Goal: Information Seeking & Learning: Learn about a topic

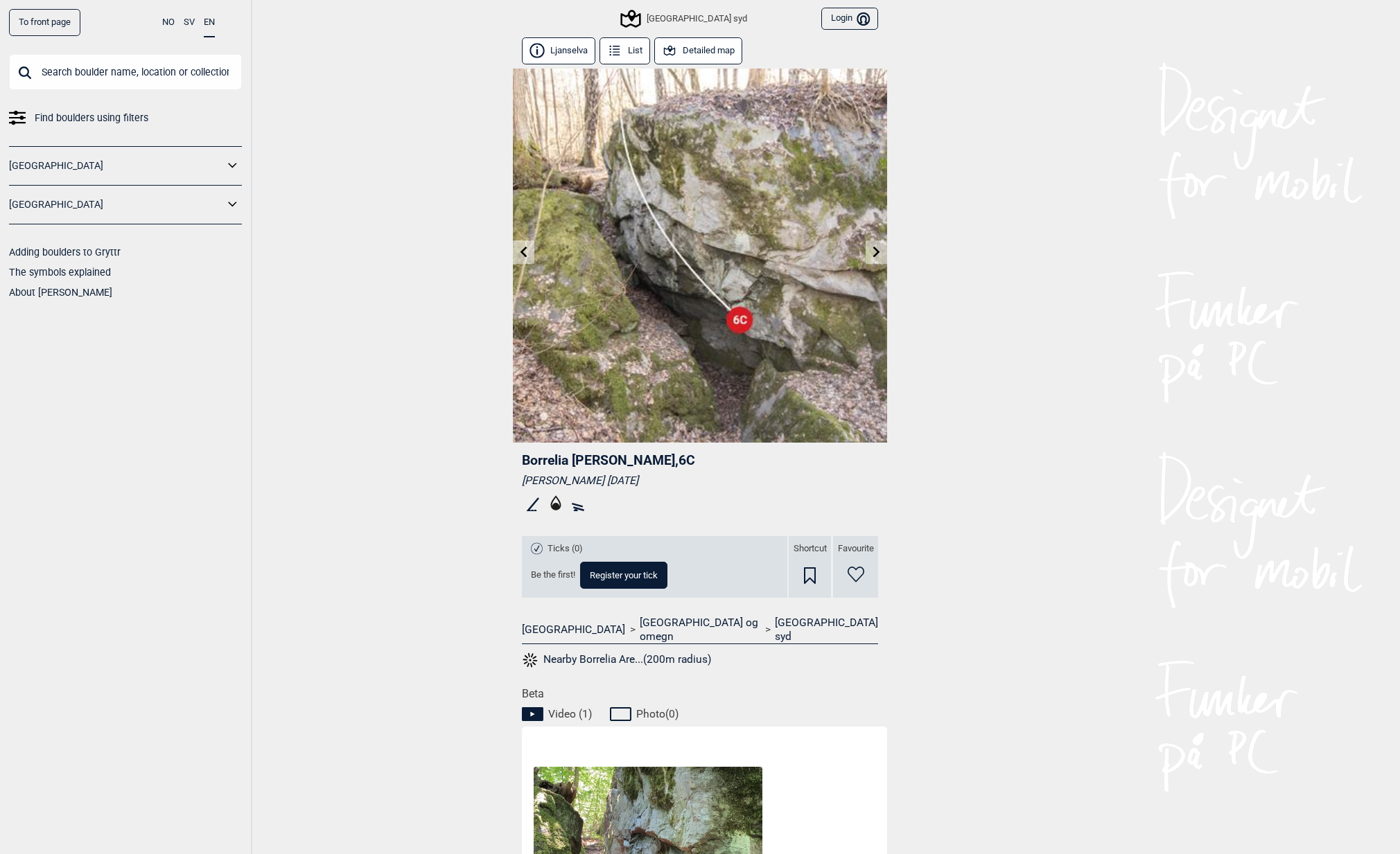
click at [236, 160] on icon at bounding box center [233, 166] width 18 height 20
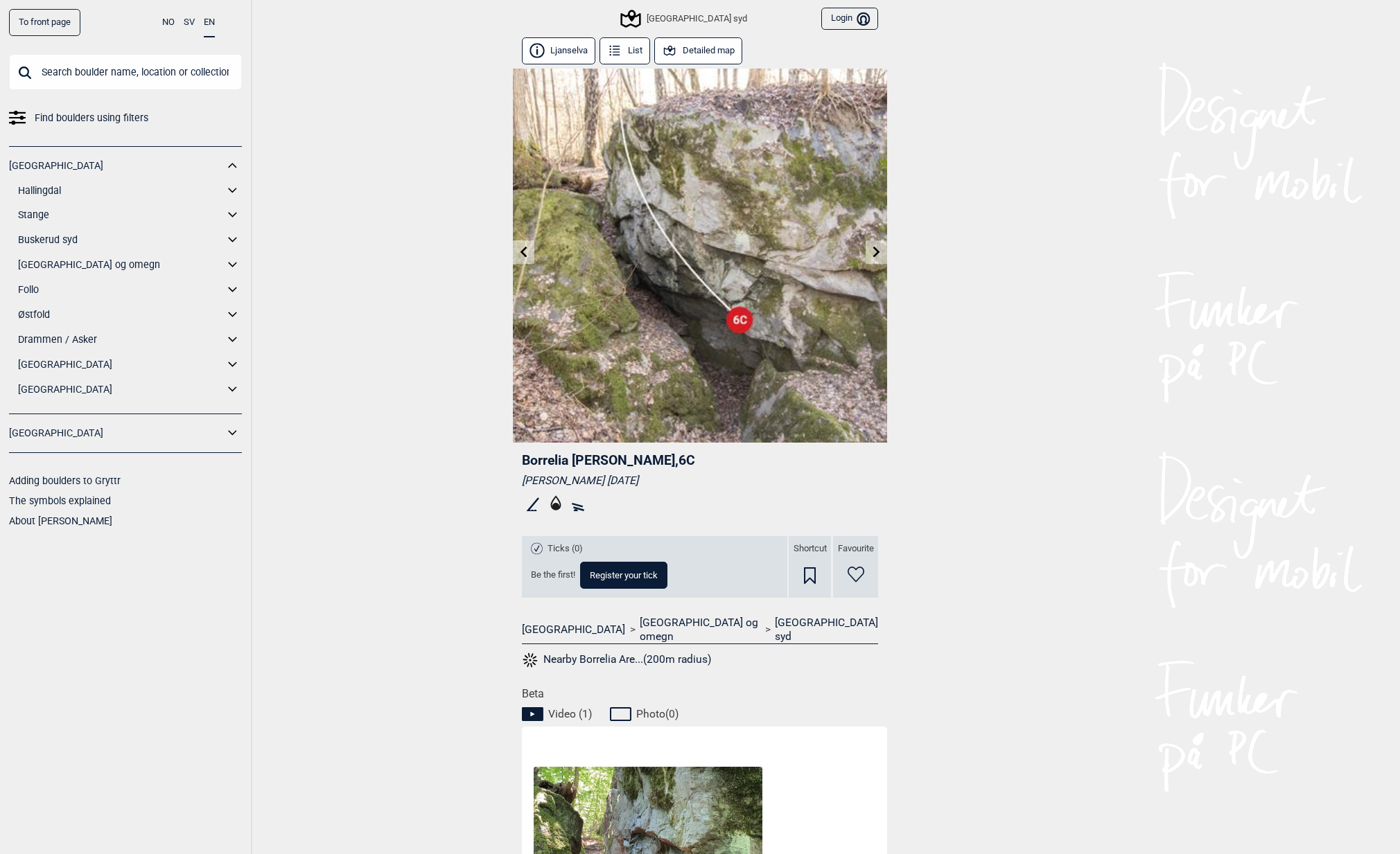
click at [233, 187] on icon at bounding box center [233, 190] width 18 height 20
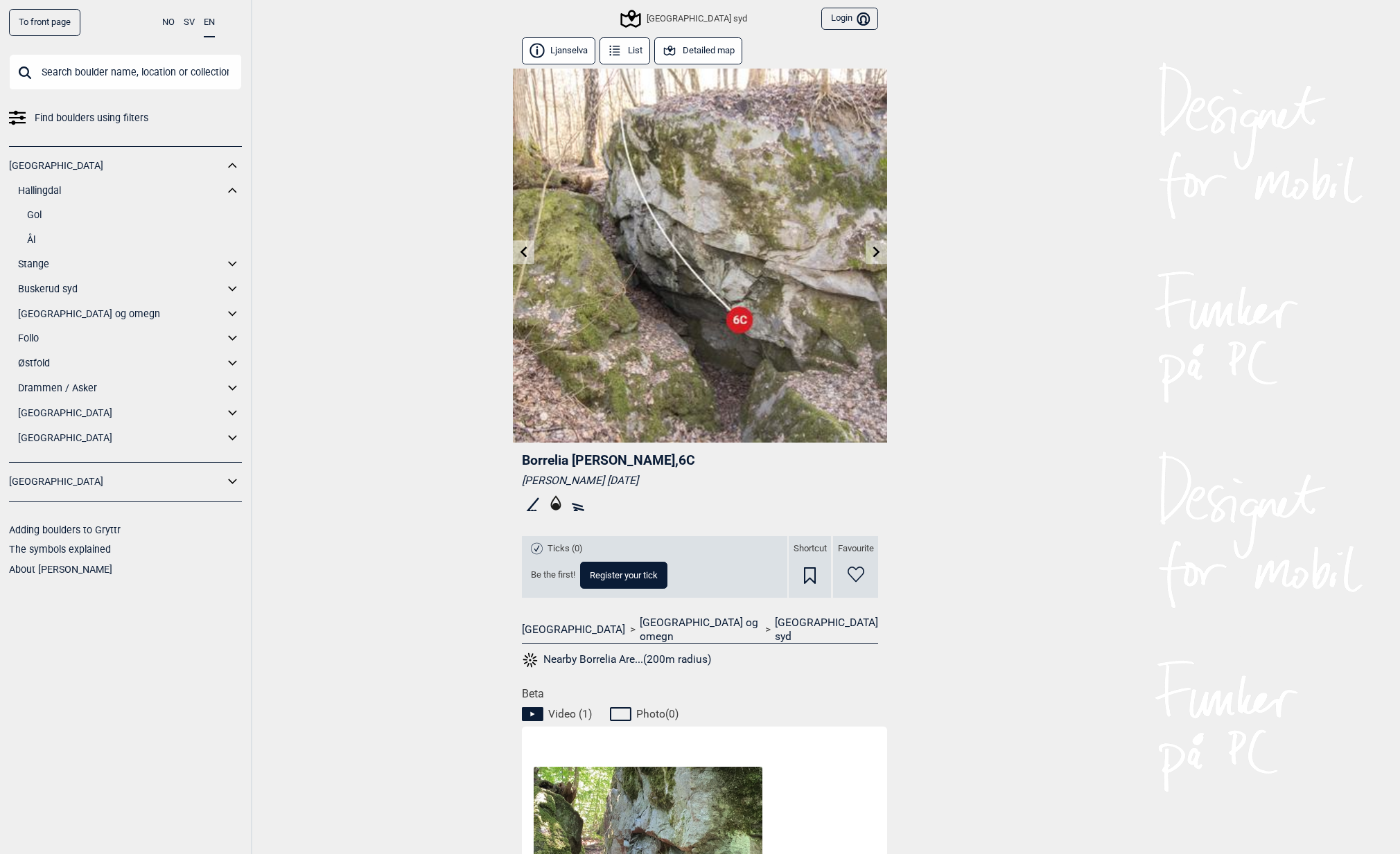
click at [32, 217] on link "Gol" at bounding box center [134, 215] width 215 height 20
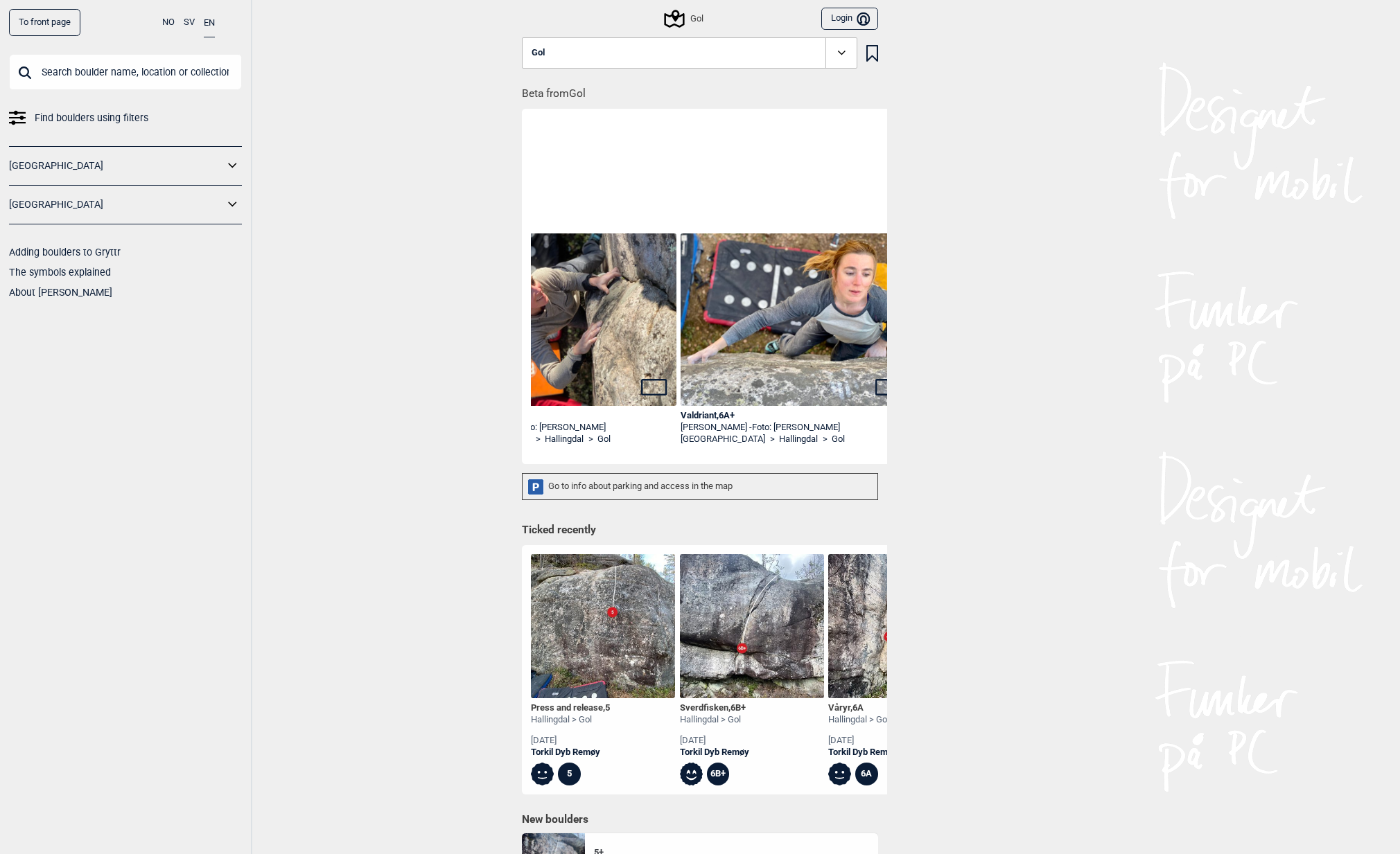
scroll to position [0, 108]
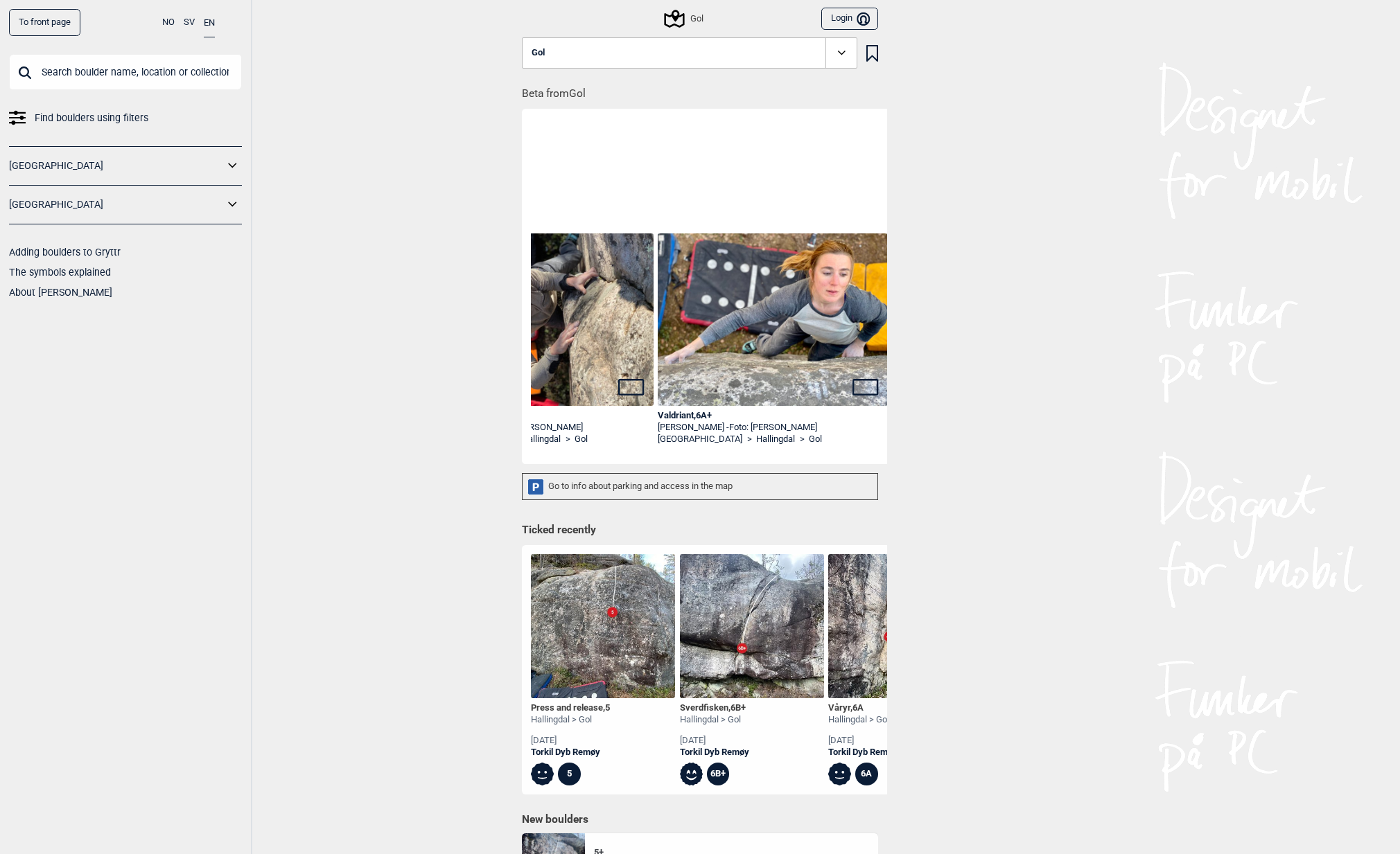
click at [686, 484] on div "Go to info about parking and access in the map" at bounding box center [700, 486] width 357 height 27
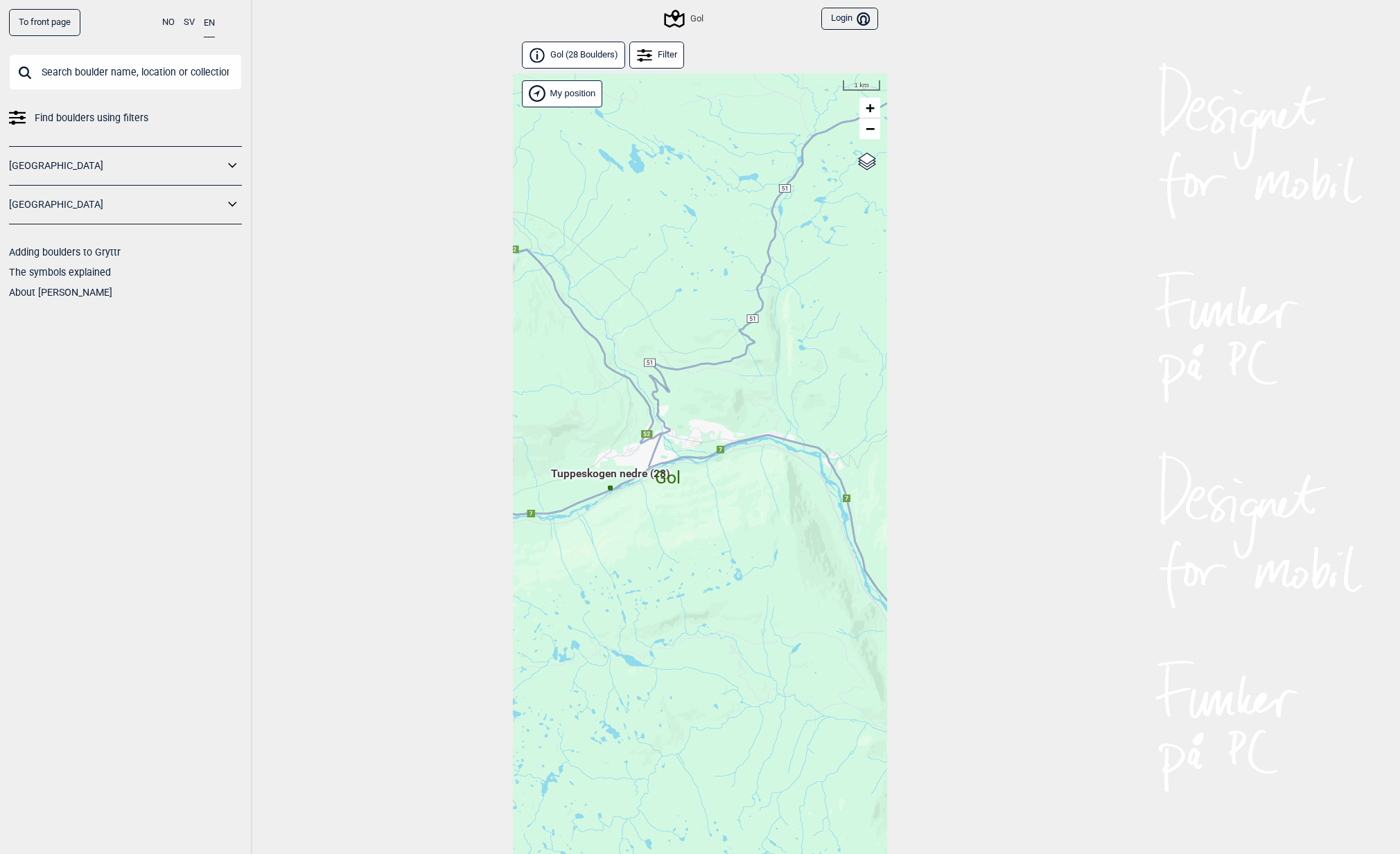
scroll to position [36, 0]
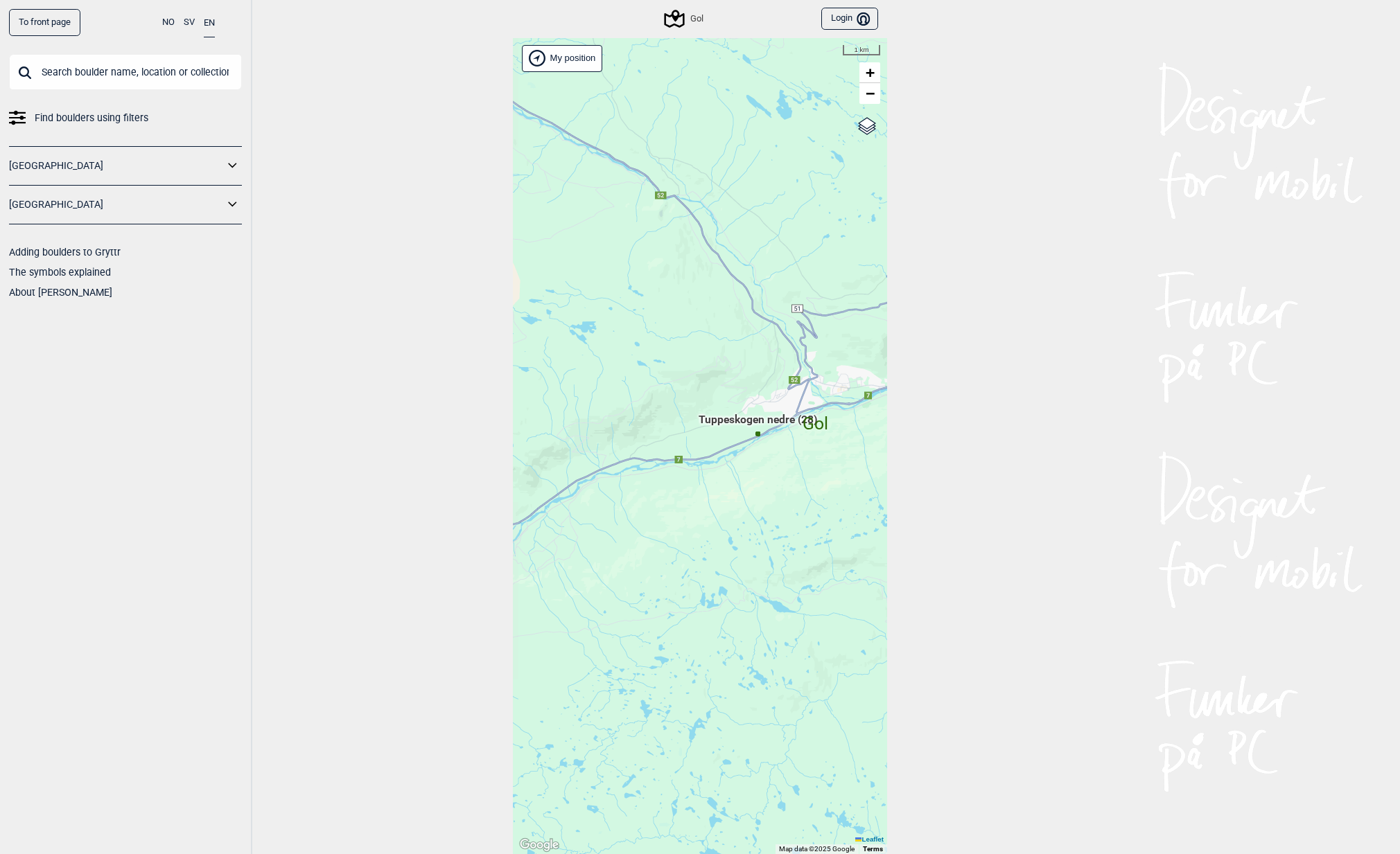
drag, startPoint x: 575, startPoint y: 436, endPoint x: 723, endPoint y: 417, distance: 149.2
click at [723, 417] on div "Hallingdal Gol [PERSON_NAME] Kolomoen [GEOGRAPHIC_DATA] [GEOGRAPHIC_DATA][PERSO…" at bounding box center [700, 446] width 374 height 817
click at [227, 166] on icon at bounding box center [233, 166] width 18 height 20
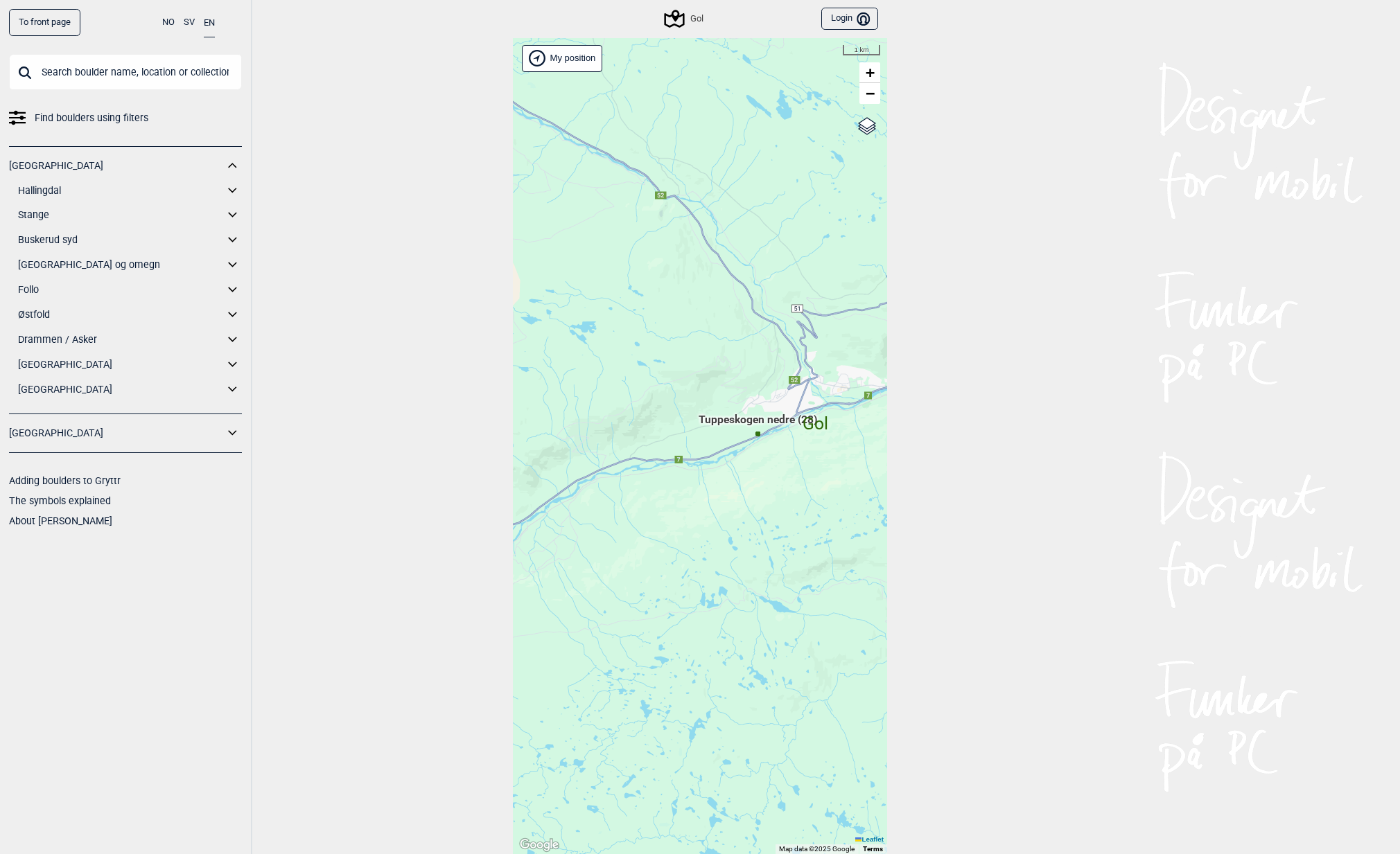
click at [233, 191] on icon at bounding box center [233, 190] width 18 height 20
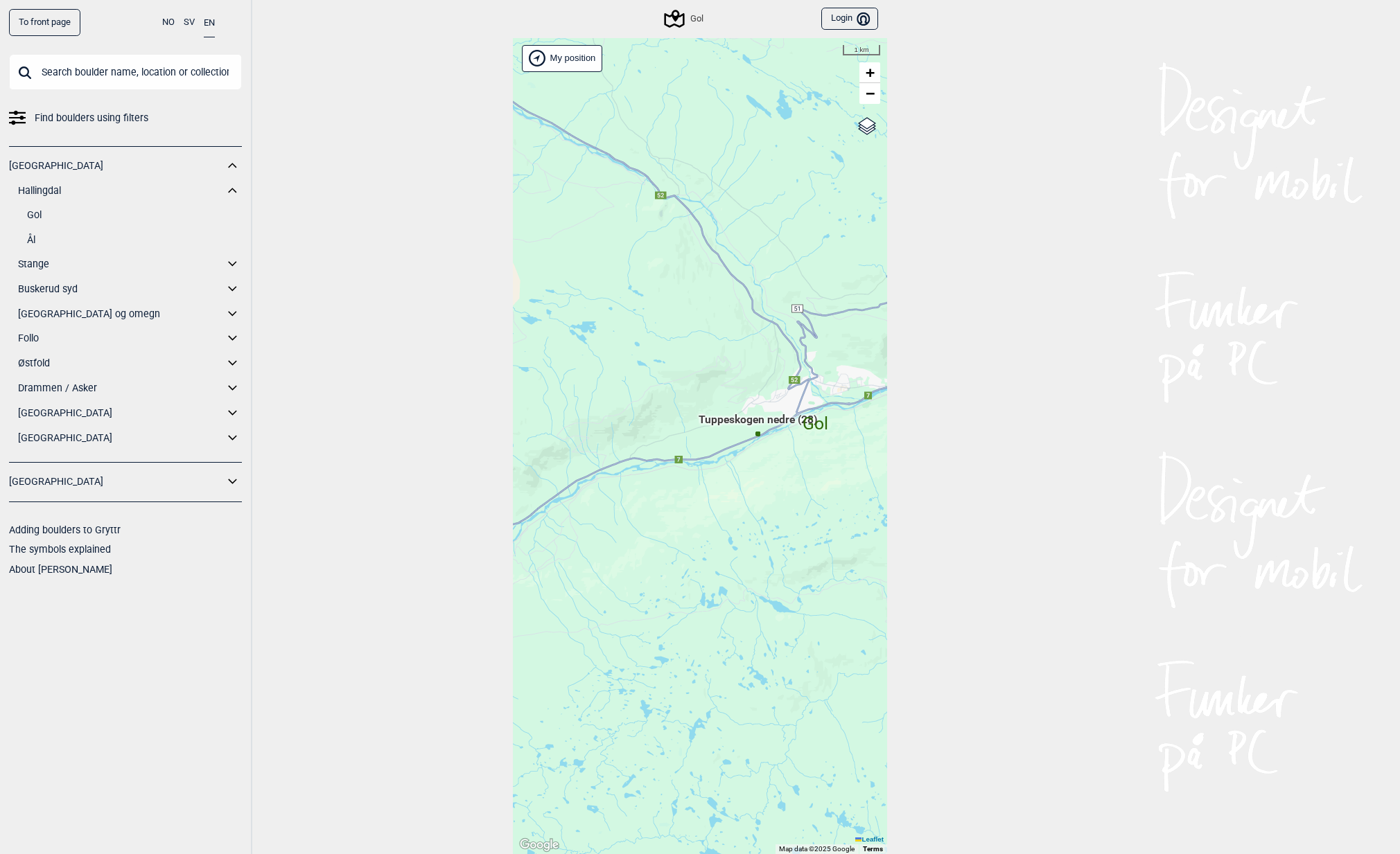
click at [34, 237] on link "Ål" at bounding box center [134, 239] width 215 height 20
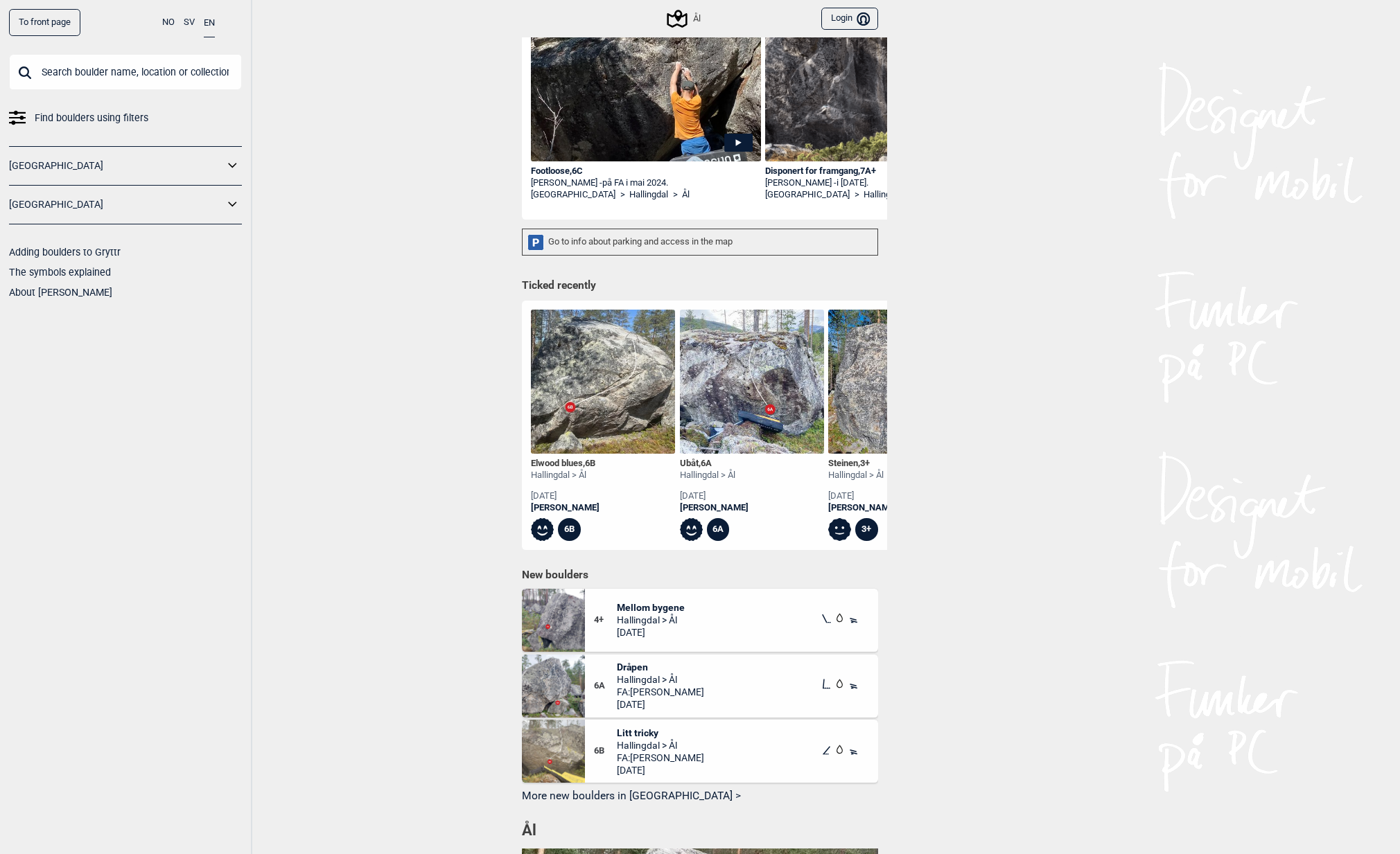
scroll to position [12, 0]
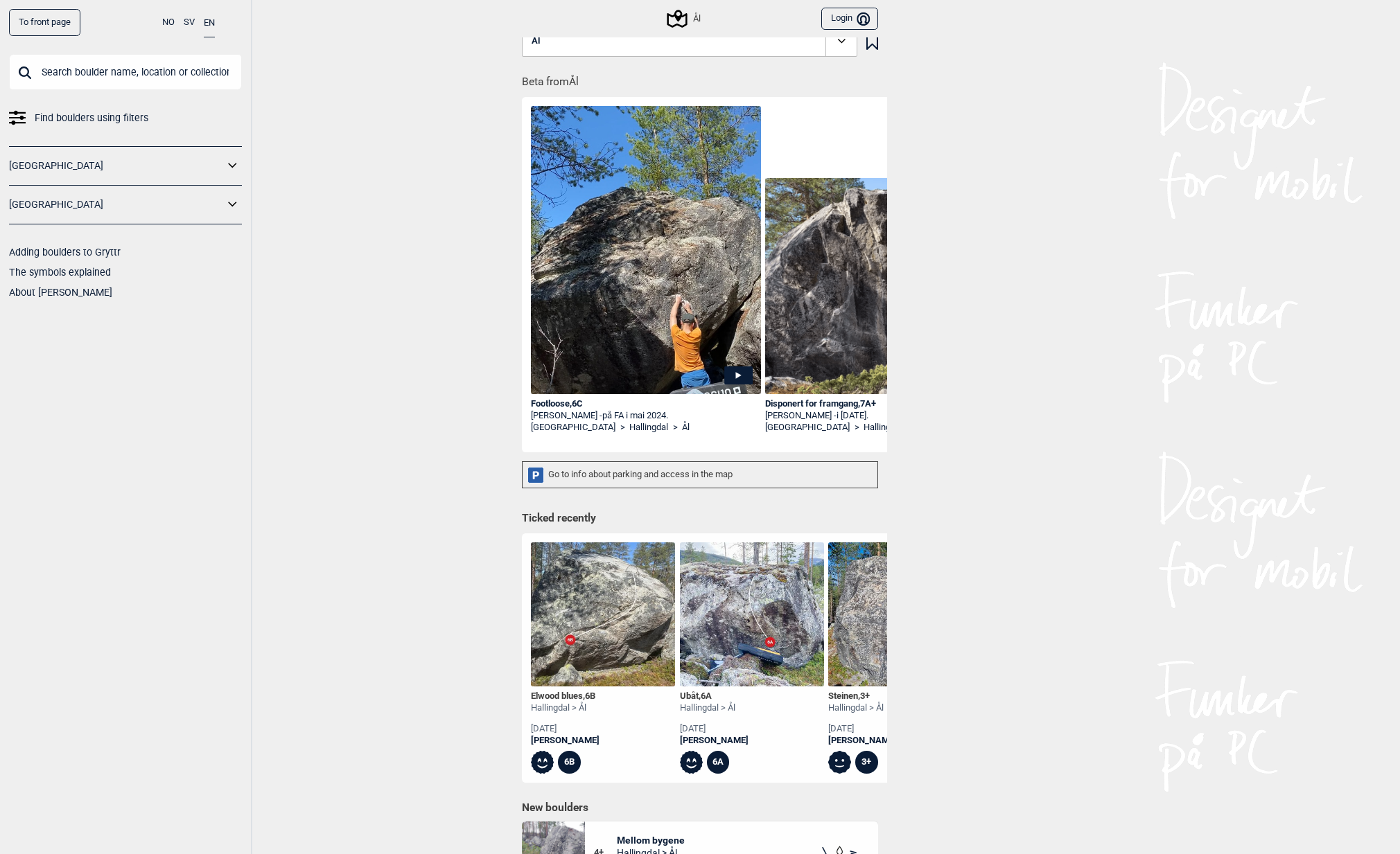
click at [528, 469] on icon at bounding box center [536, 475] width 16 height 16
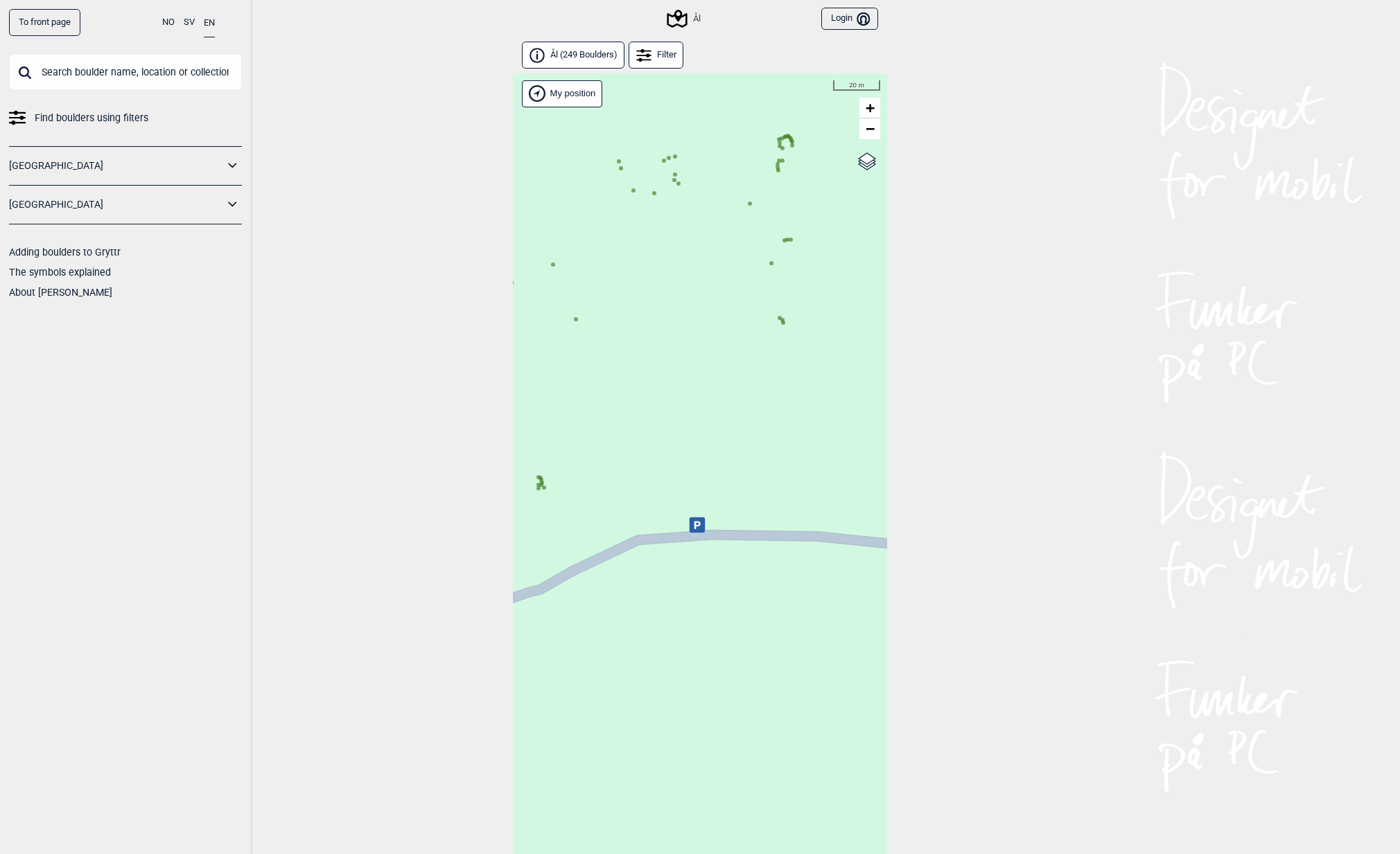
scroll to position [36, 0]
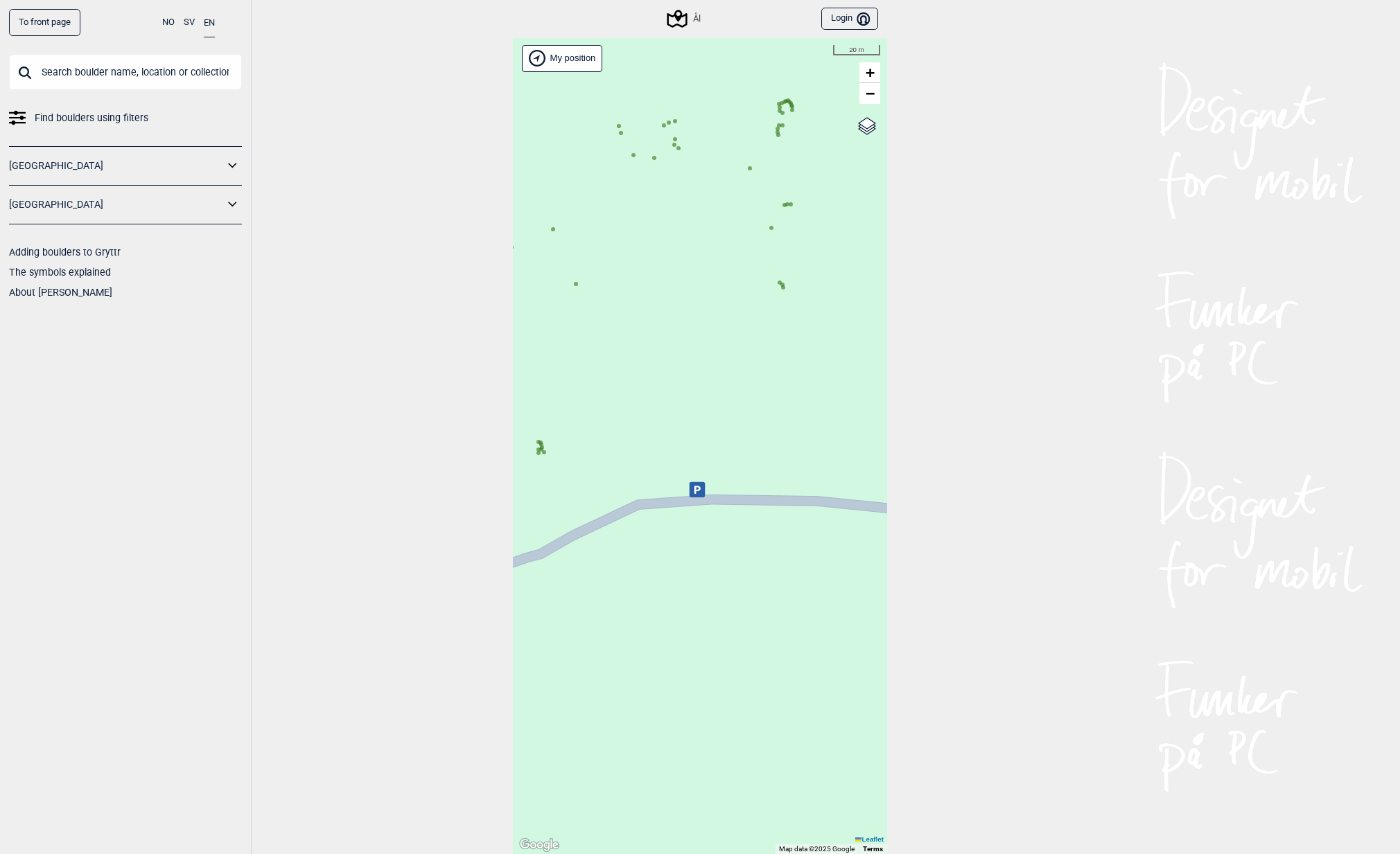
click at [570, 318] on div "Hallingdal Gol [PERSON_NAME] Kolomoen [GEOGRAPHIC_DATA] [GEOGRAPHIC_DATA][PERSO…" at bounding box center [700, 446] width 374 height 817
click at [574, 284] on circle at bounding box center [575, 283] width 4 height 4
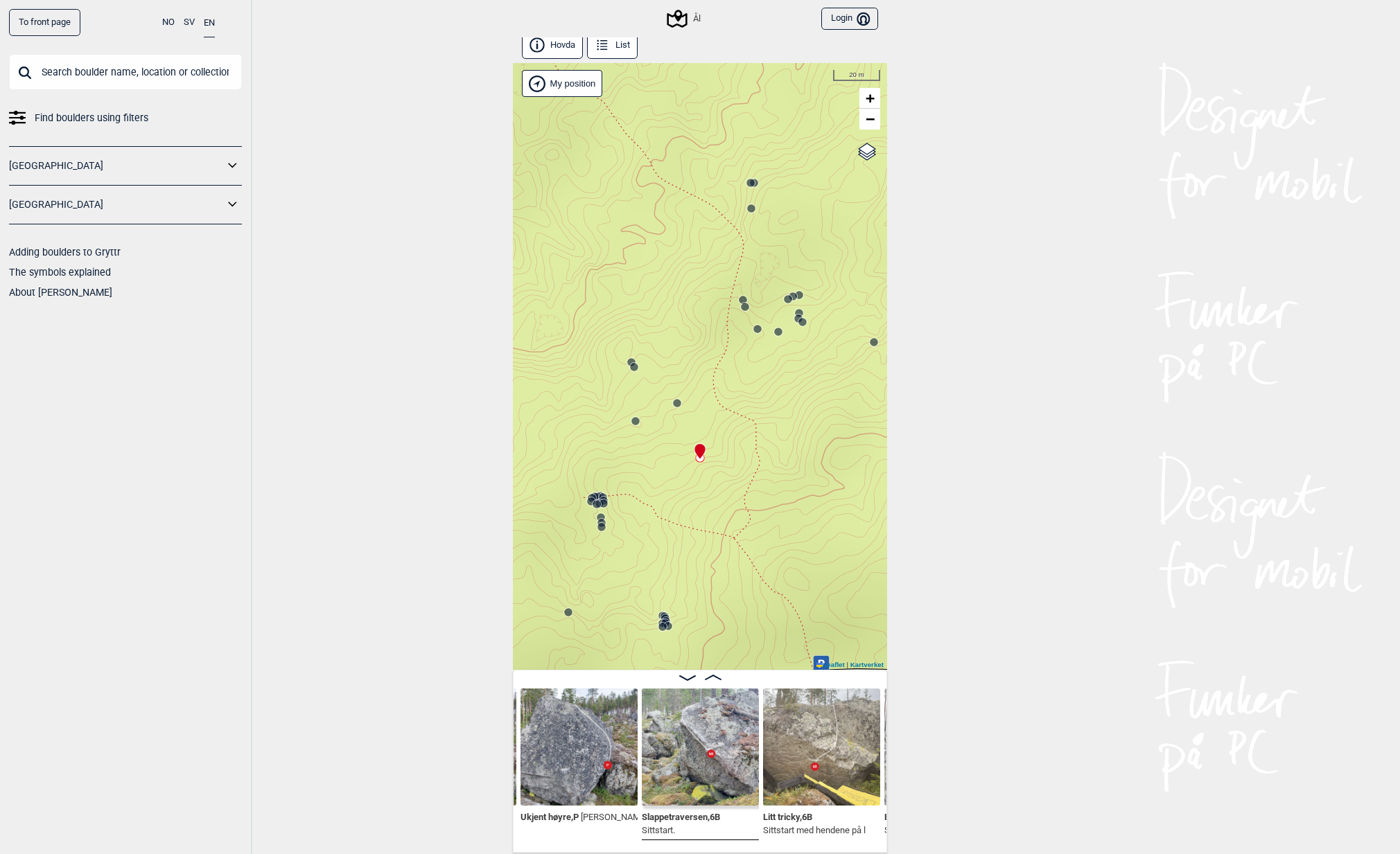
scroll to position [7, 0]
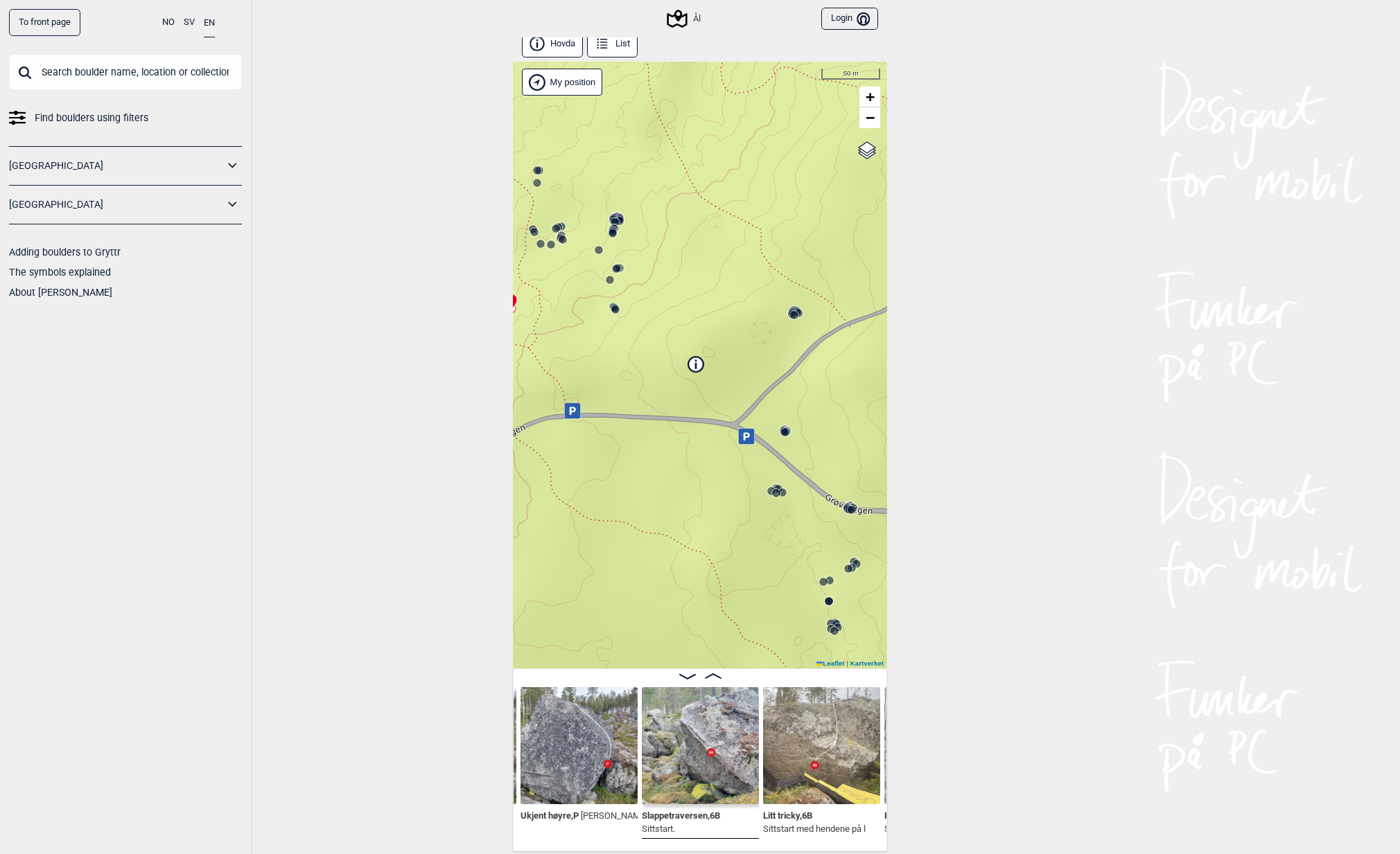
drag, startPoint x: 800, startPoint y: 484, endPoint x: 583, endPoint y: 329, distance: 266.7
click at [583, 329] on div "Ål" at bounding box center [700, 365] width 374 height 607
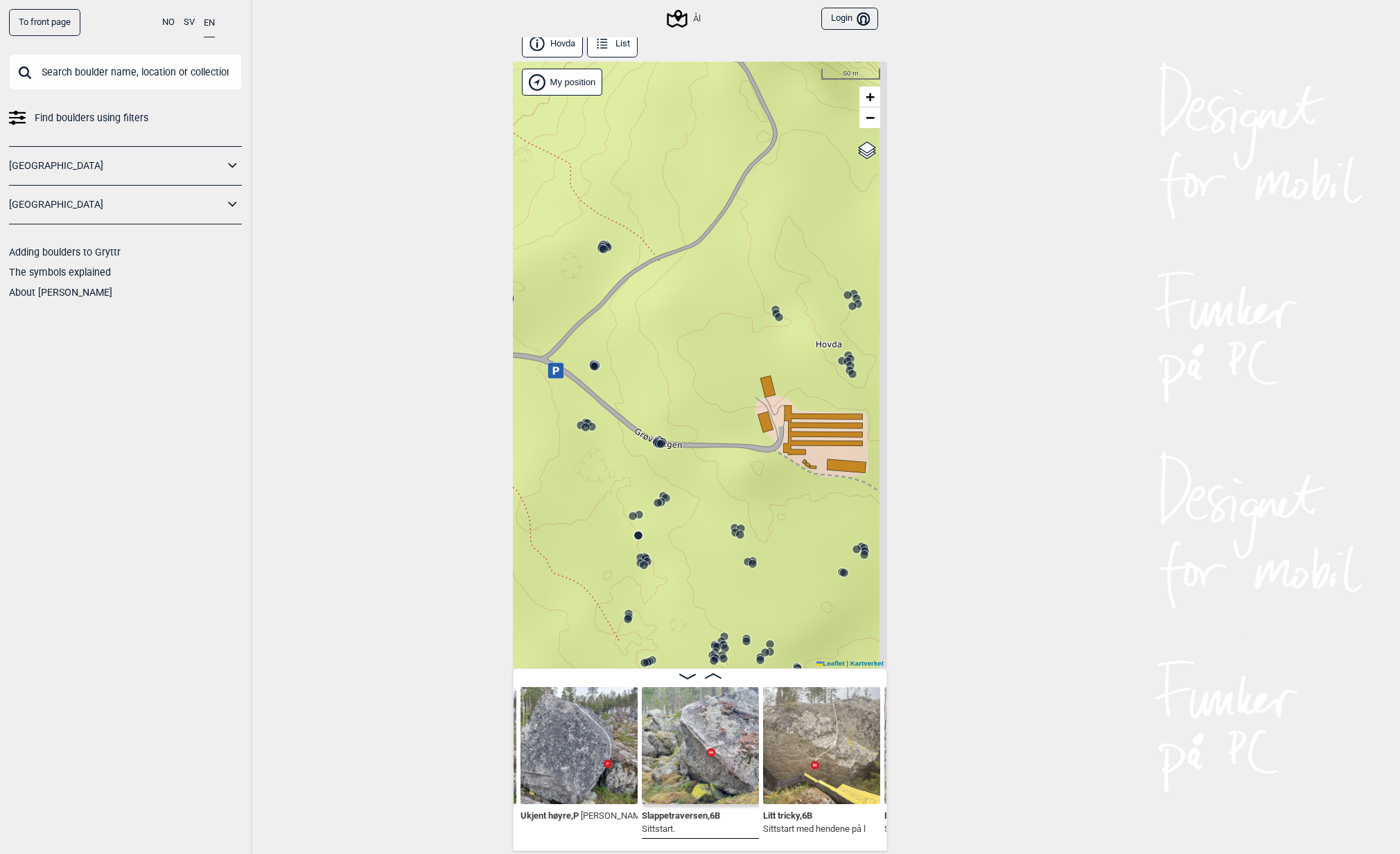
drag, startPoint x: 762, startPoint y: 530, endPoint x: 593, endPoint y: 471, distance: 179.0
click at [593, 471] on div "Ål" at bounding box center [700, 365] width 374 height 607
click at [583, 420] on circle at bounding box center [587, 423] width 8 height 8
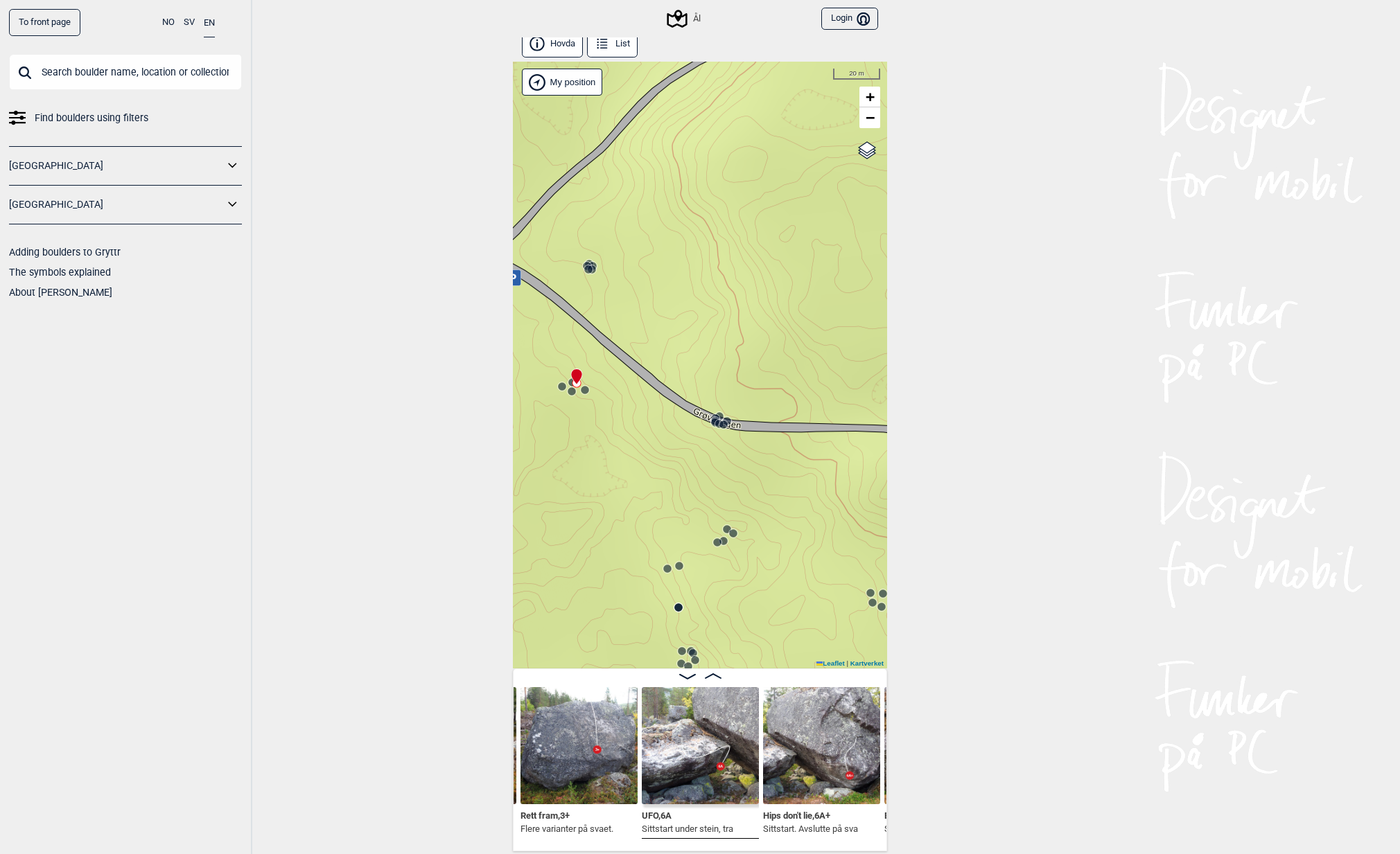
click at [581, 387] on circle at bounding box center [585, 390] width 8 height 8
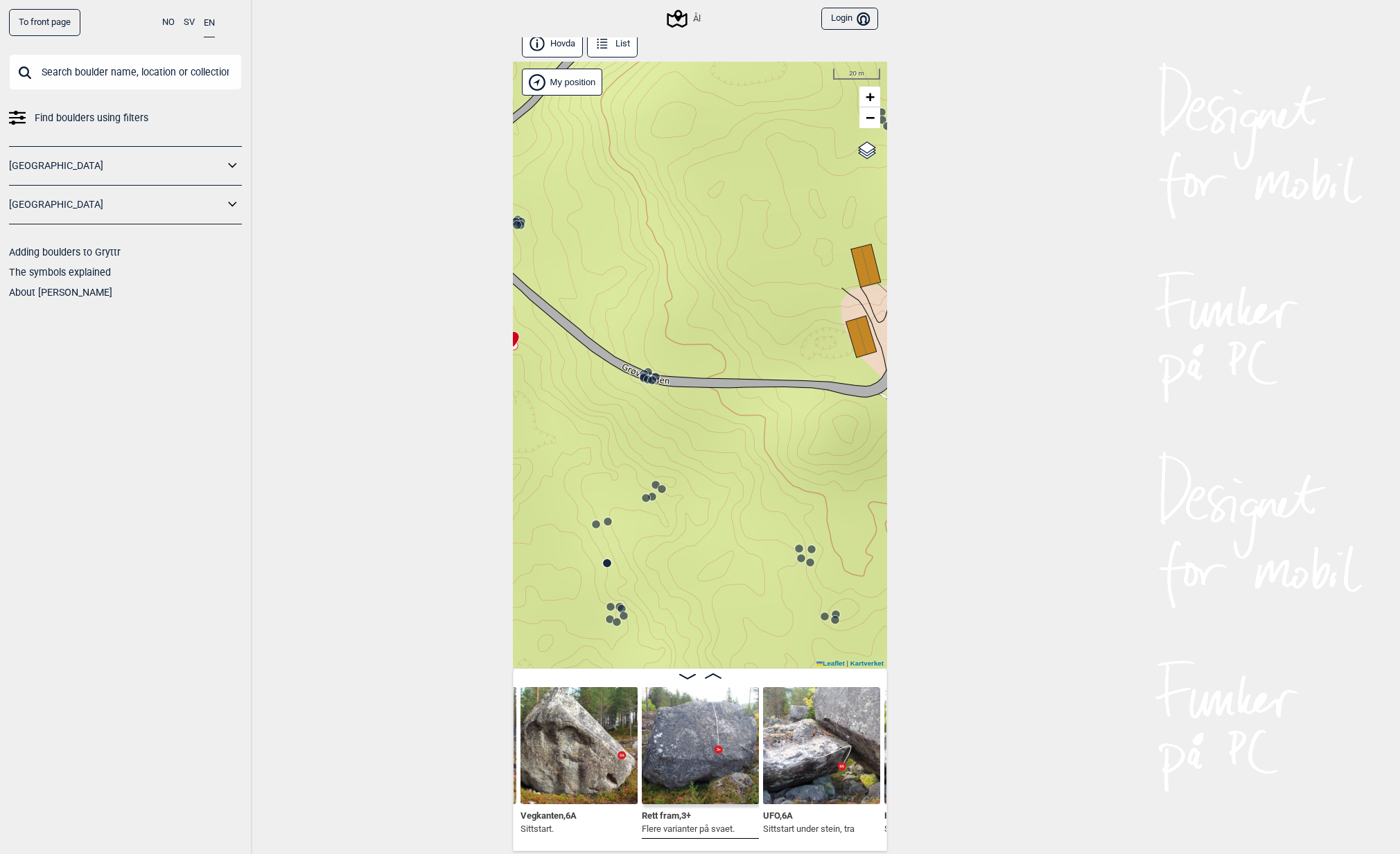
drag, startPoint x: 806, startPoint y: 537, endPoint x: 734, endPoint y: 490, distance: 86.0
click at [734, 490] on div "Ål" at bounding box center [700, 365] width 374 height 607
click at [650, 378] on circle at bounding box center [652, 378] width 8 height 8
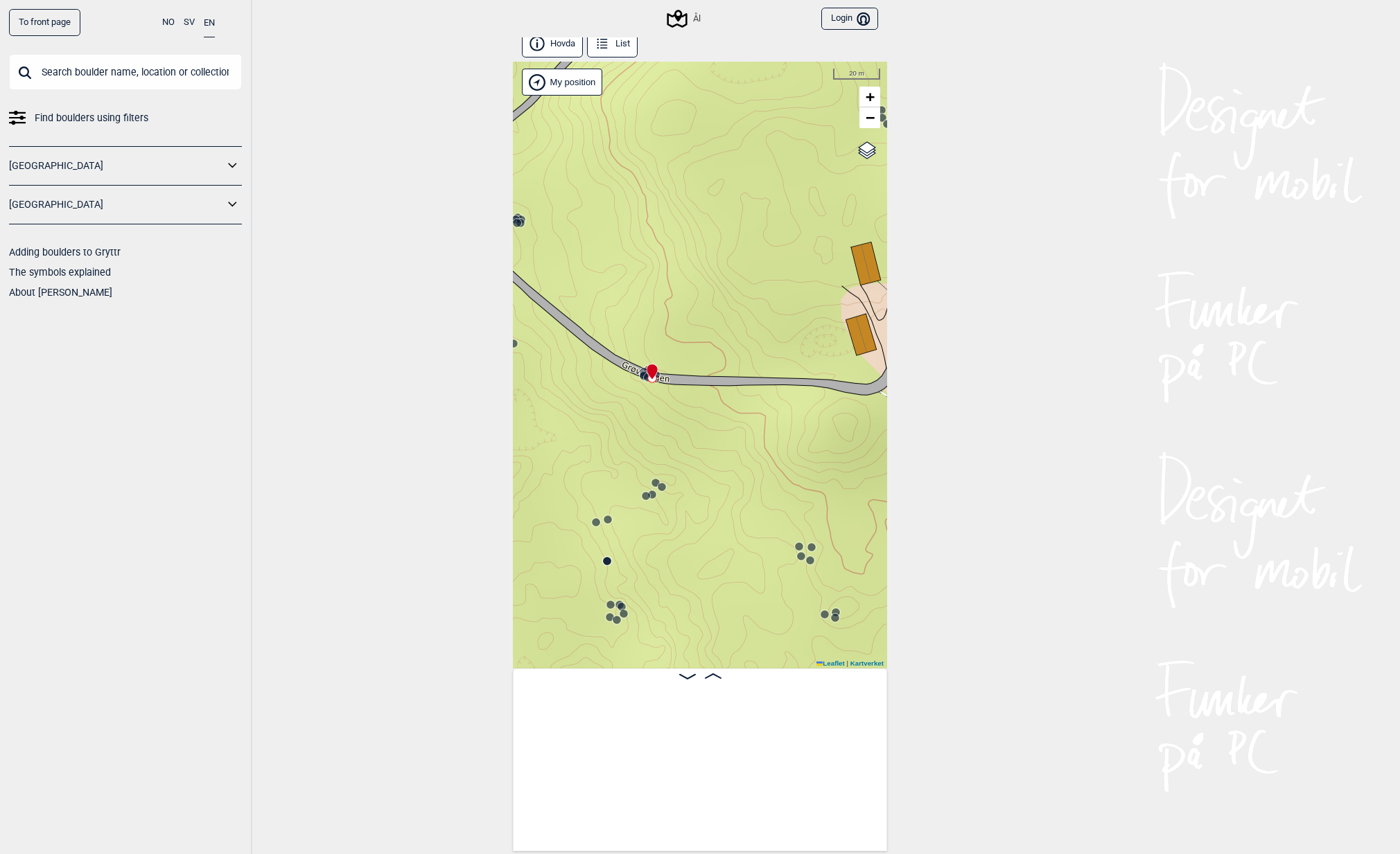
scroll to position [0, 14334]
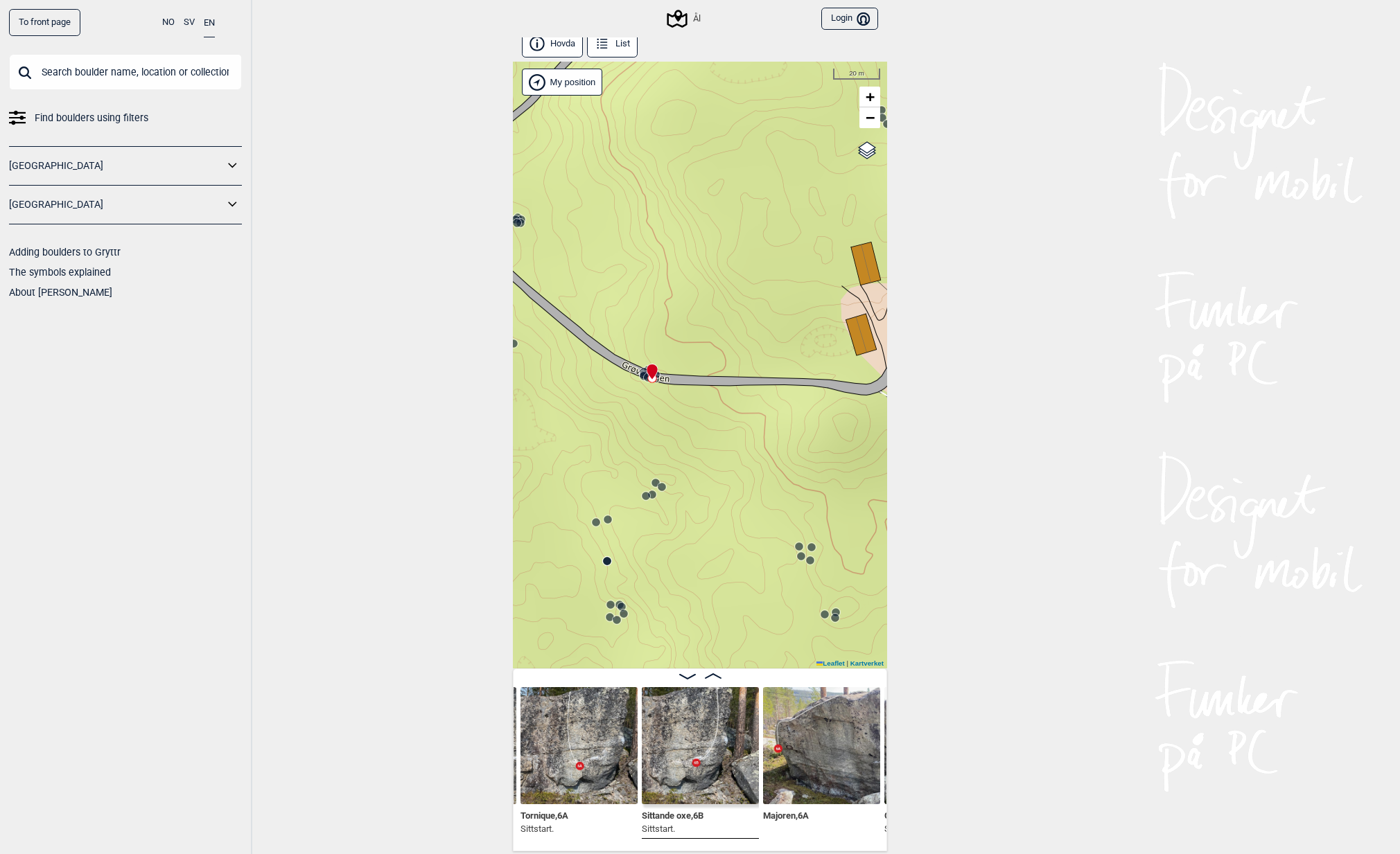
click at [812, 722] on img at bounding box center [822, 746] width 117 height 117
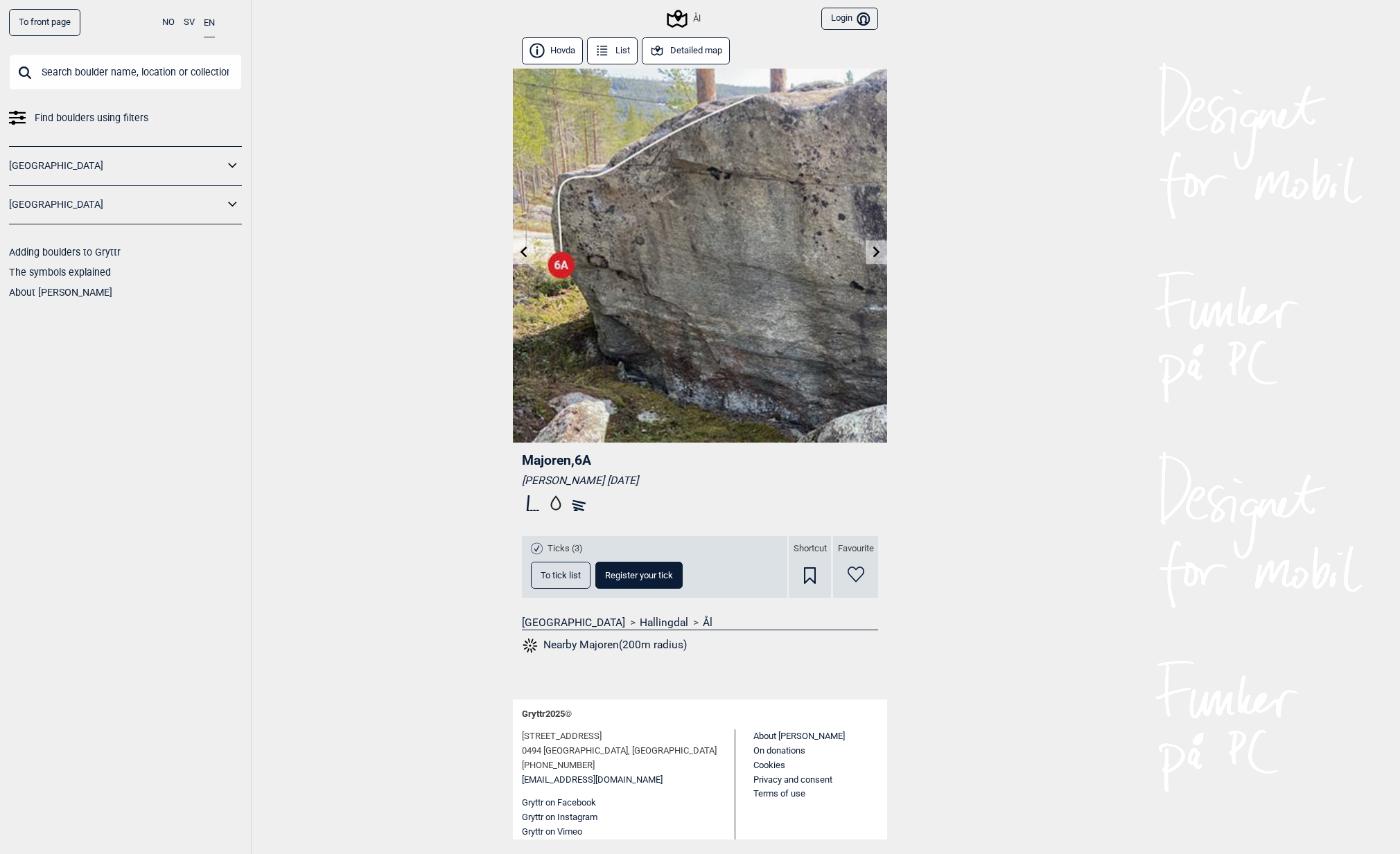
click at [871, 250] on icon at bounding box center [876, 252] width 11 height 11
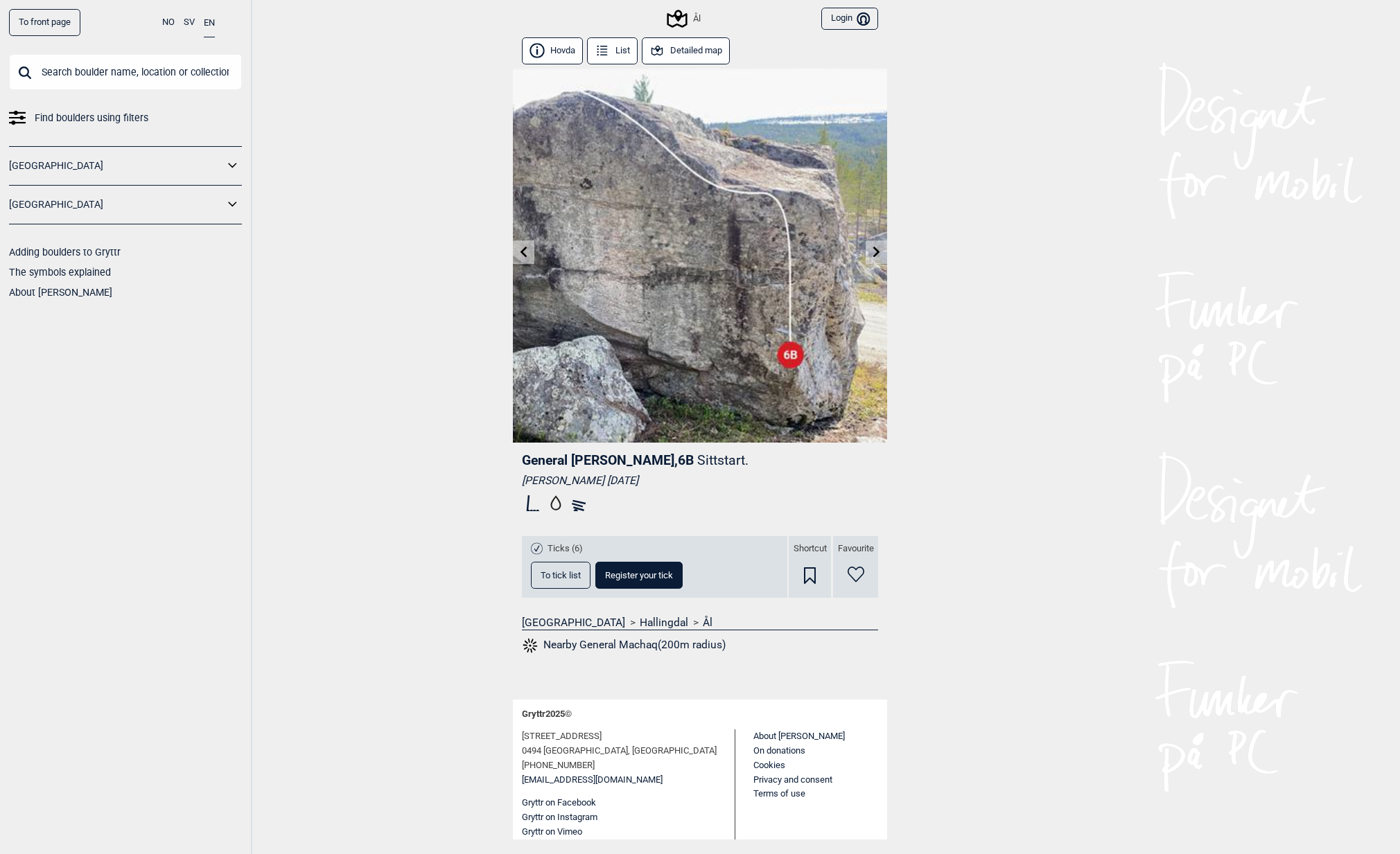
click at [873, 249] on icon at bounding box center [876, 252] width 7 height 11
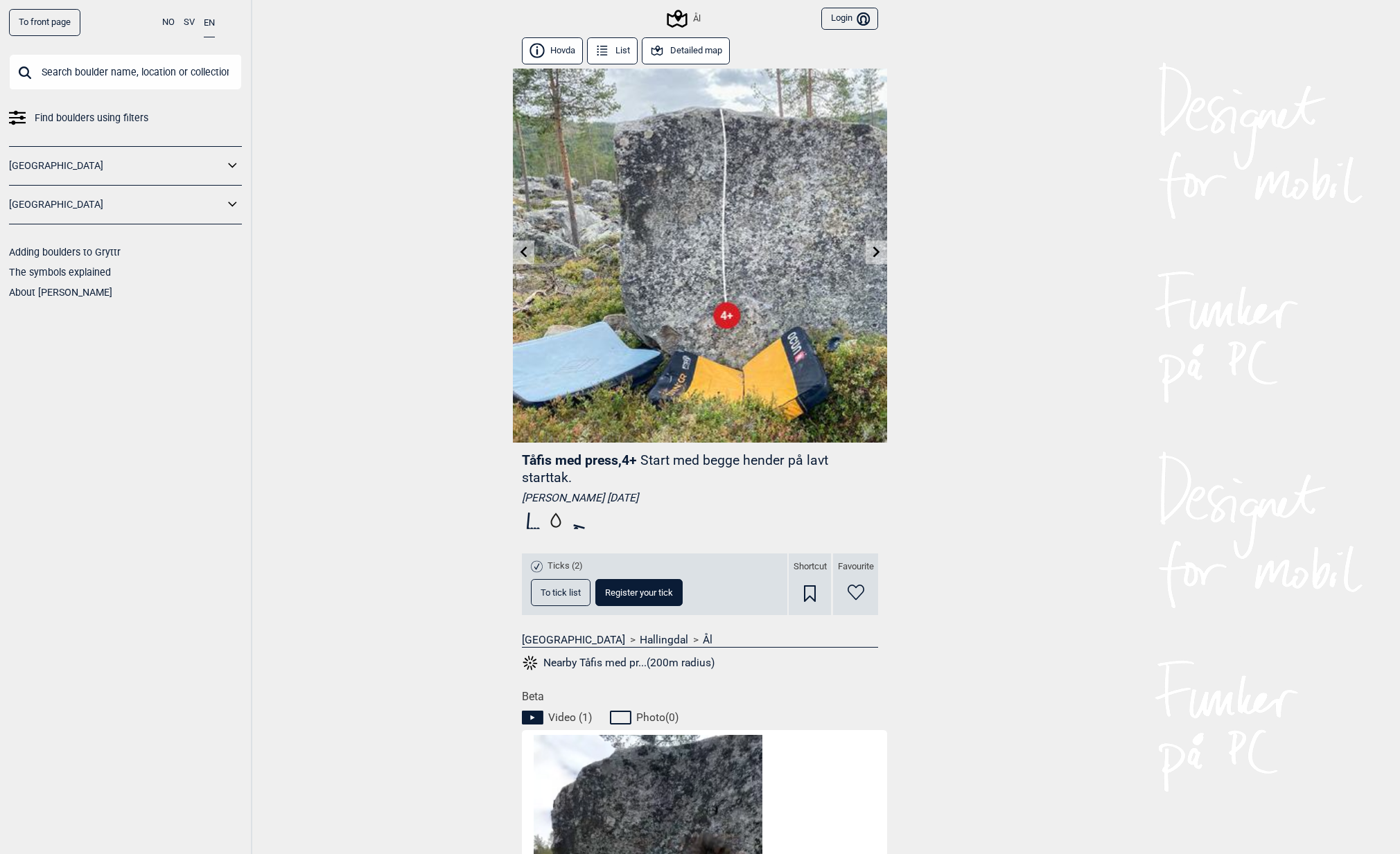
click at [873, 249] on icon at bounding box center [876, 252] width 7 height 11
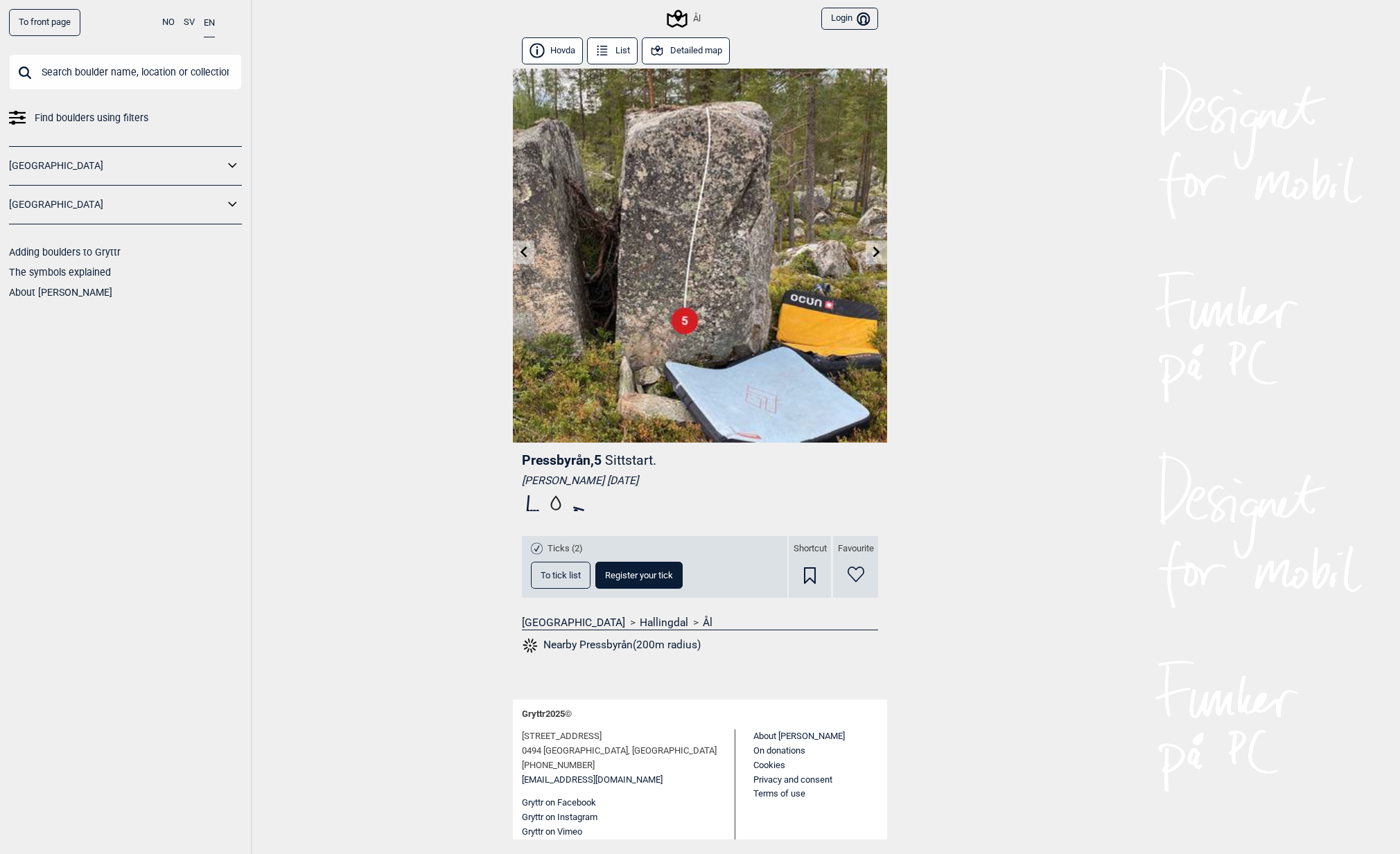
click at [873, 249] on icon at bounding box center [876, 252] width 7 height 11
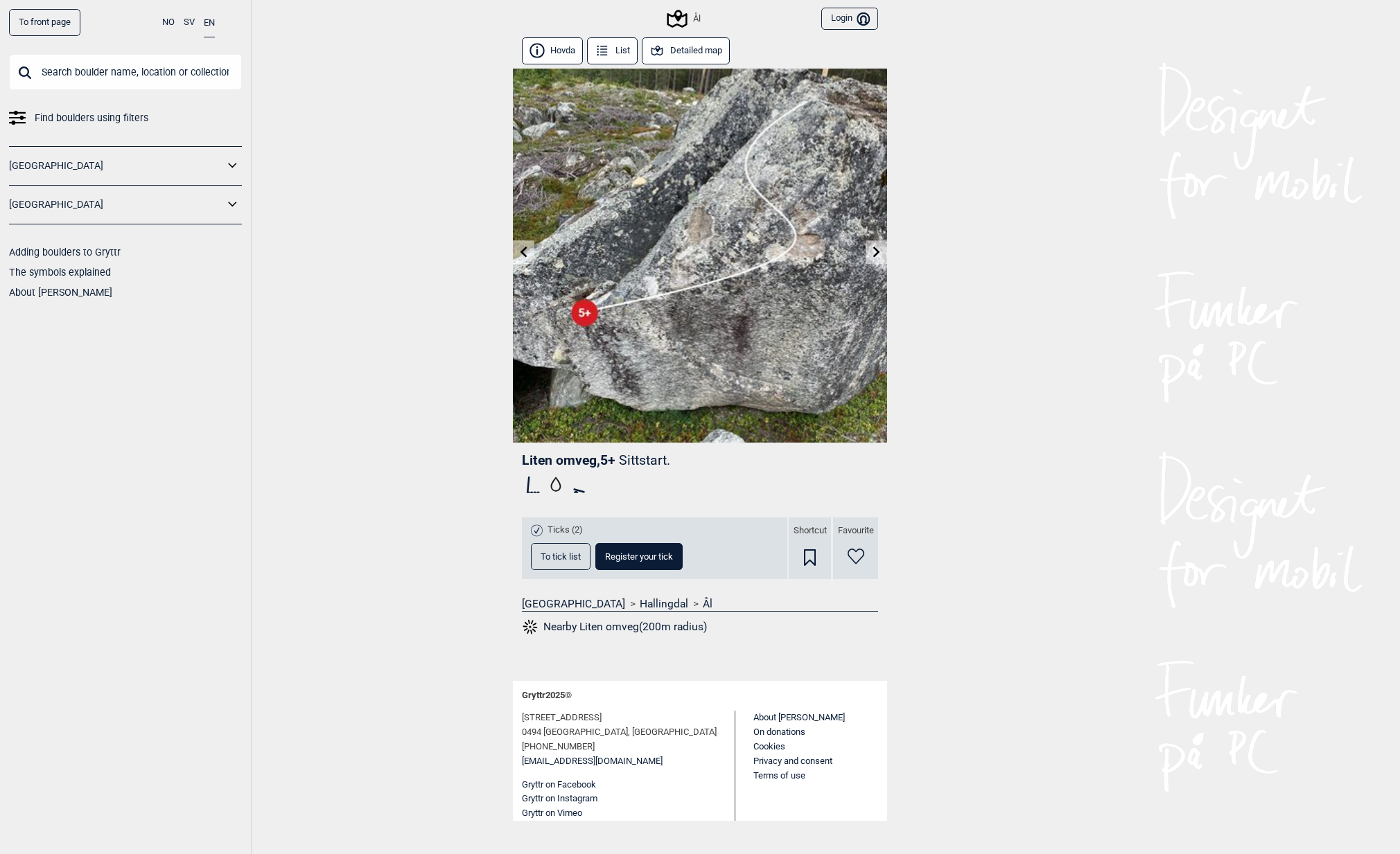
click at [873, 249] on icon at bounding box center [876, 252] width 7 height 11
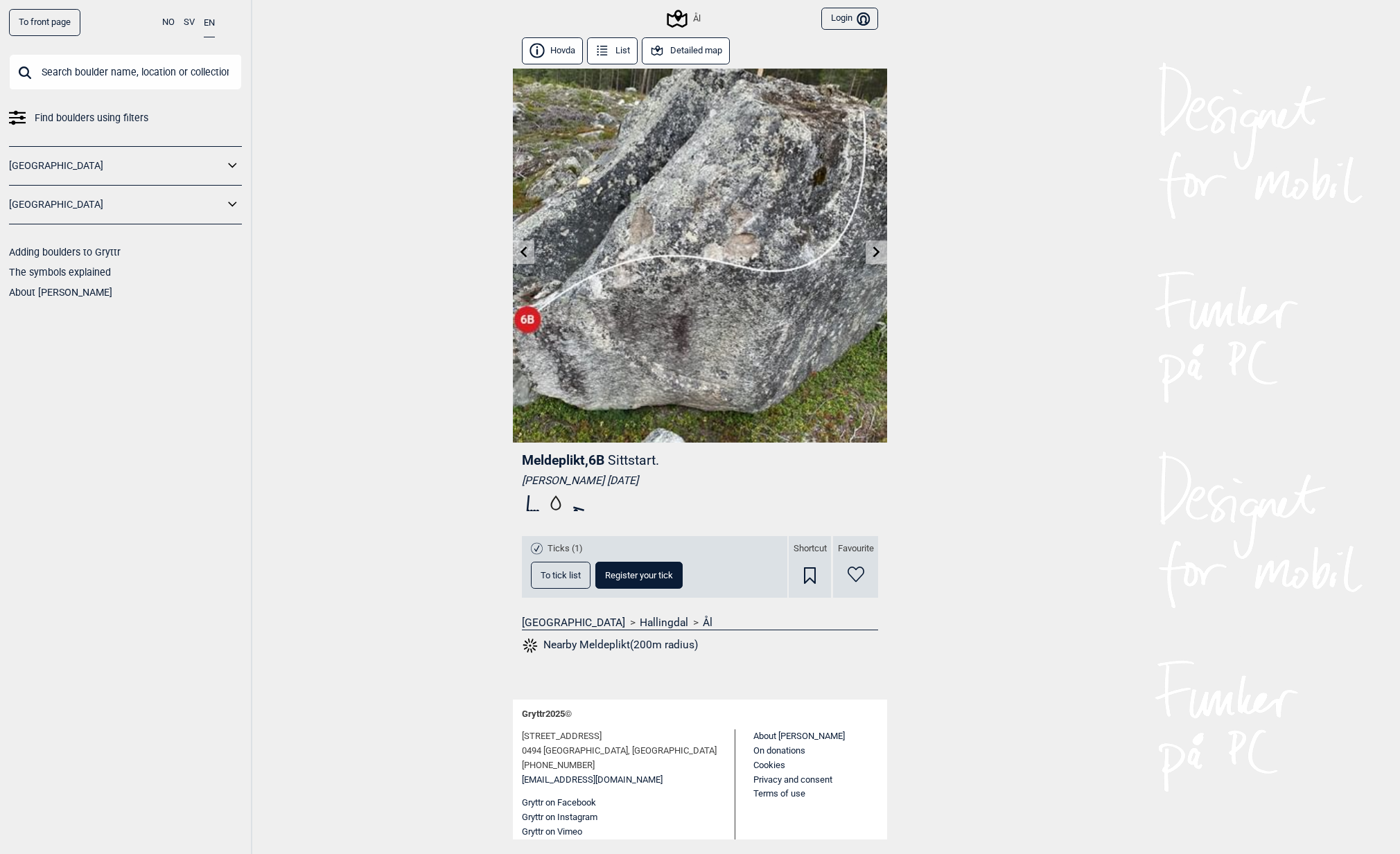
click at [653, 48] on icon at bounding box center [657, 51] width 11 height 10
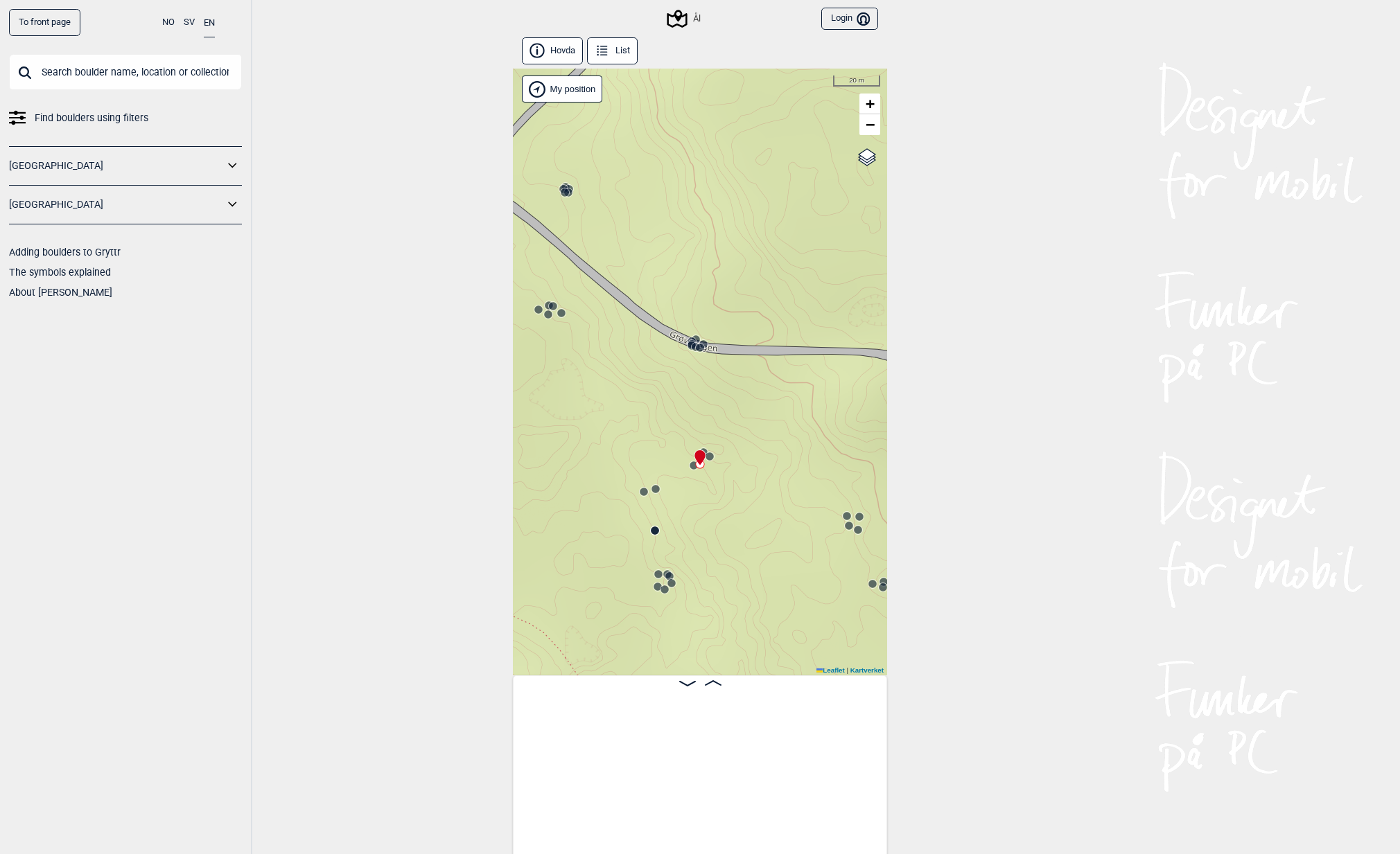
scroll to position [0, 14990]
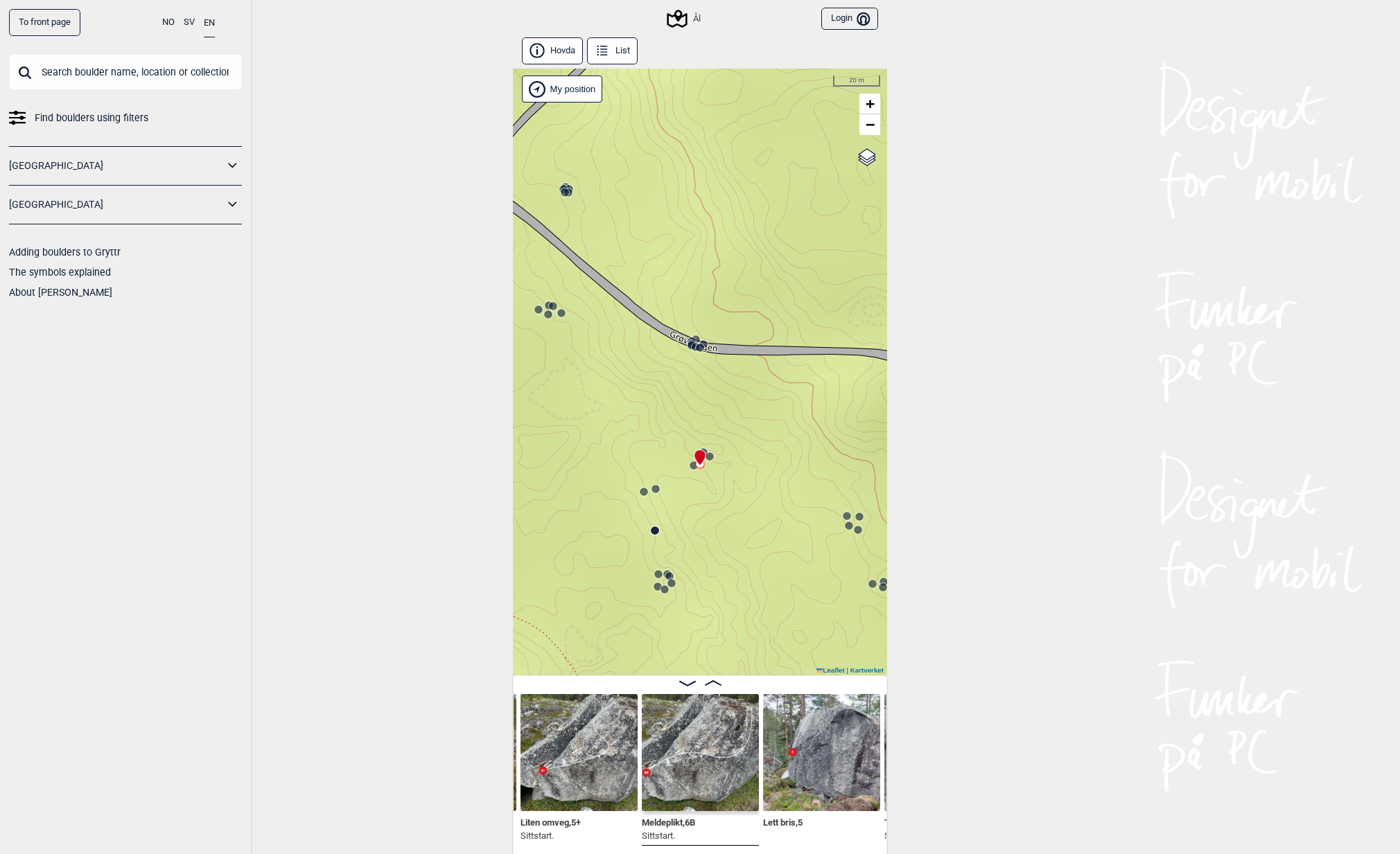
click at [688, 344] on circle at bounding box center [692, 345] width 8 height 8
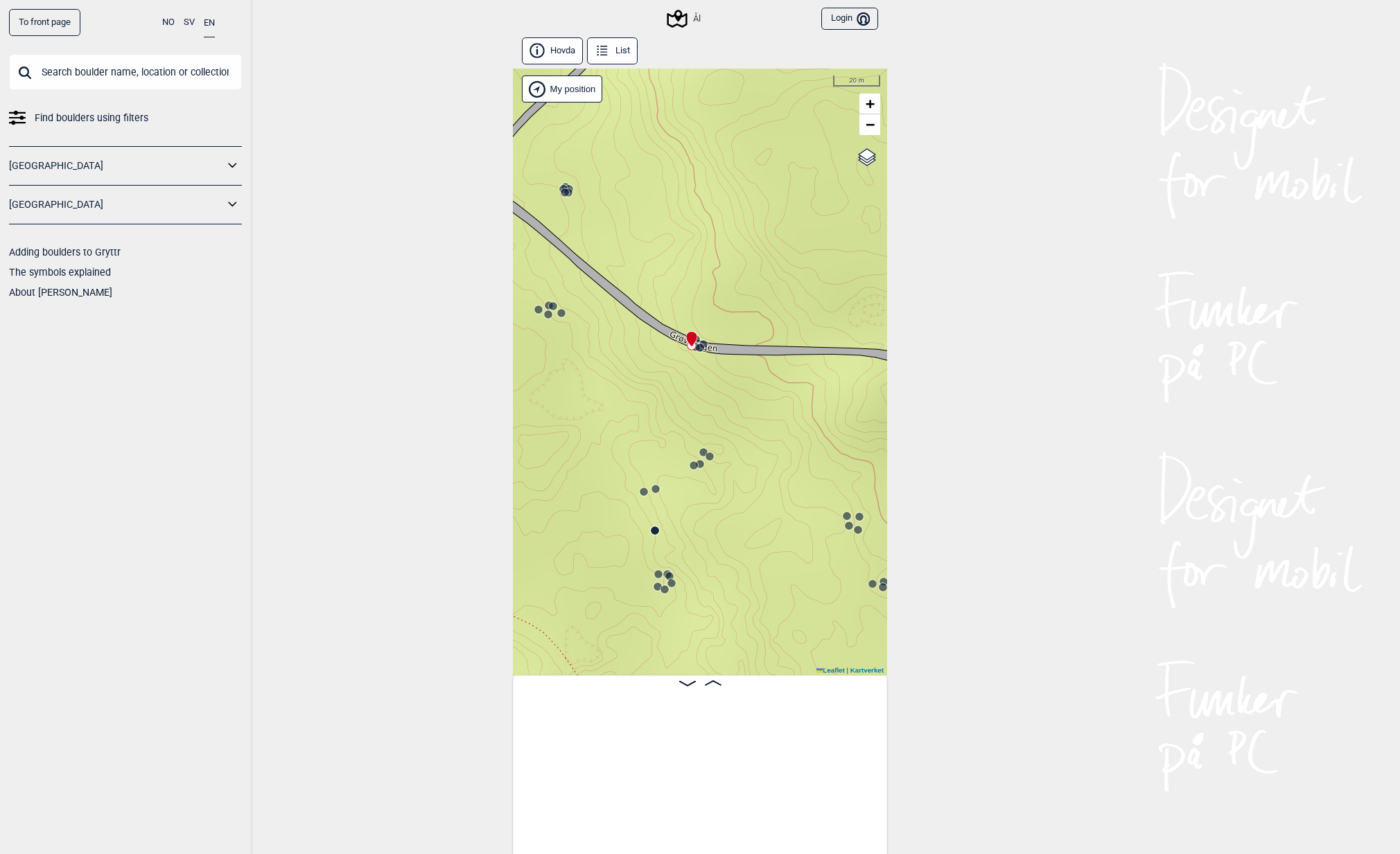
scroll to position [0, 14054]
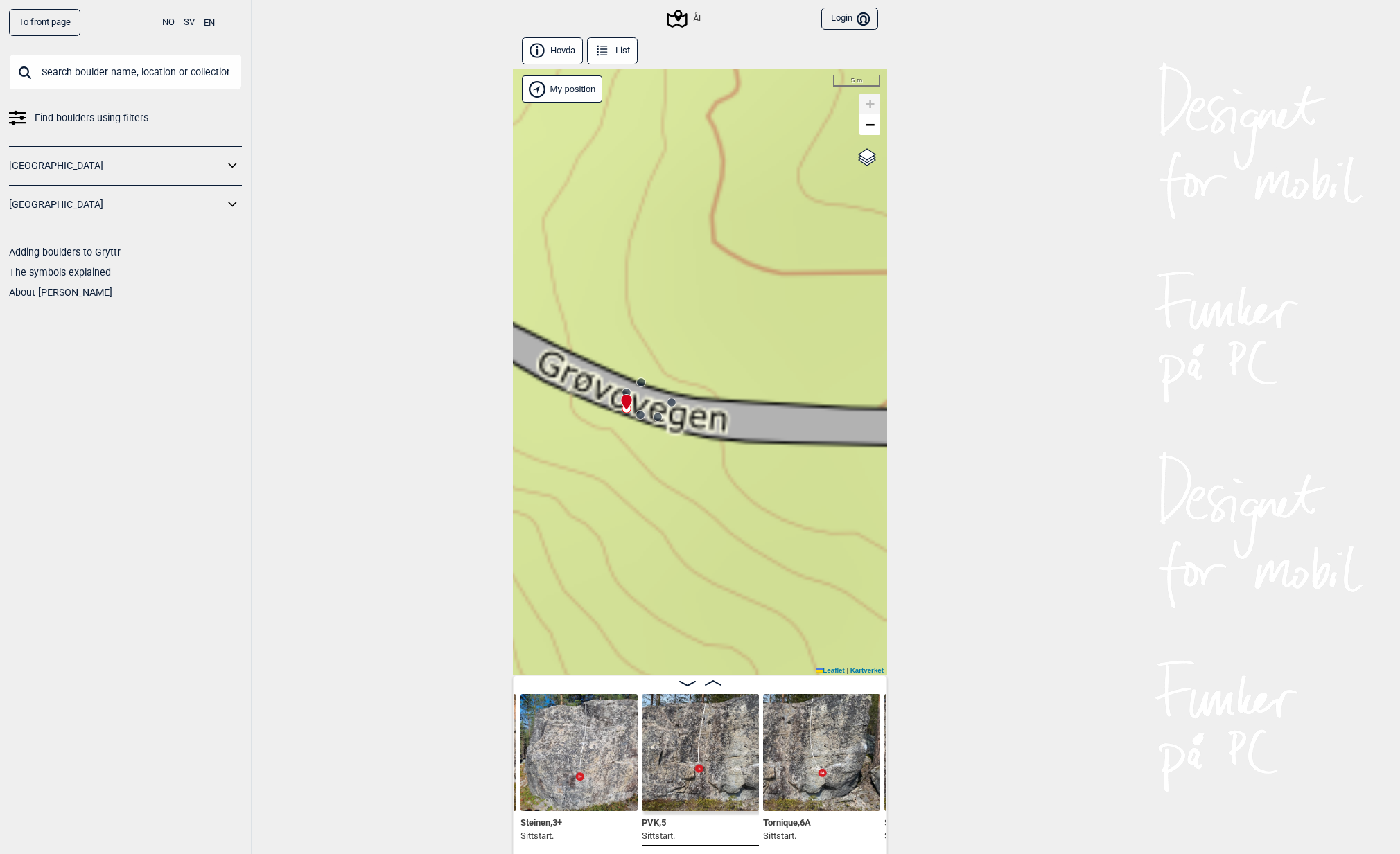
click at [637, 380] on circle at bounding box center [641, 383] width 8 height 8
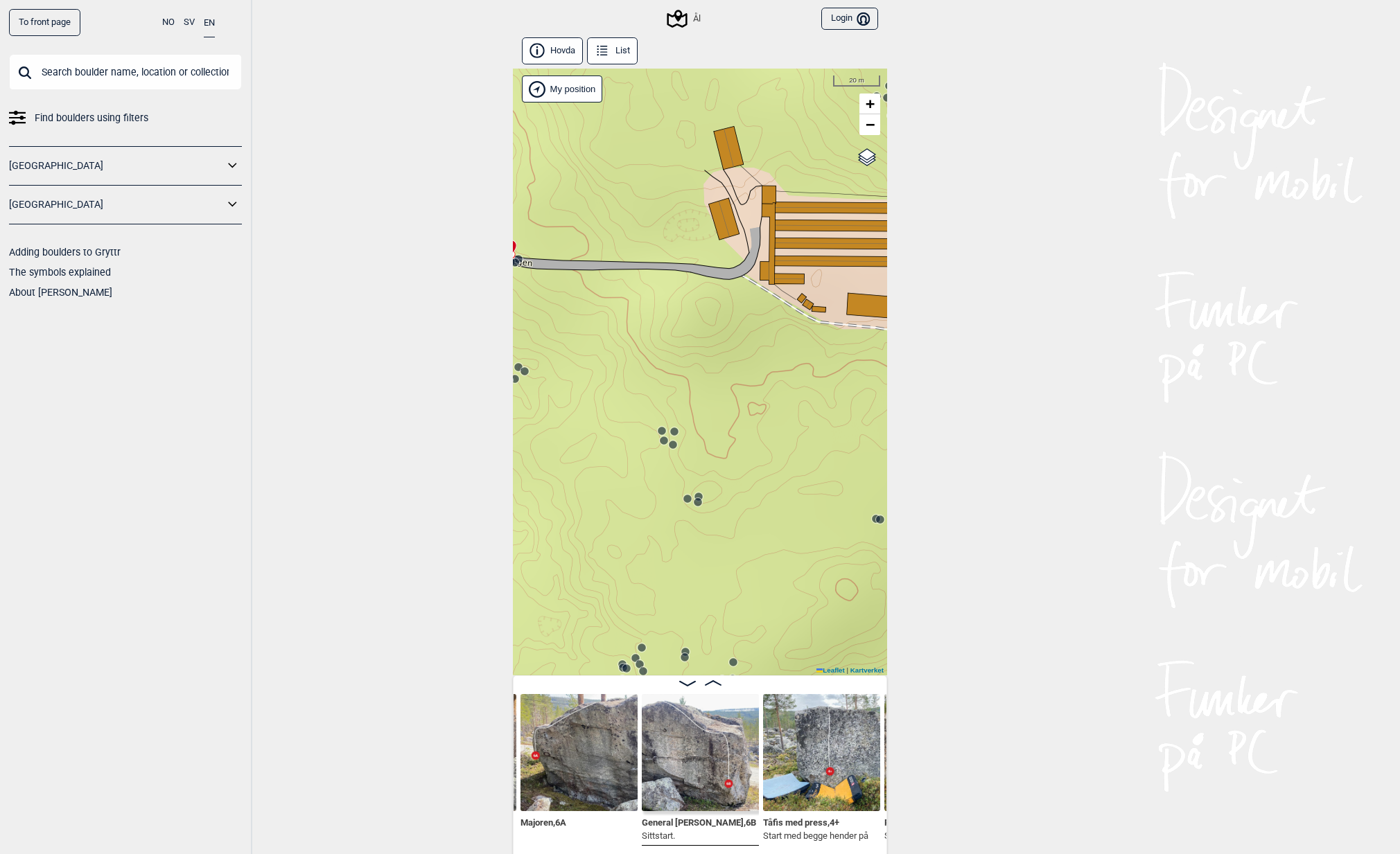
drag, startPoint x: 745, startPoint y: 520, endPoint x: 632, endPoint y: 381, distance: 179.1
click at [632, 381] on div "Ål" at bounding box center [700, 372] width 374 height 607
click at [670, 433] on circle at bounding box center [674, 432] width 8 height 8
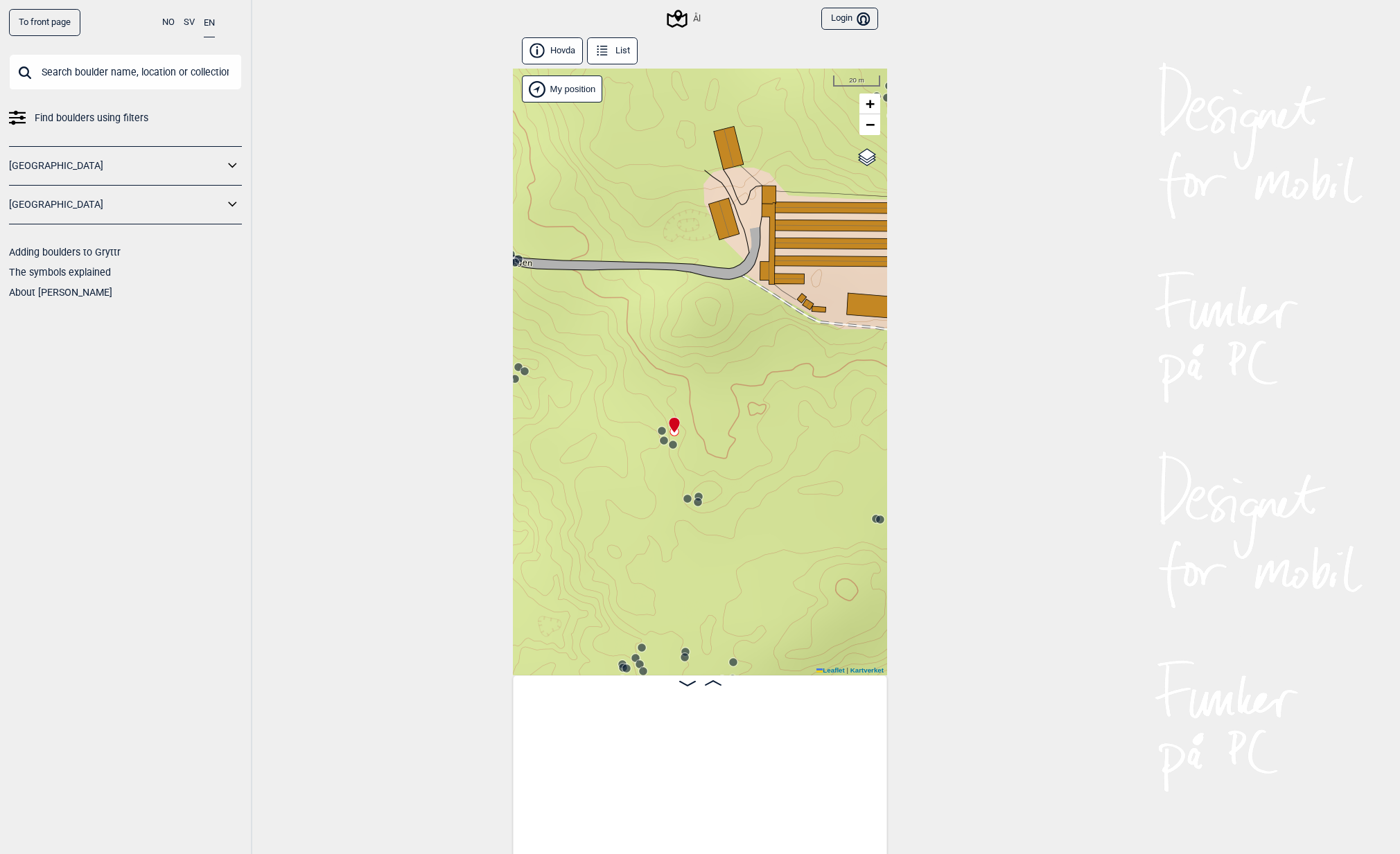
scroll to position [0, 21486]
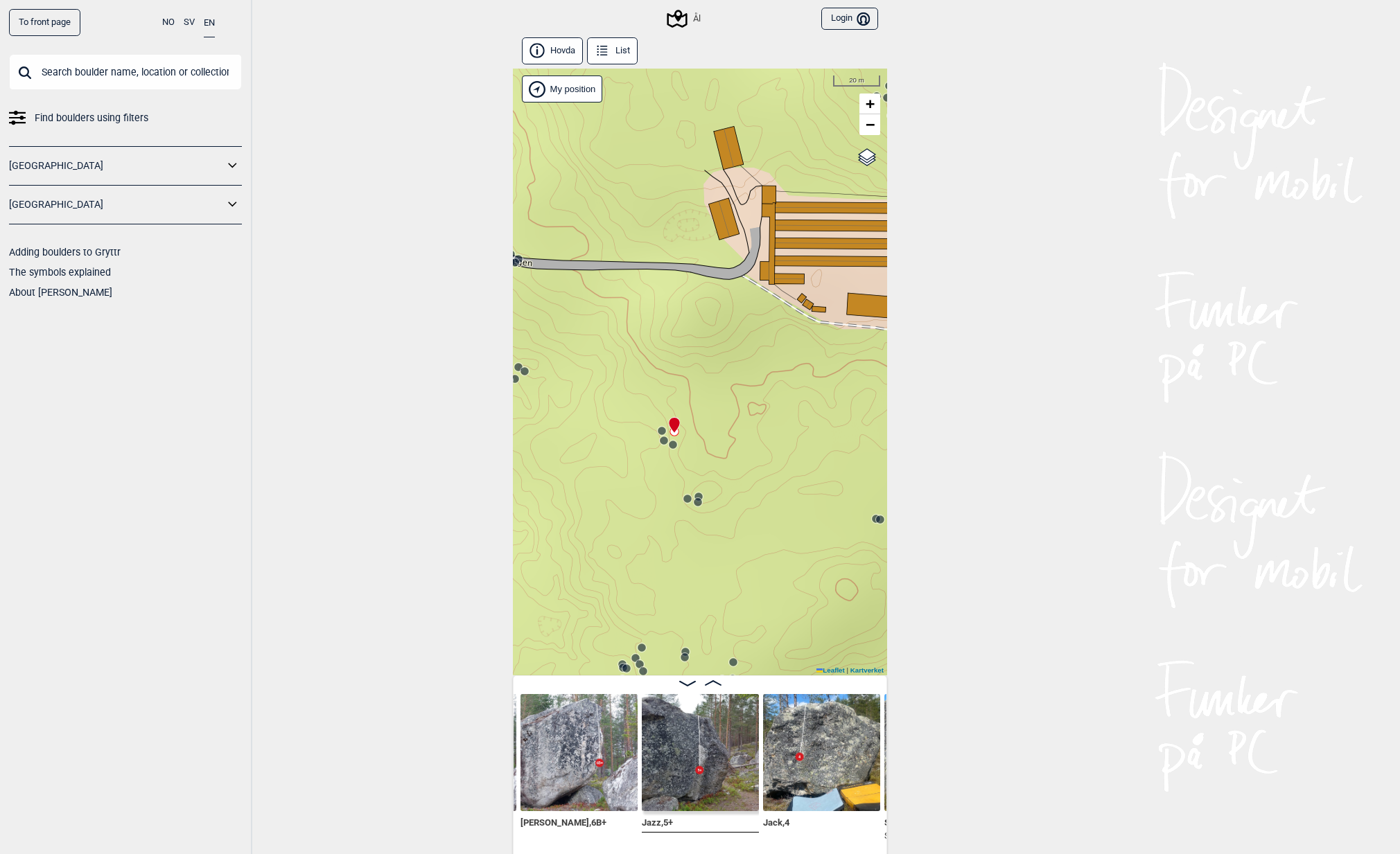
click at [658, 431] on circle at bounding box center [662, 431] width 8 height 8
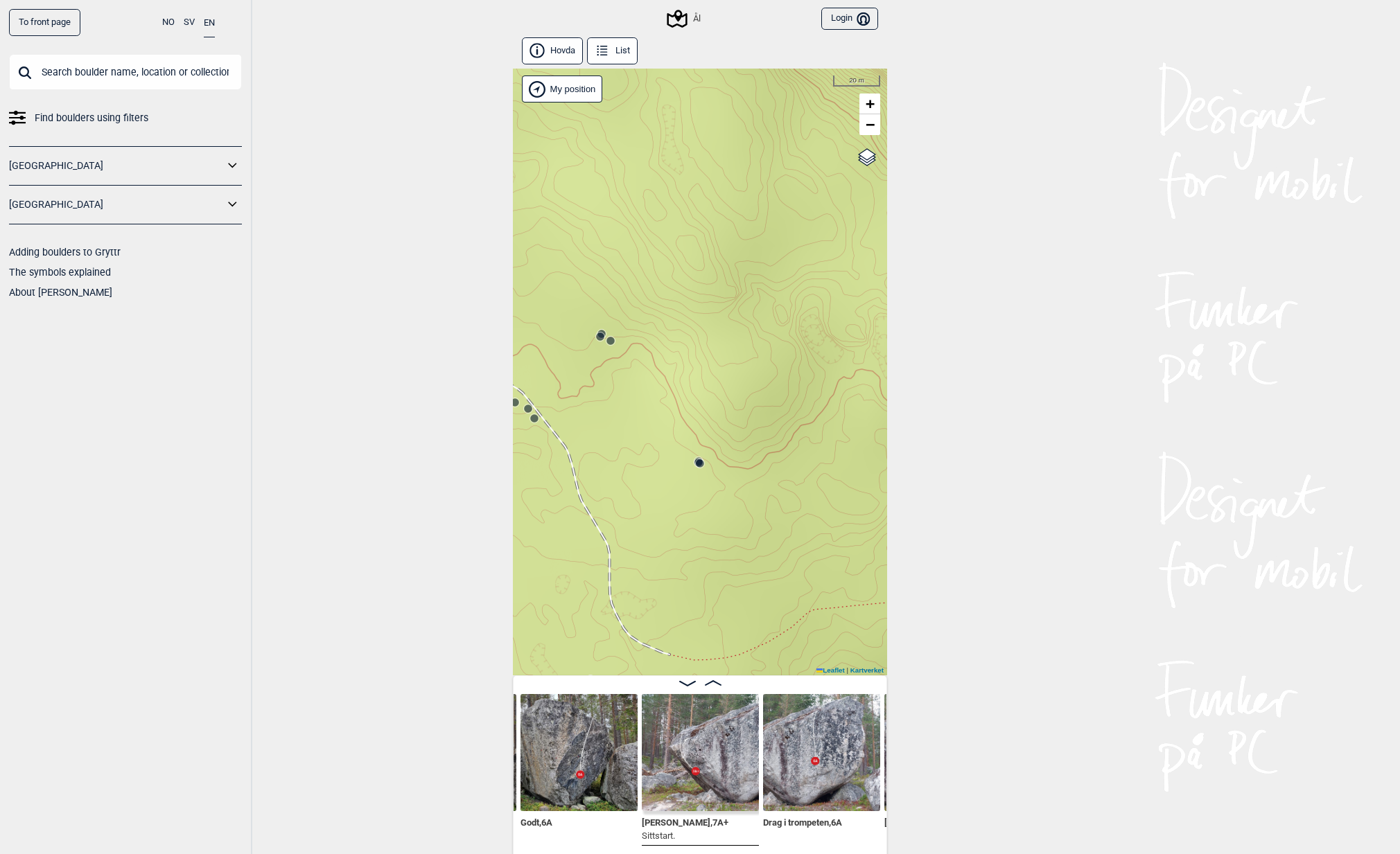
click at [777, 737] on img at bounding box center [822, 753] width 117 height 117
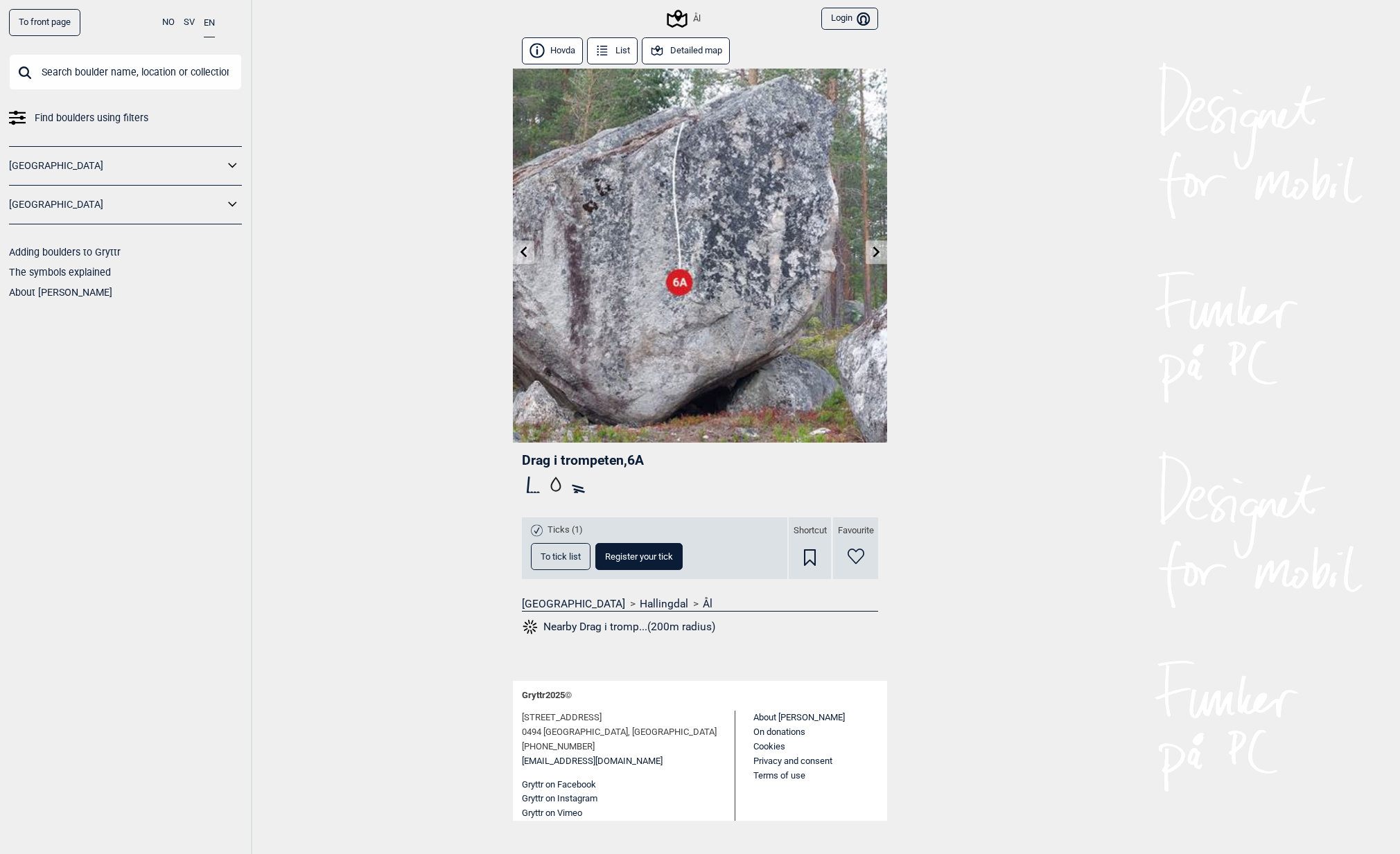
click at [874, 245] on link at bounding box center [875, 252] width 21 height 23
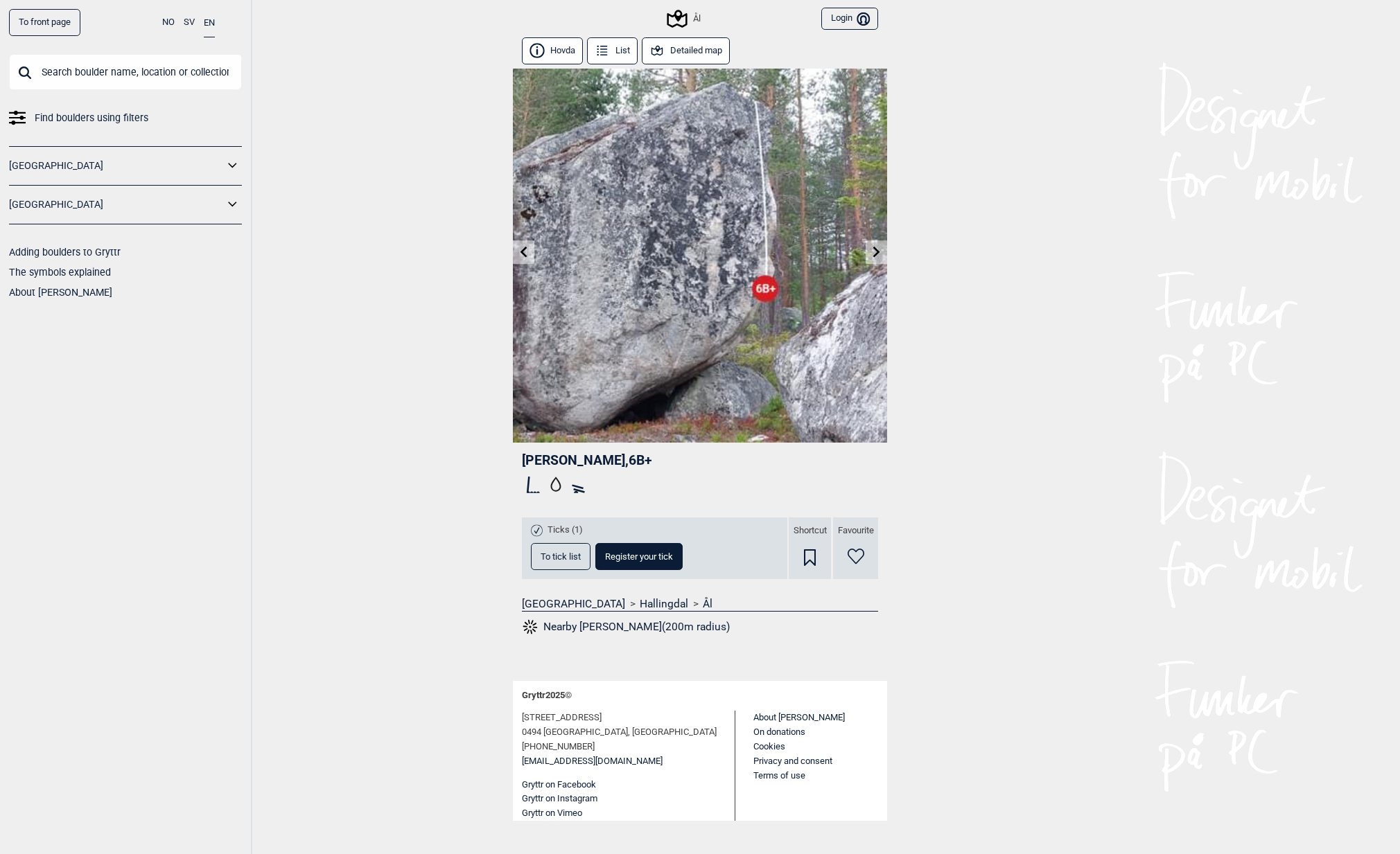
click at [865, 248] on link at bounding box center [875, 252] width 21 height 23
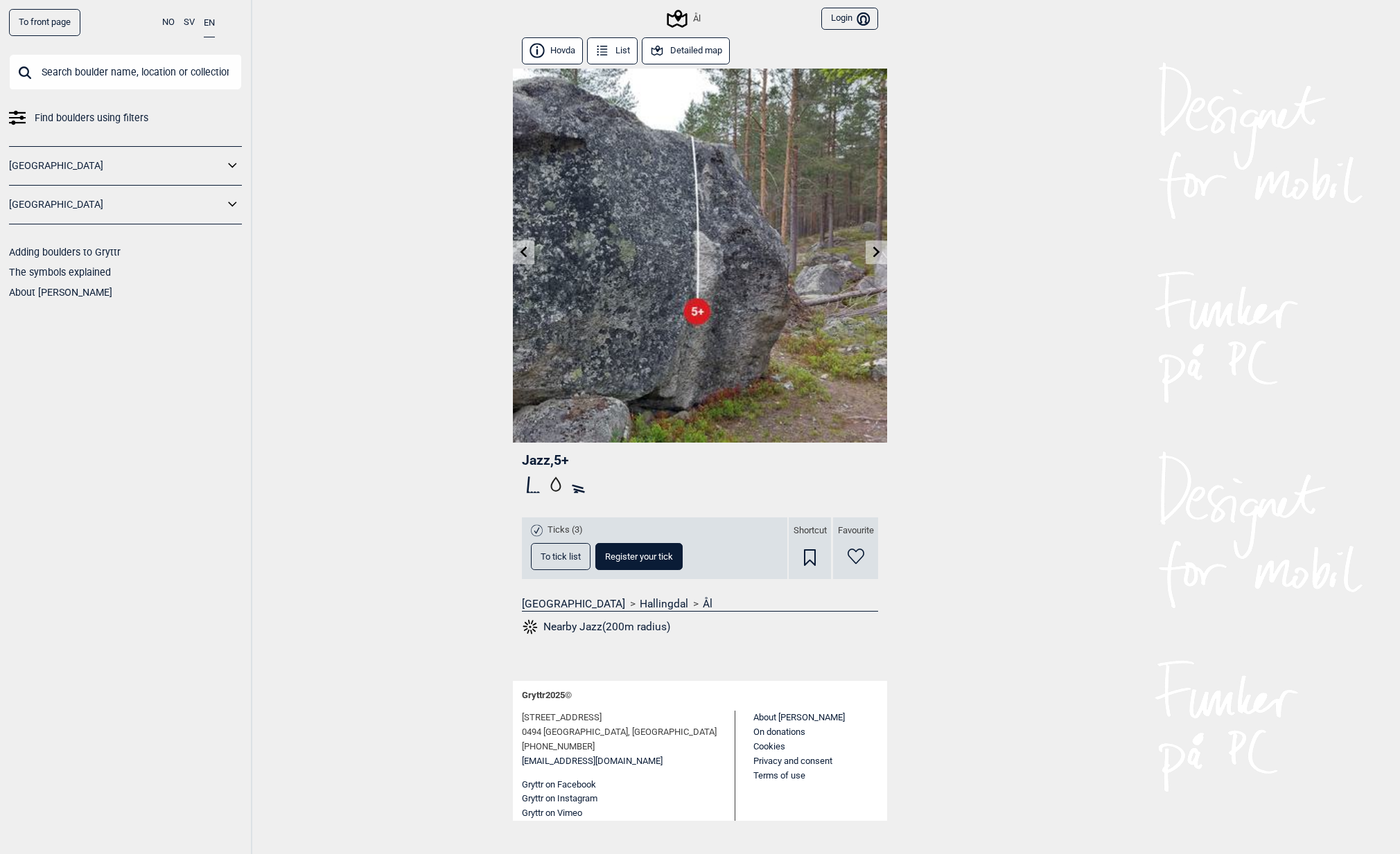
click at [873, 255] on icon at bounding box center [876, 252] width 7 height 11
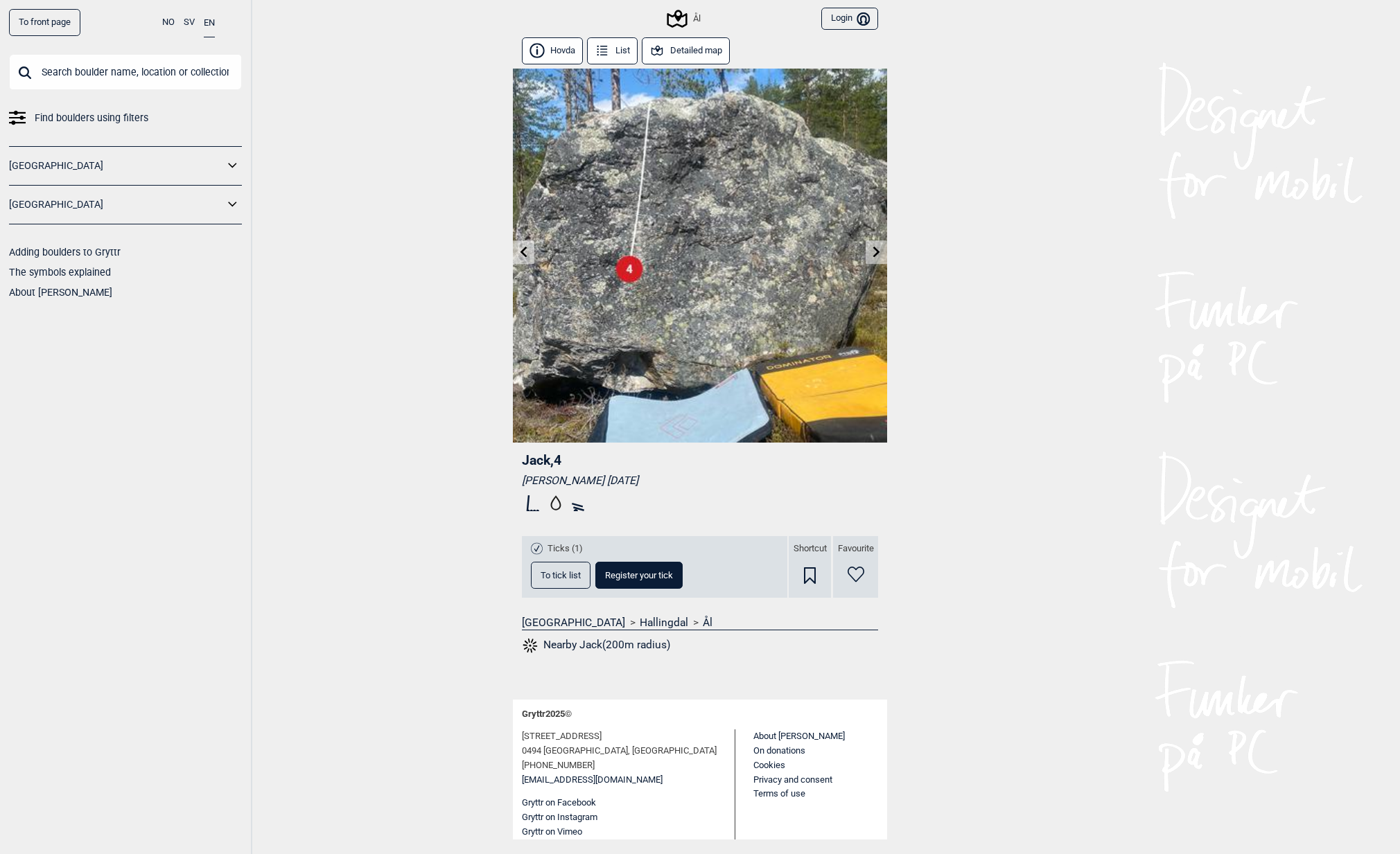
click at [673, 47] on button "Detailed map" at bounding box center [685, 51] width 88 height 27
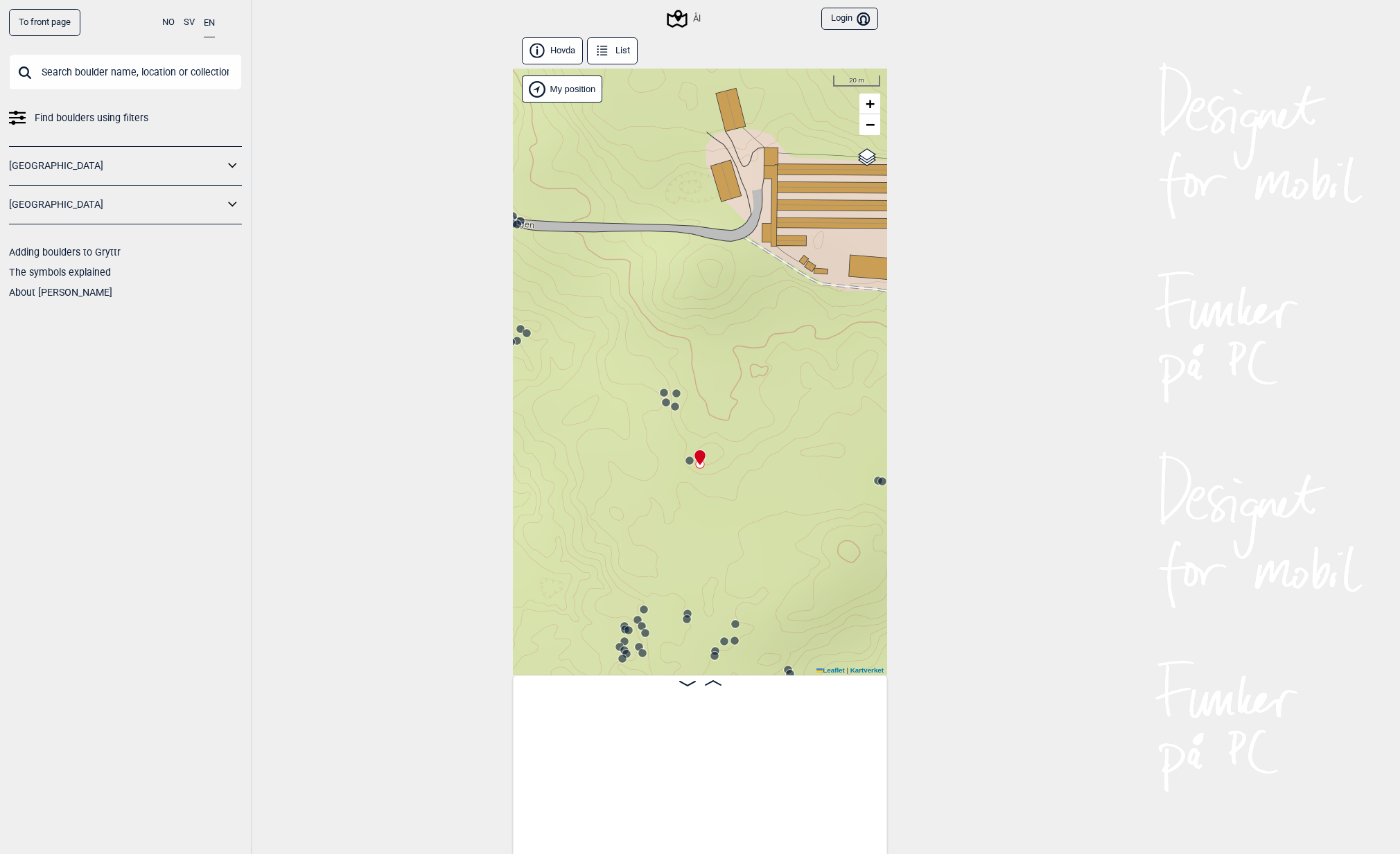
scroll to position [0, 21549]
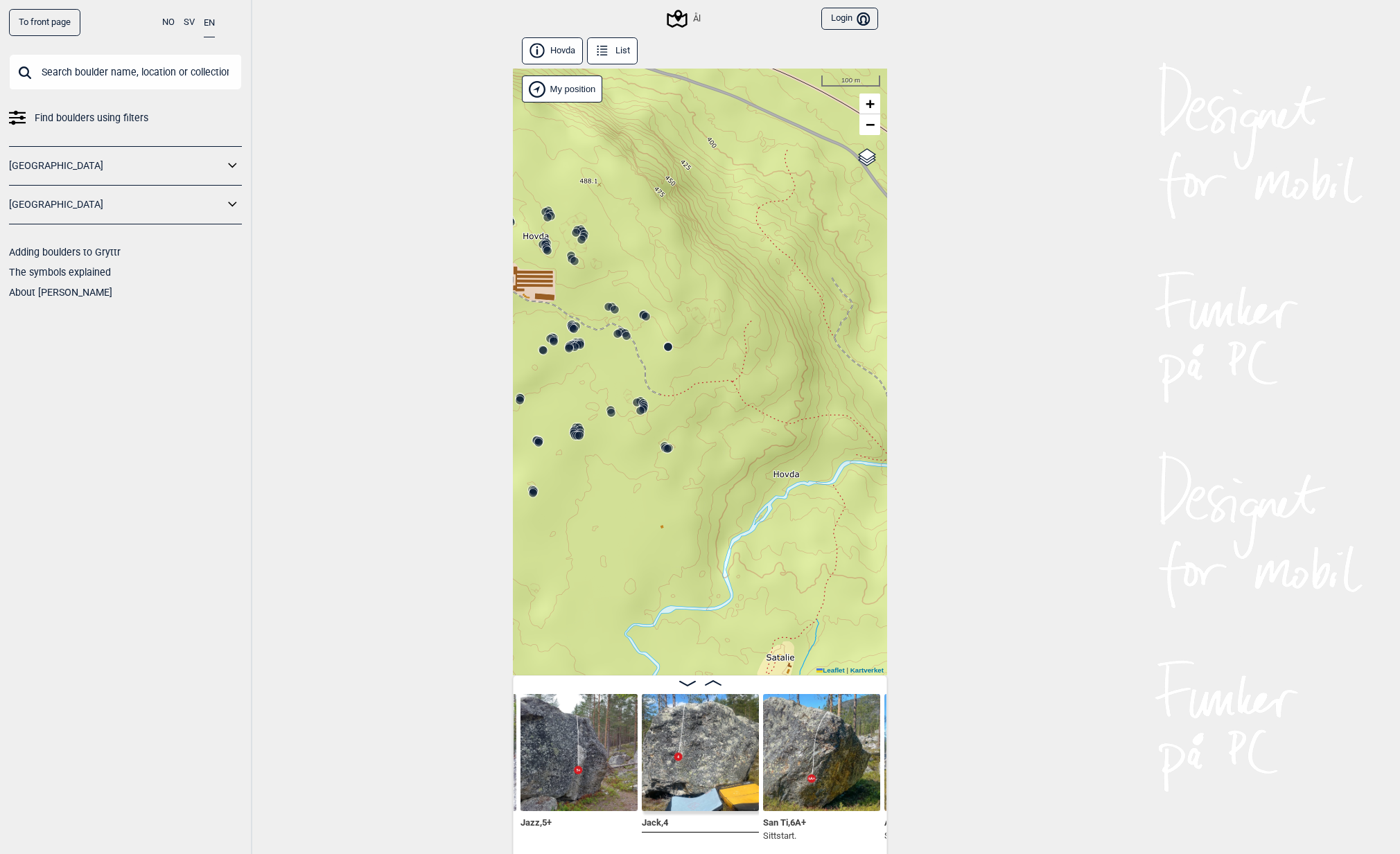
click at [663, 445] on circle at bounding box center [667, 449] width 8 height 8
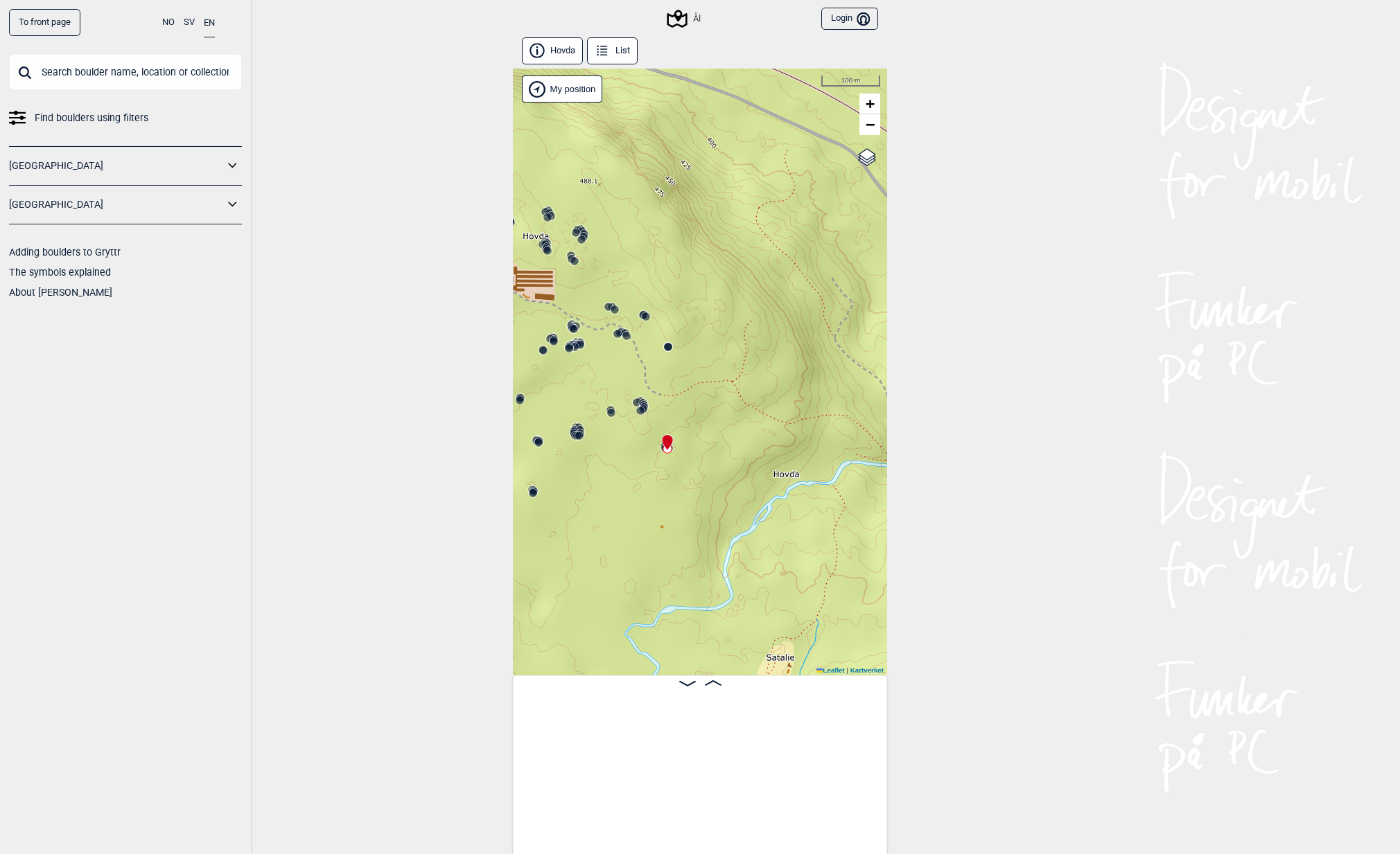
scroll to position [0, 28597]
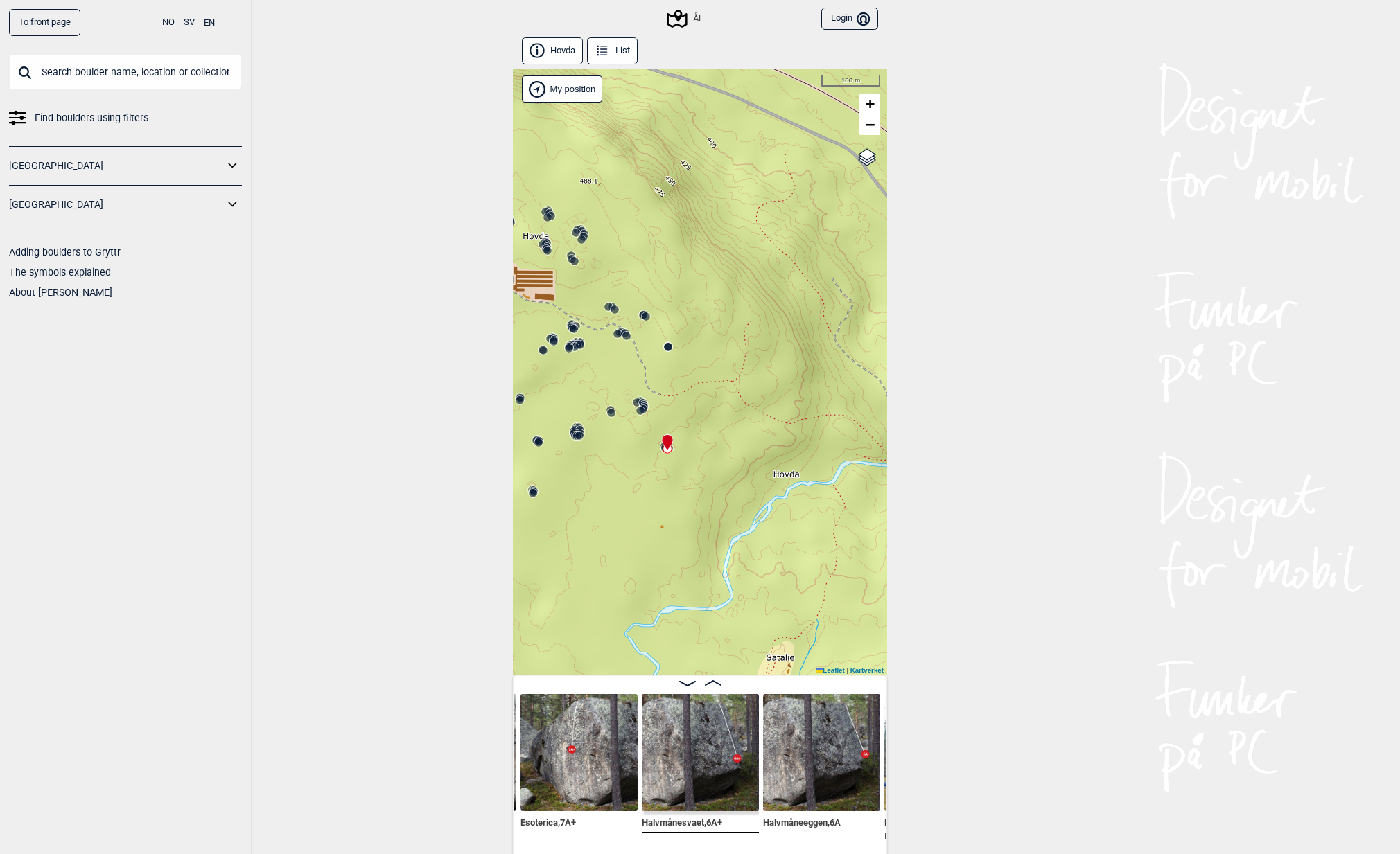
click at [563, 730] on img at bounding box center [579, 753] width 117 height 117
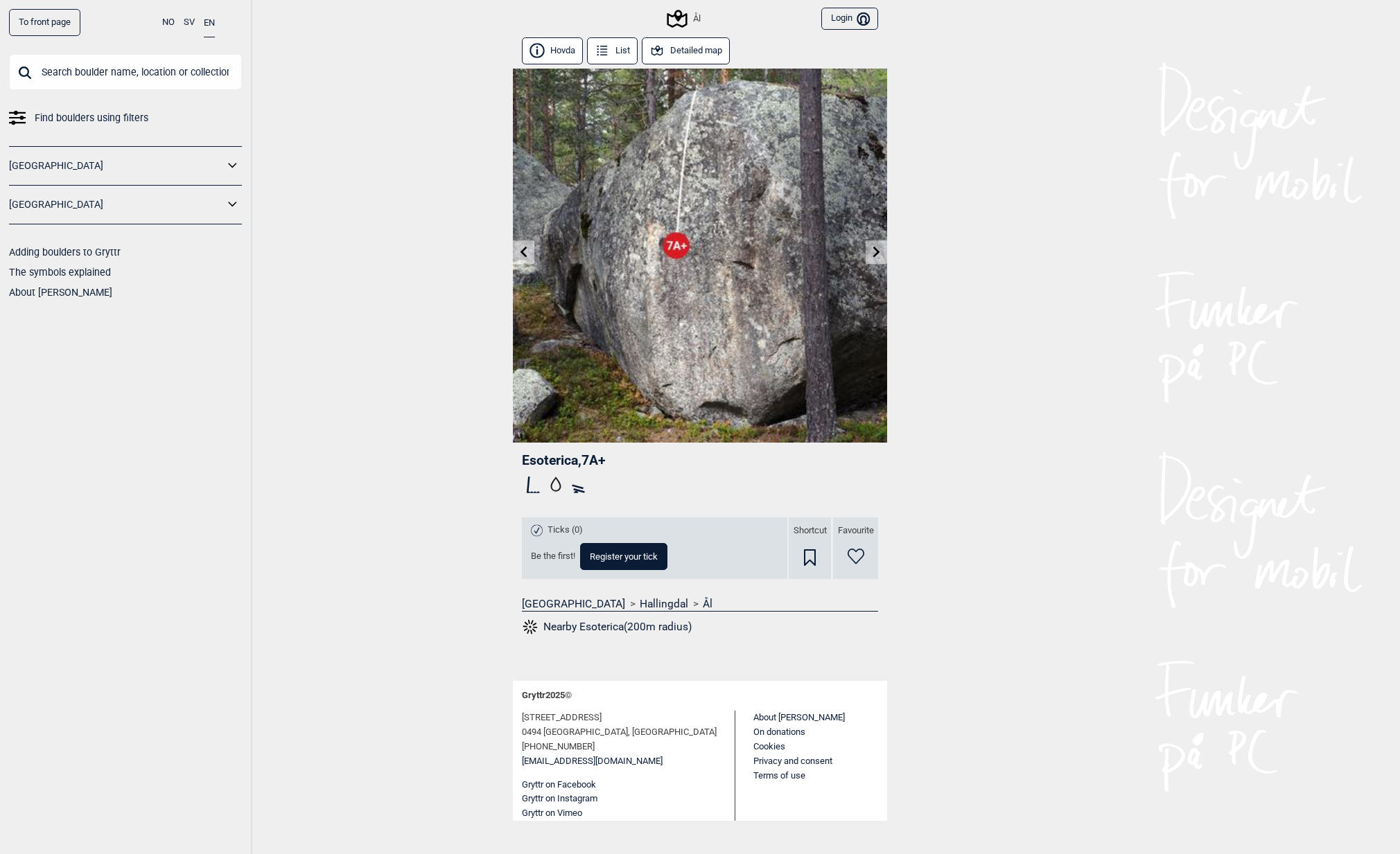
click at [701, 46] on button "Detailed map" at bounding box center [685, 51] width 88 height 27
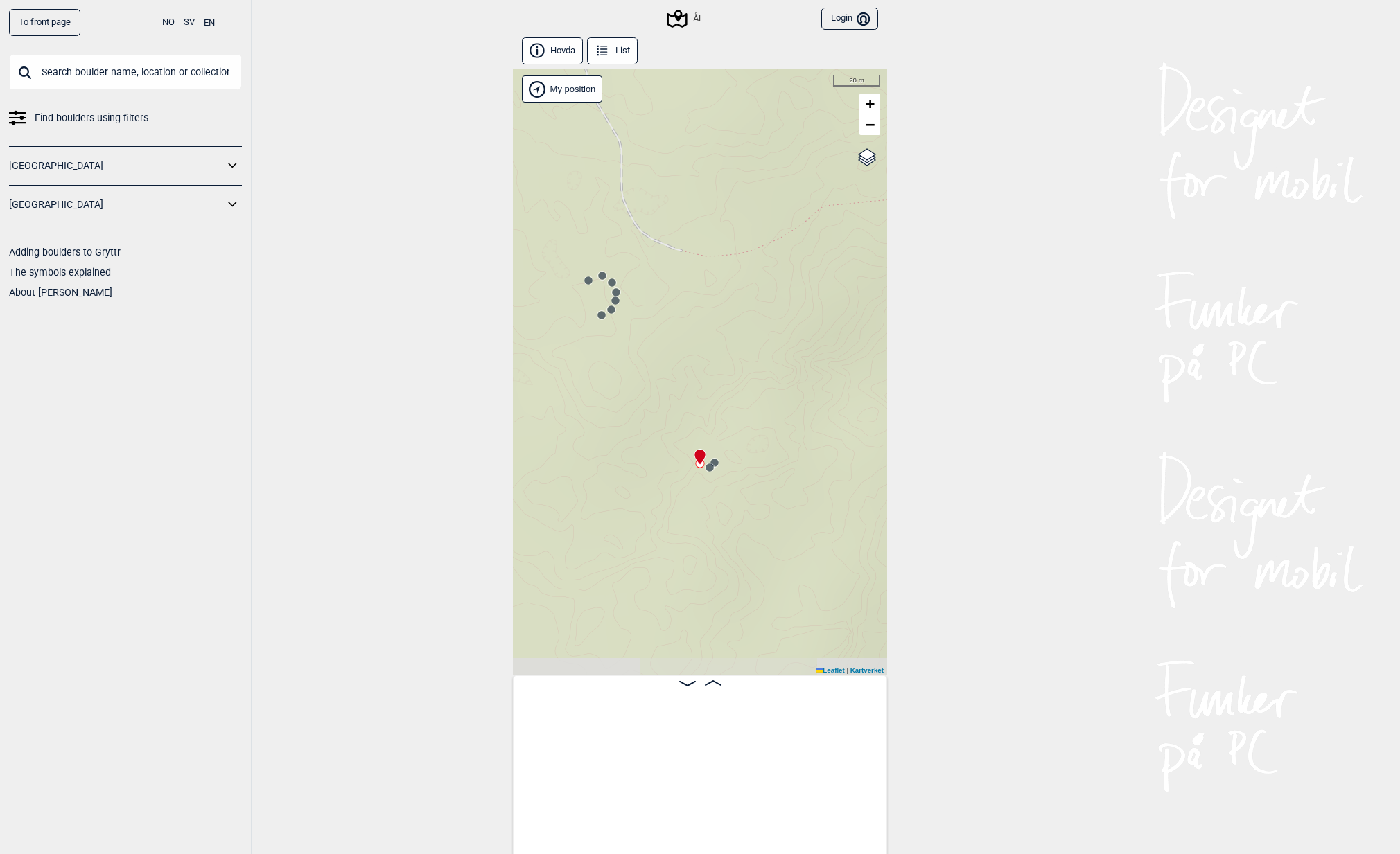
scroll to position [0, 28460]
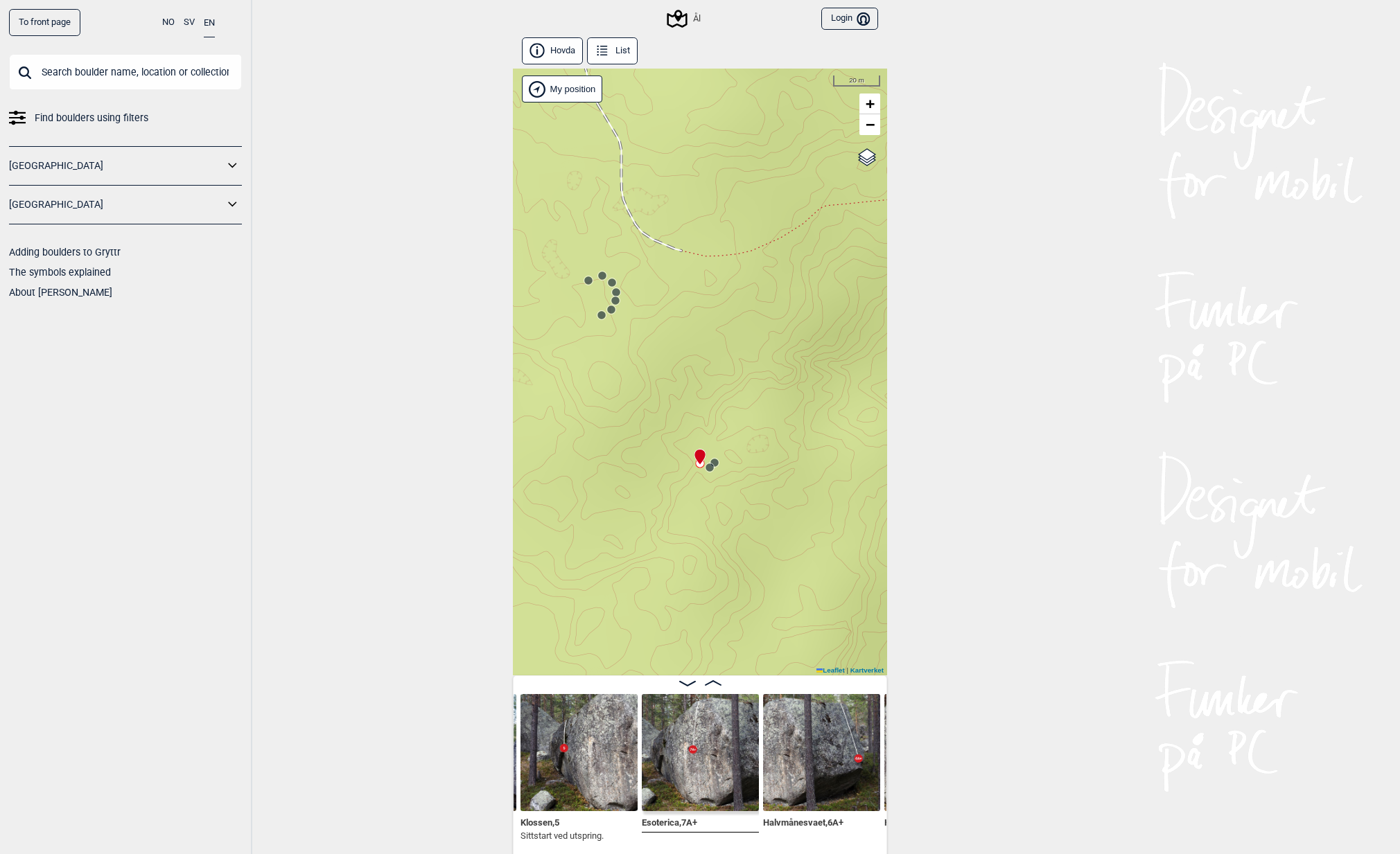
click at [705, 469] on circle at bounding box center [709, 467] width 8 height 8
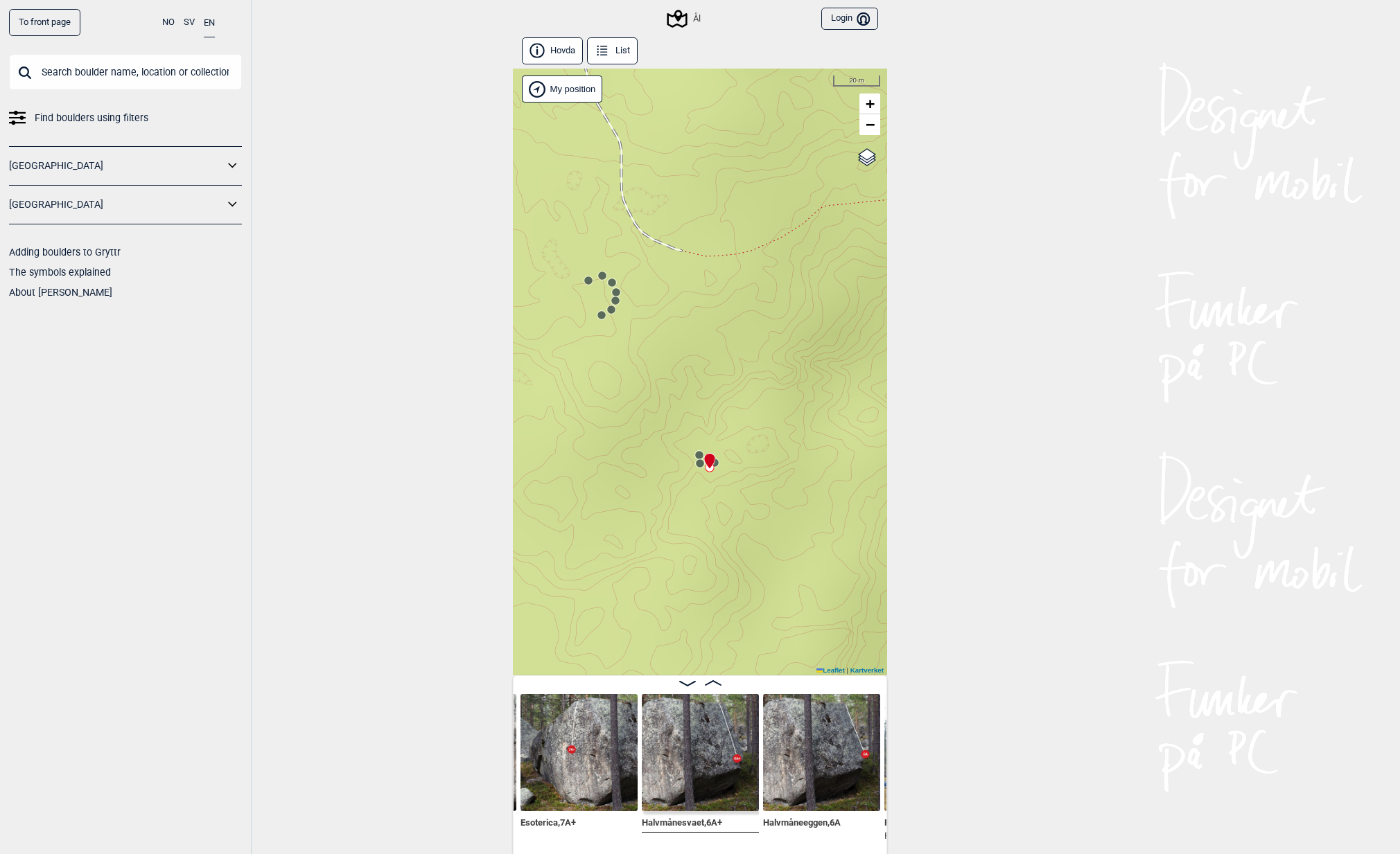
click at [714, 464] on icon at bounding box center [715, 463] width 11 height 11
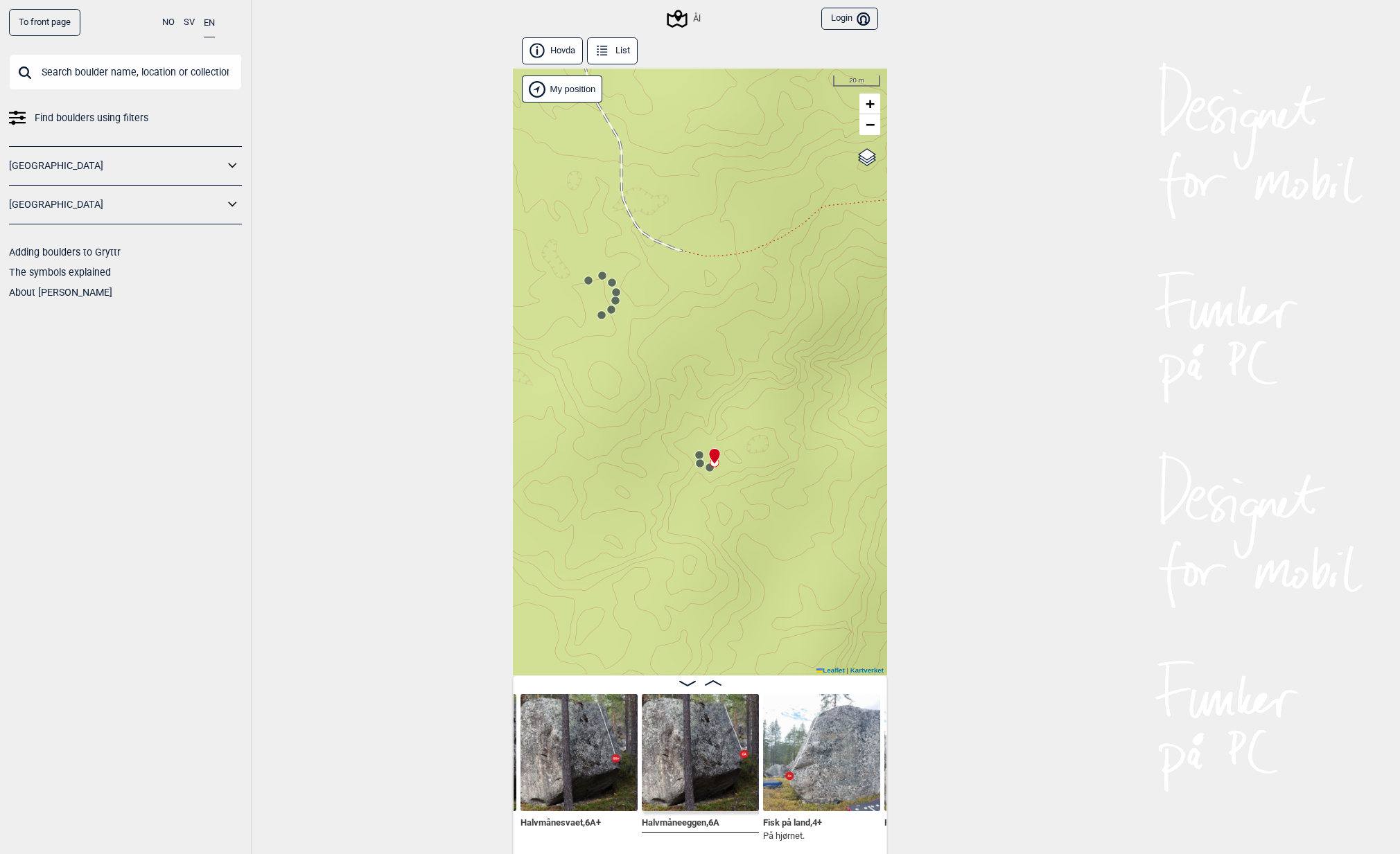
click at [584, 279] on circle at bounding box center [588, 280] width 8 height 8
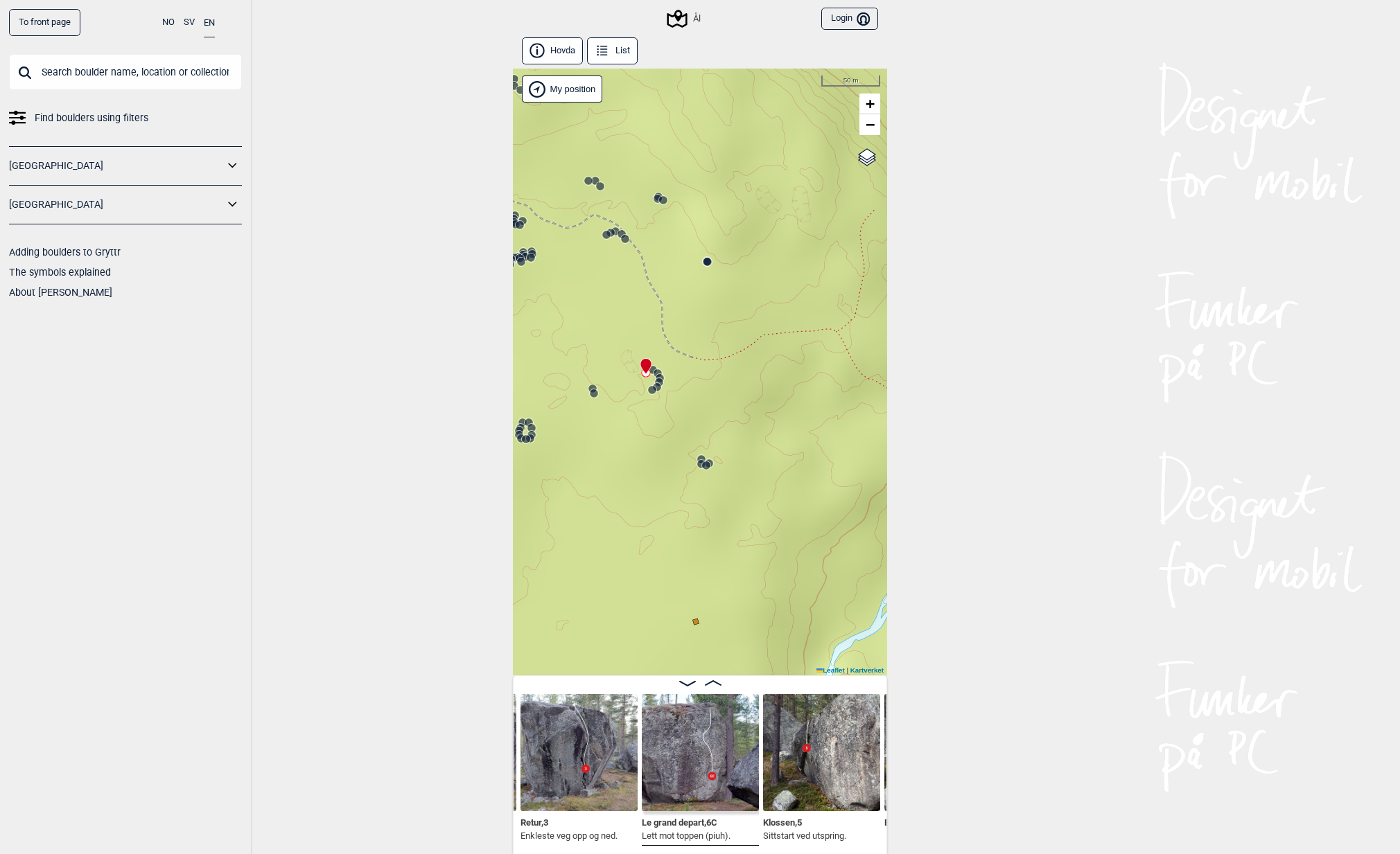
click at [655, 376] on circle at bounding box center [659, 378] width 8 height 8
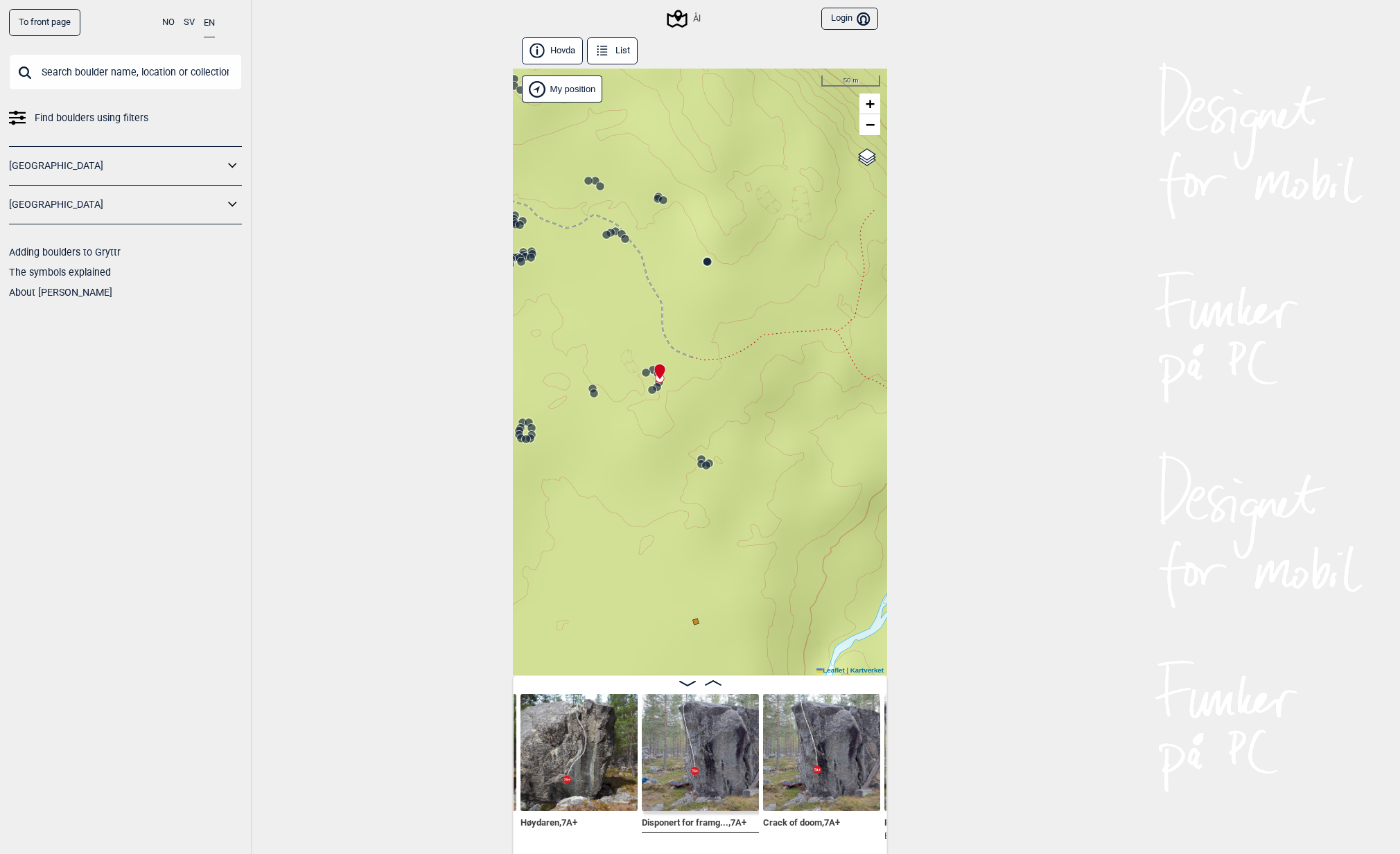
click at [617, 231] on circle at bounding box center [621, 234] width 8 height 8
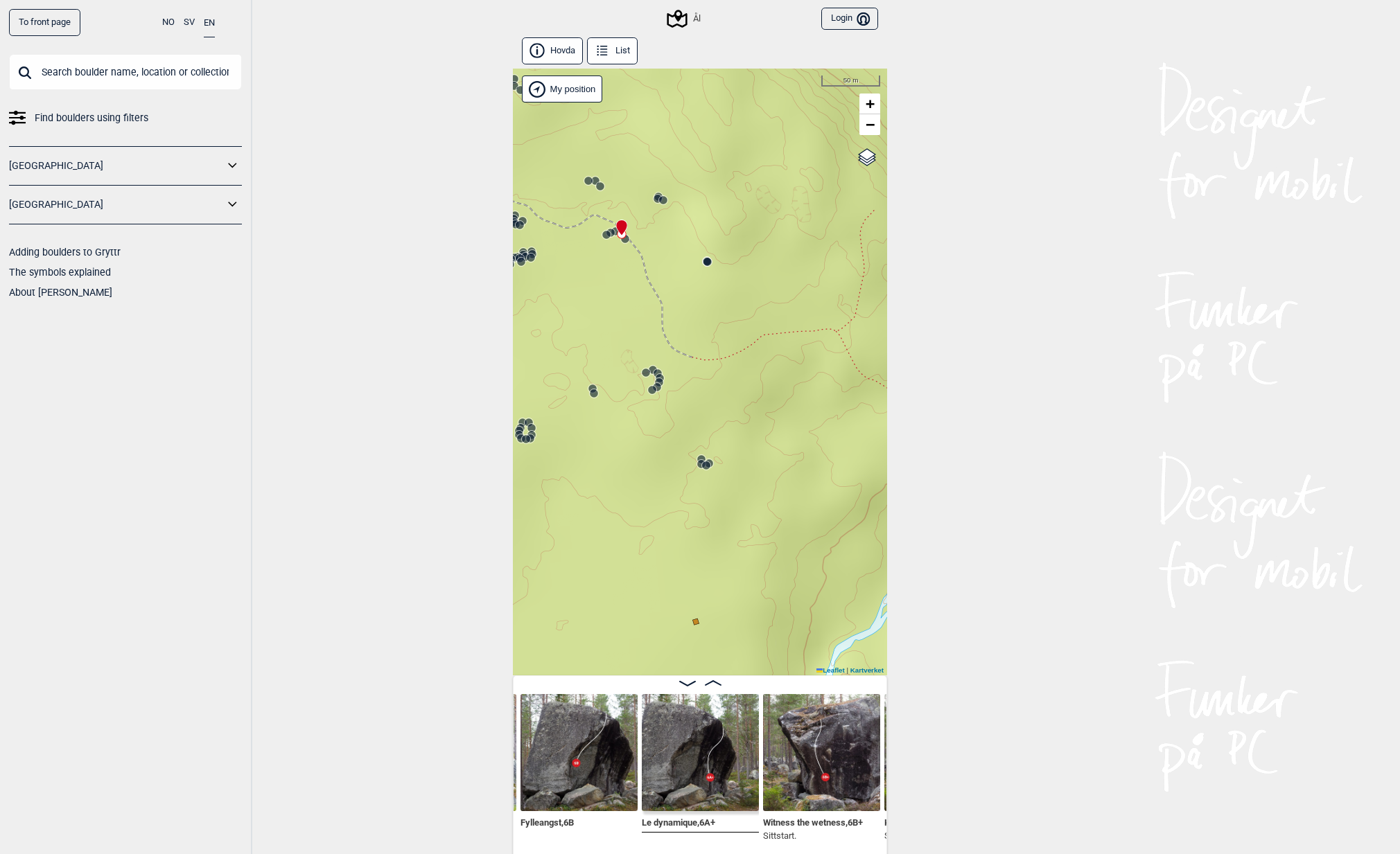
click at [605, 233] on icon at bounding box center [606, 235] width 11 height 11
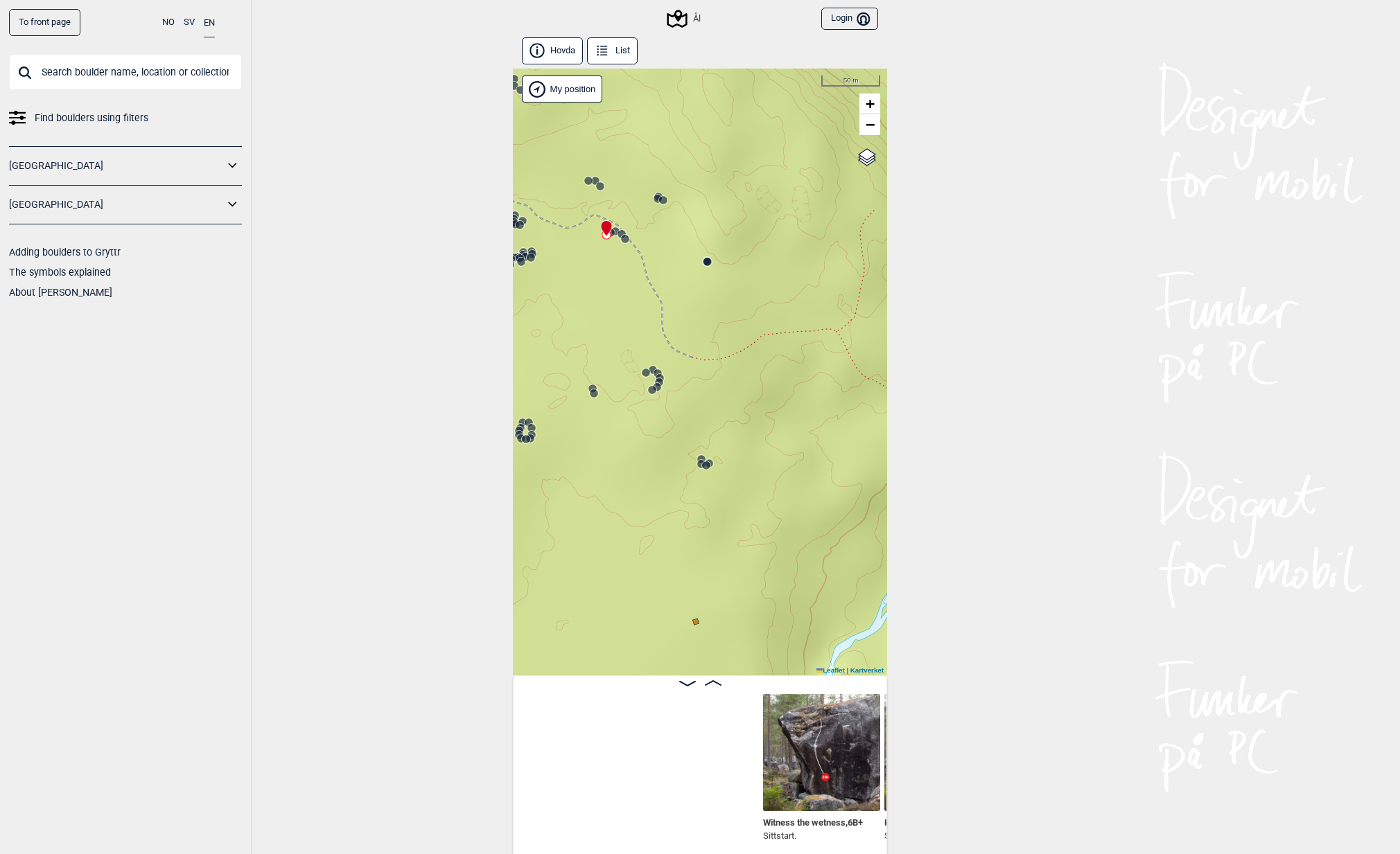
scroll to position [0, 19922]
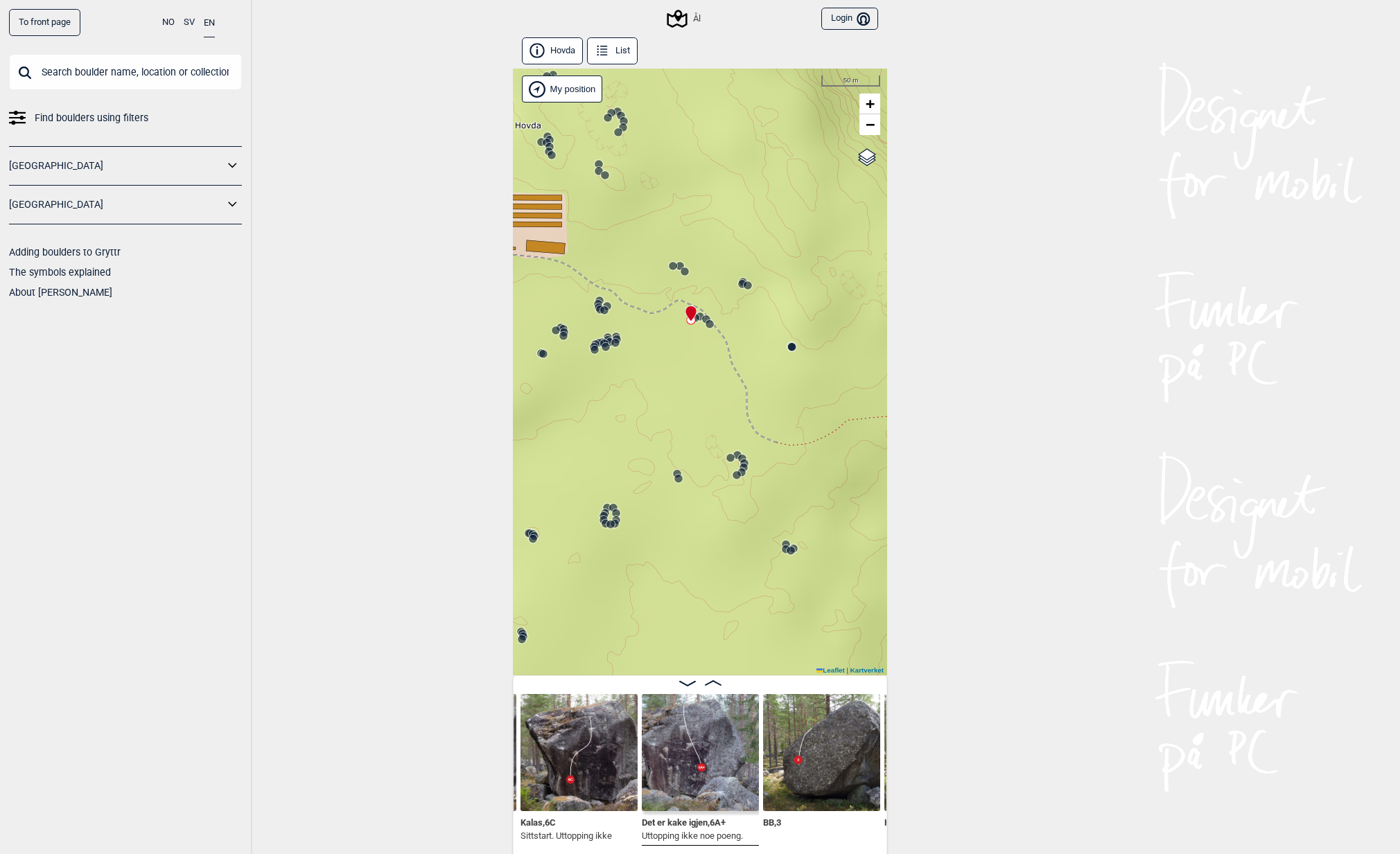
drag, startPoint x: 579, startPoint y: 284, endPoint x: 664, endPoint y: 369, distance: 120.2
click at [664, 369] on div "Ål" at bounding box center [700, 372] width 374 height 607
click at [603, 303] on circle at bounding box center [607, 306] width 8 height 8
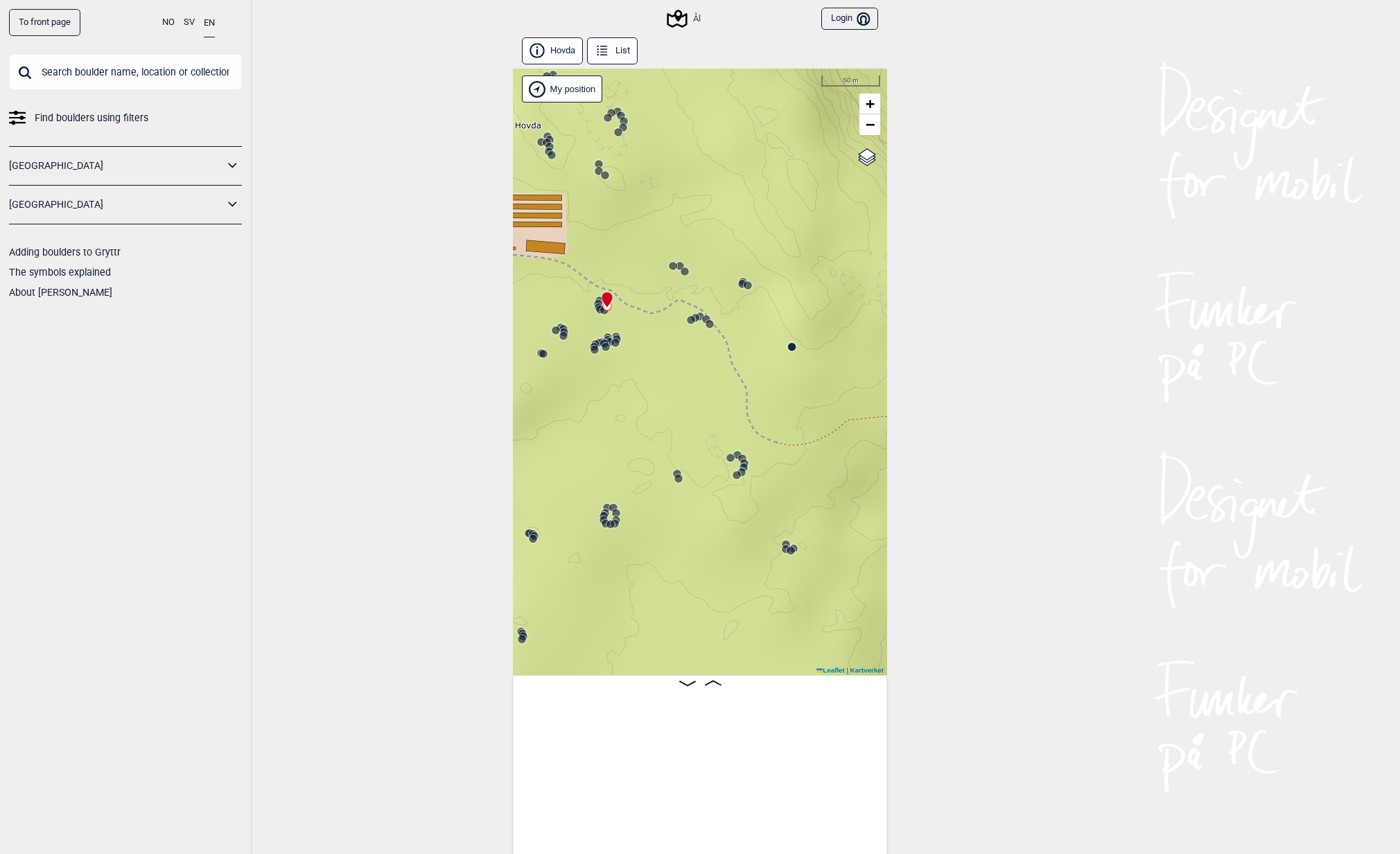
scroll to position [0, 17801]
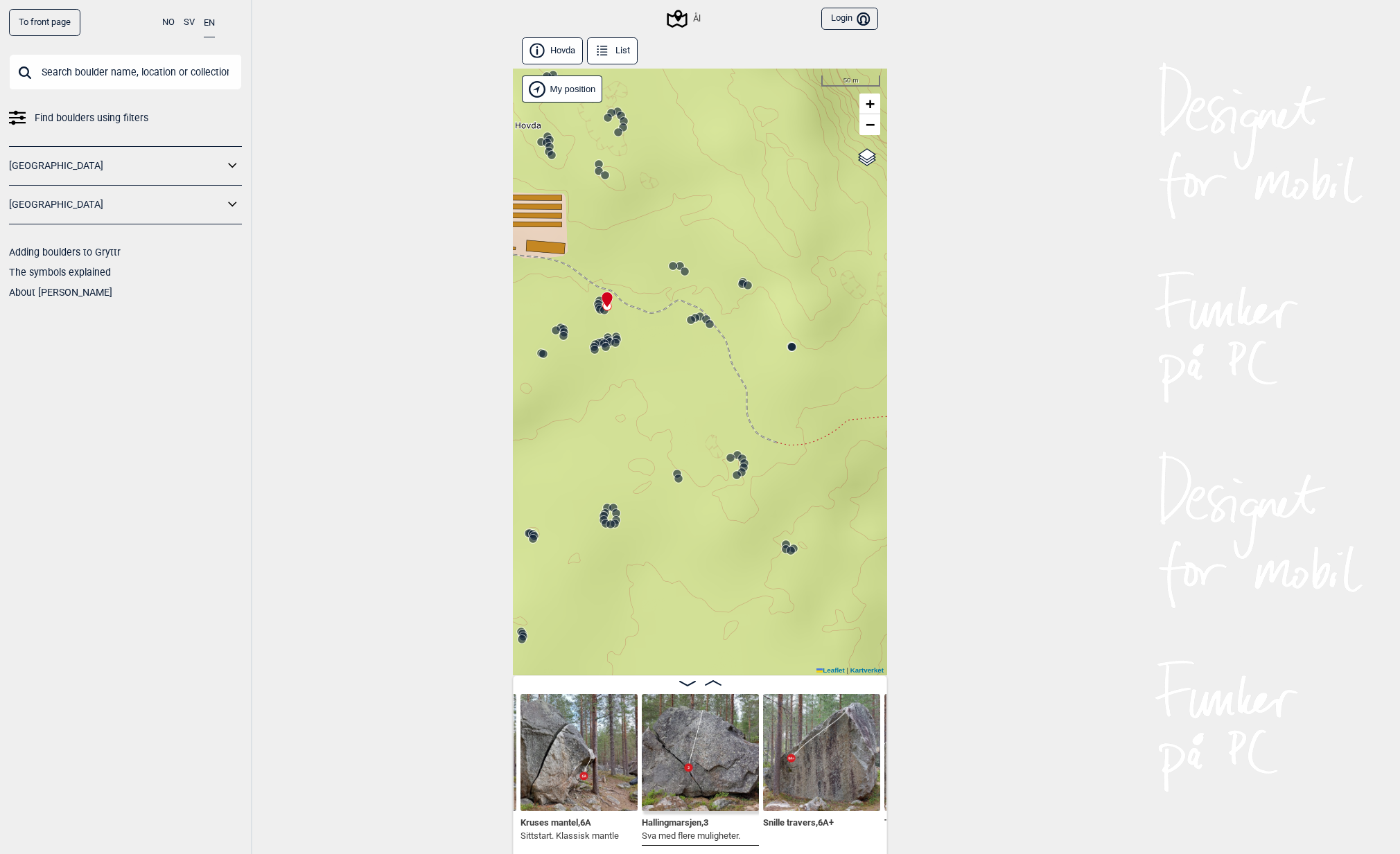
click at [611, 341] on circle at bounding box center [615, 343] width 8 height 8
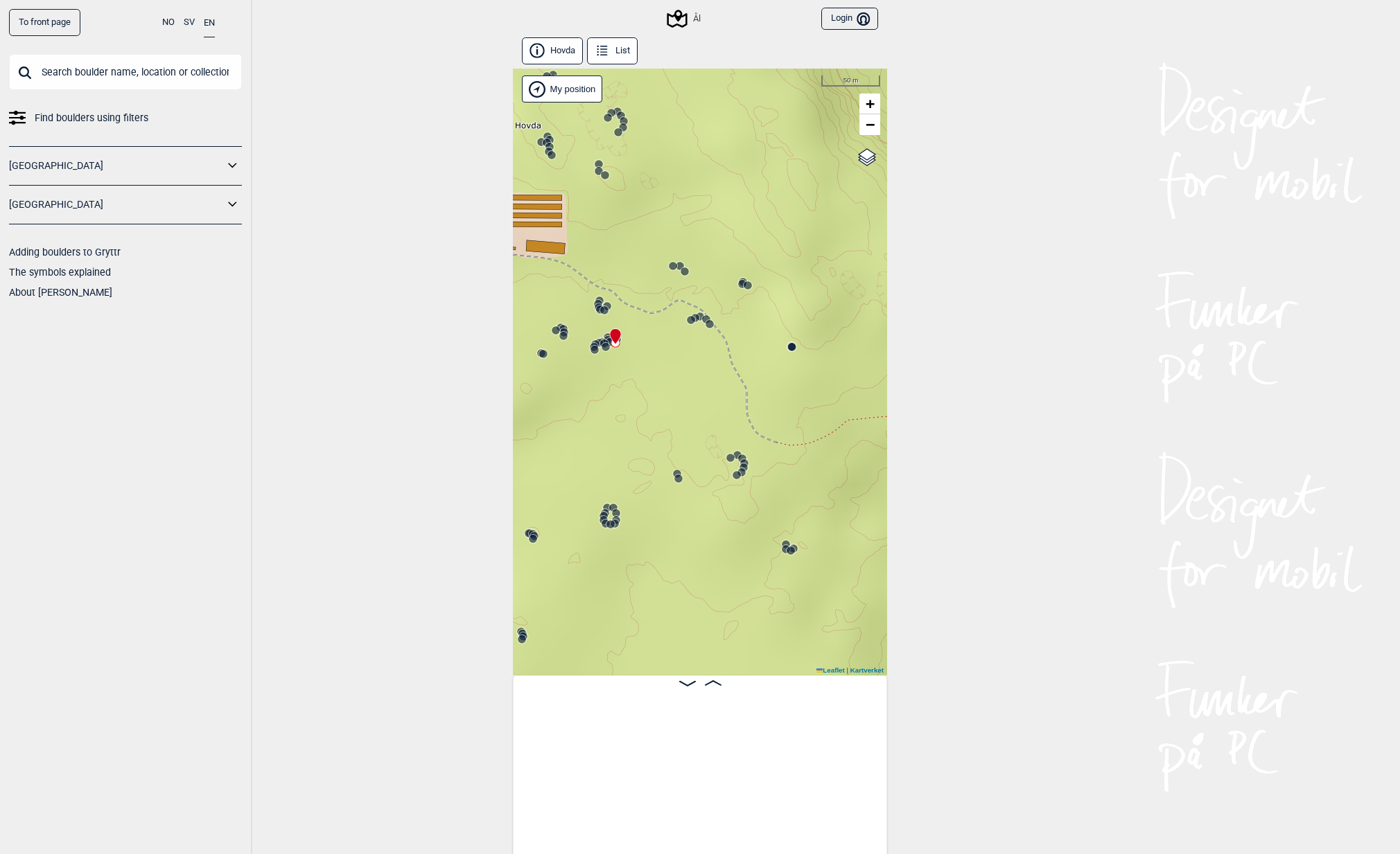
scroll to position [0, 19110]
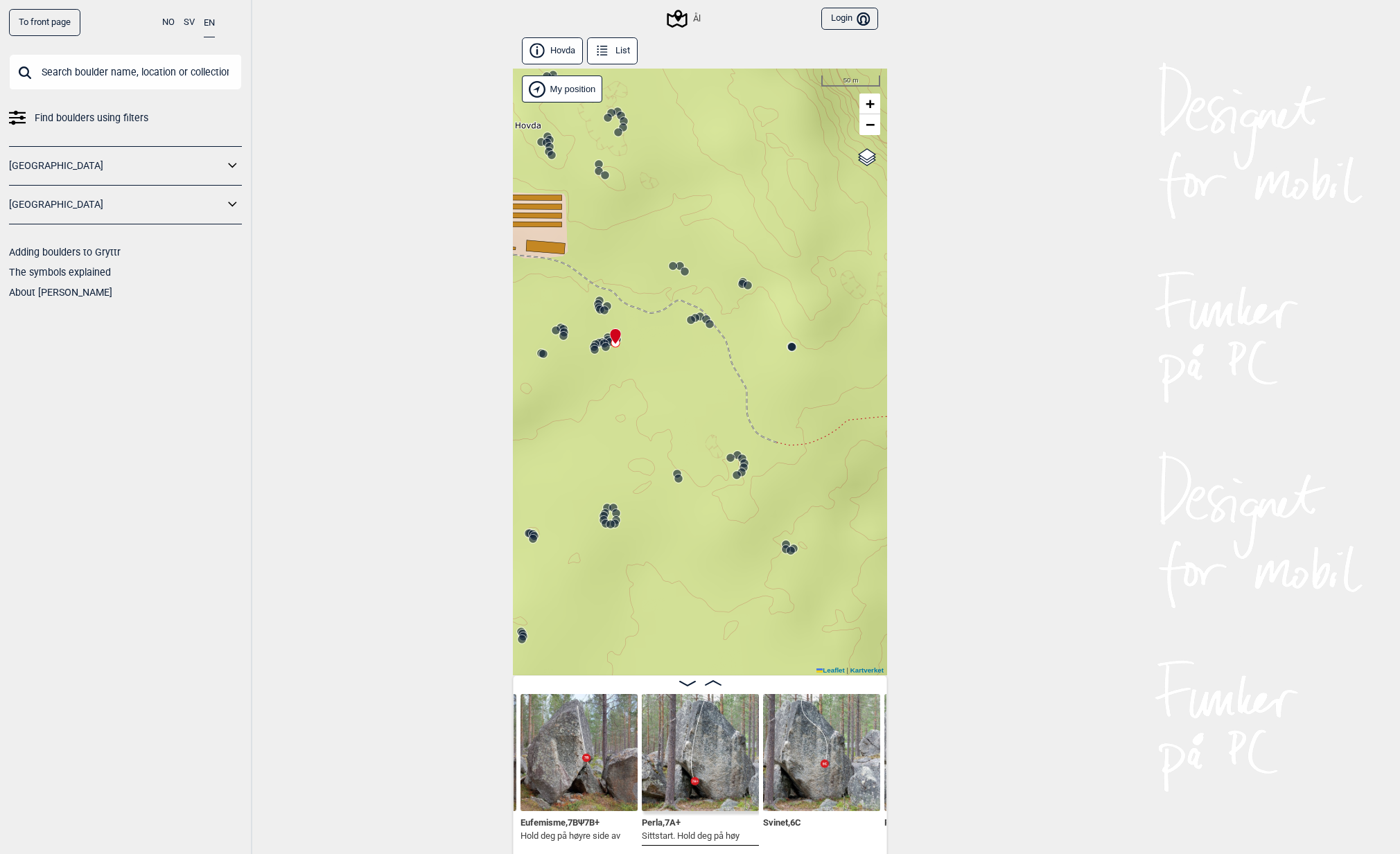
click at [594, 345] on icon at bounding box center [594, 350] width 11 height 11
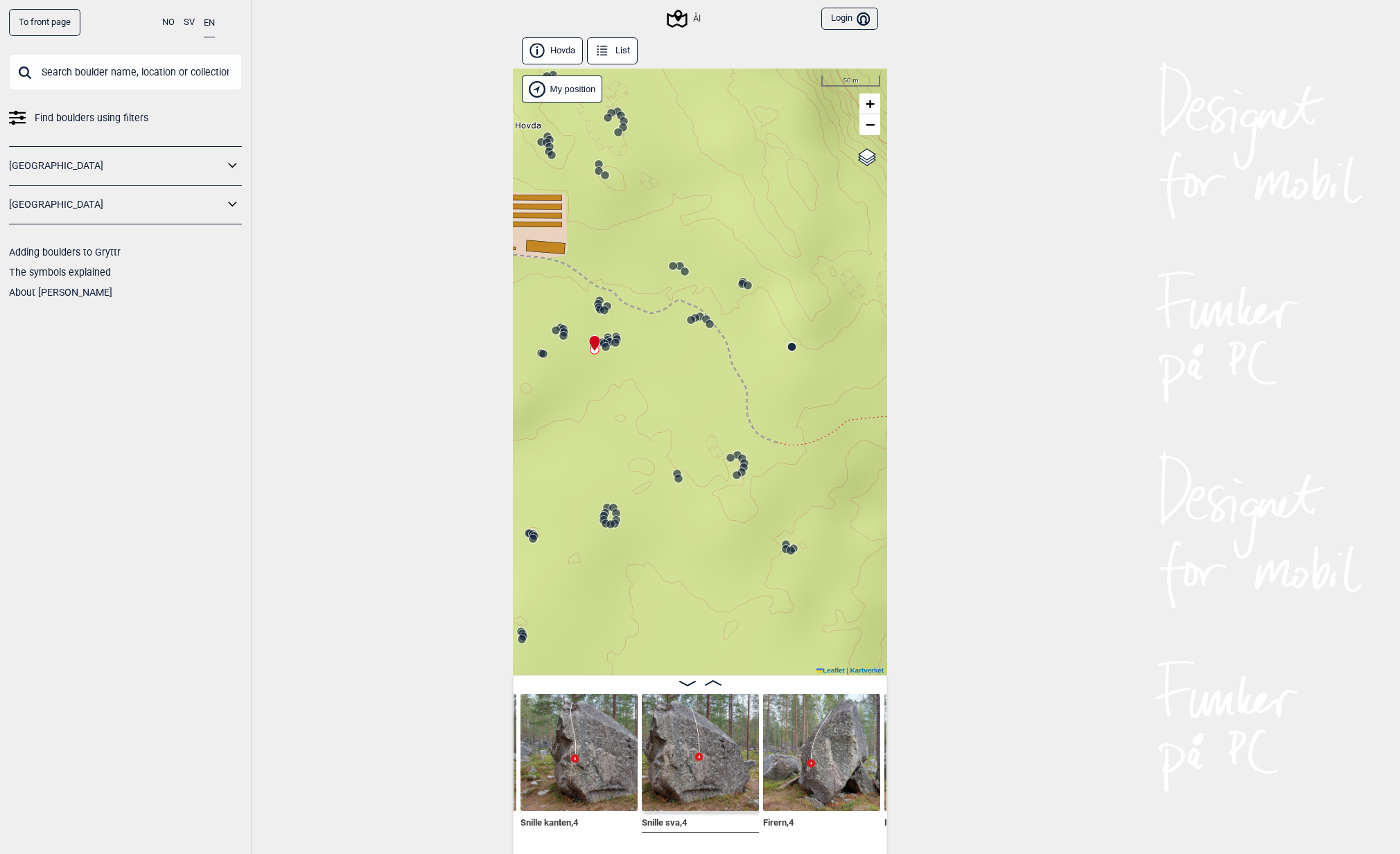
click at [559, 326] on circle at bounding box center [563, 329] width 8 height 8
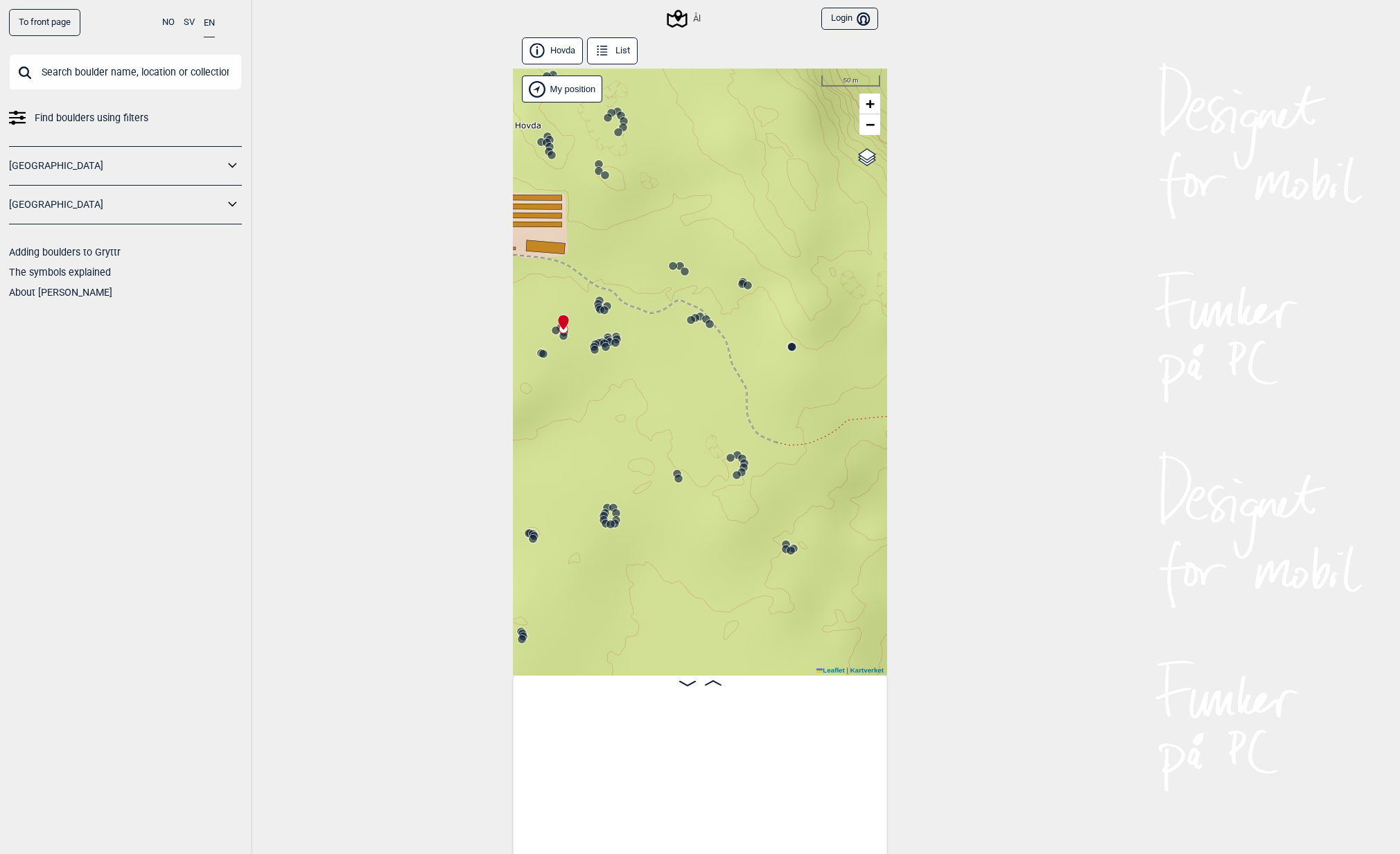
scroll to position [0, 16864]
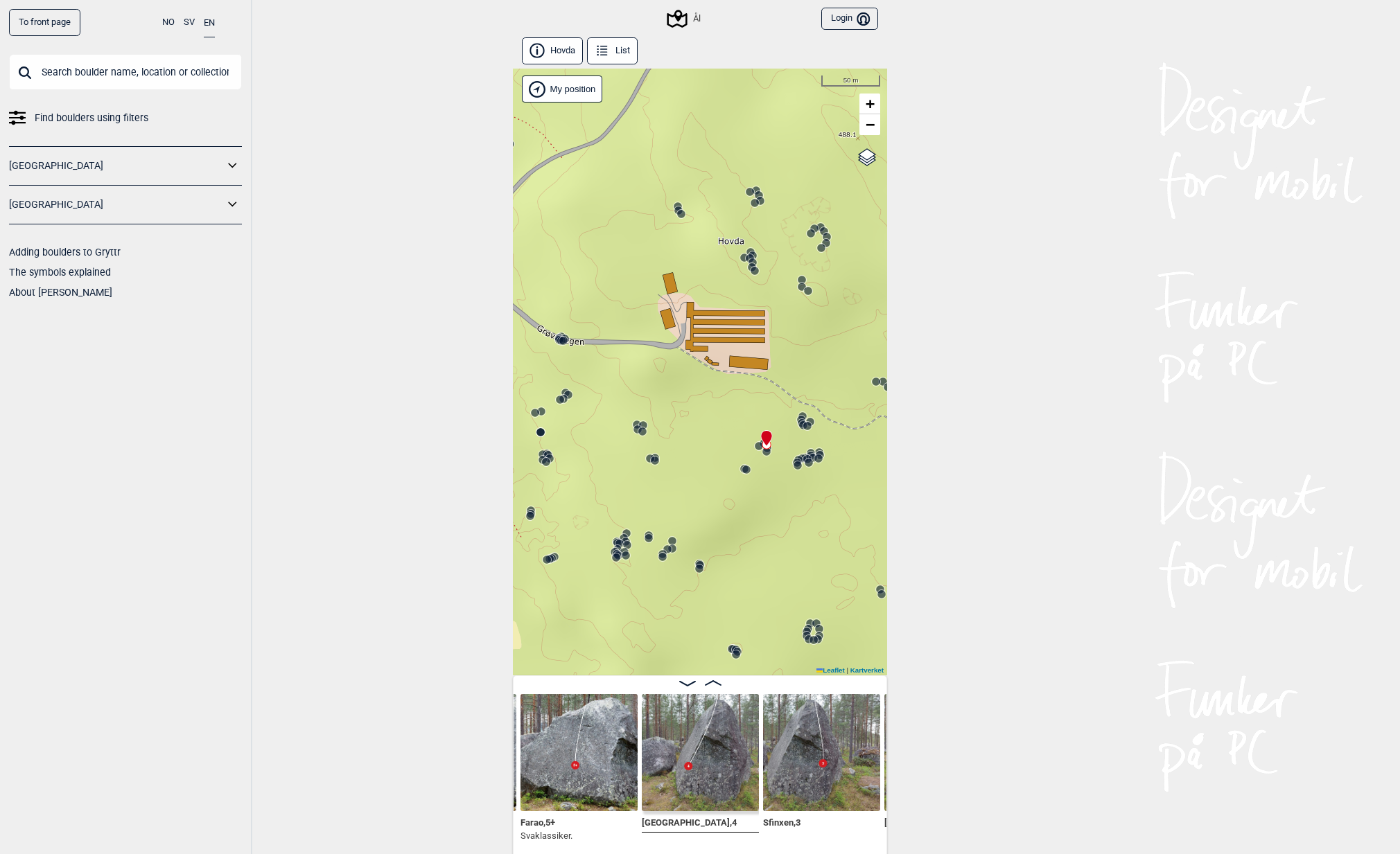
drag, startPoint x: 647, startPoint y: 288, endPoint x: 850, endPoint y: 402, distance: 232.8
click at [850, 402] on div "Ål" at bounding box center [700, 372] width 374 height 607
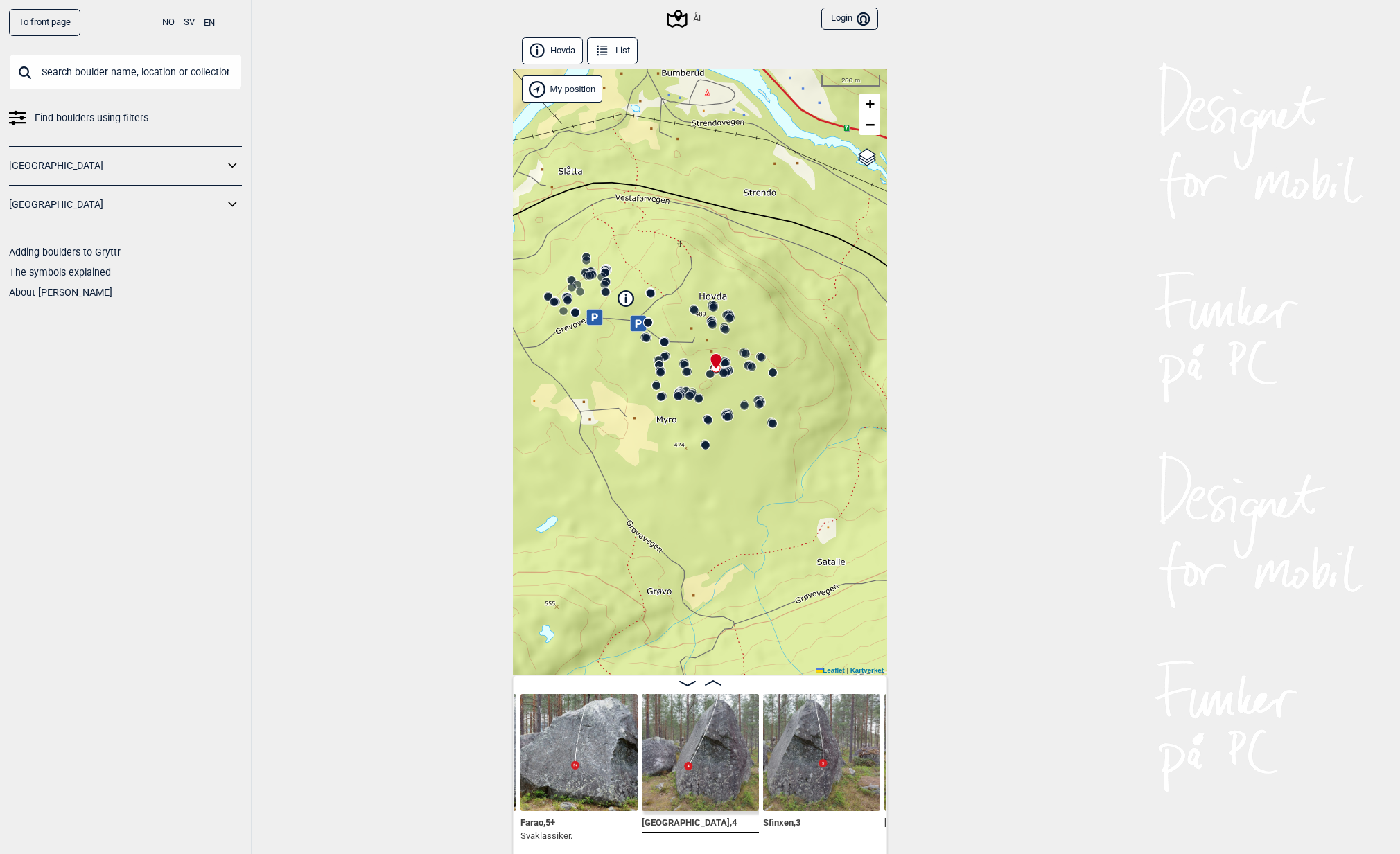
drag, startPoint x: 566, startPoint y: 417, endPoint x: 603, endPoint y: 356, distance: 71.3
click at [603, 356] on div "Ål" at bounding box center [700, 372] width 374 height 607
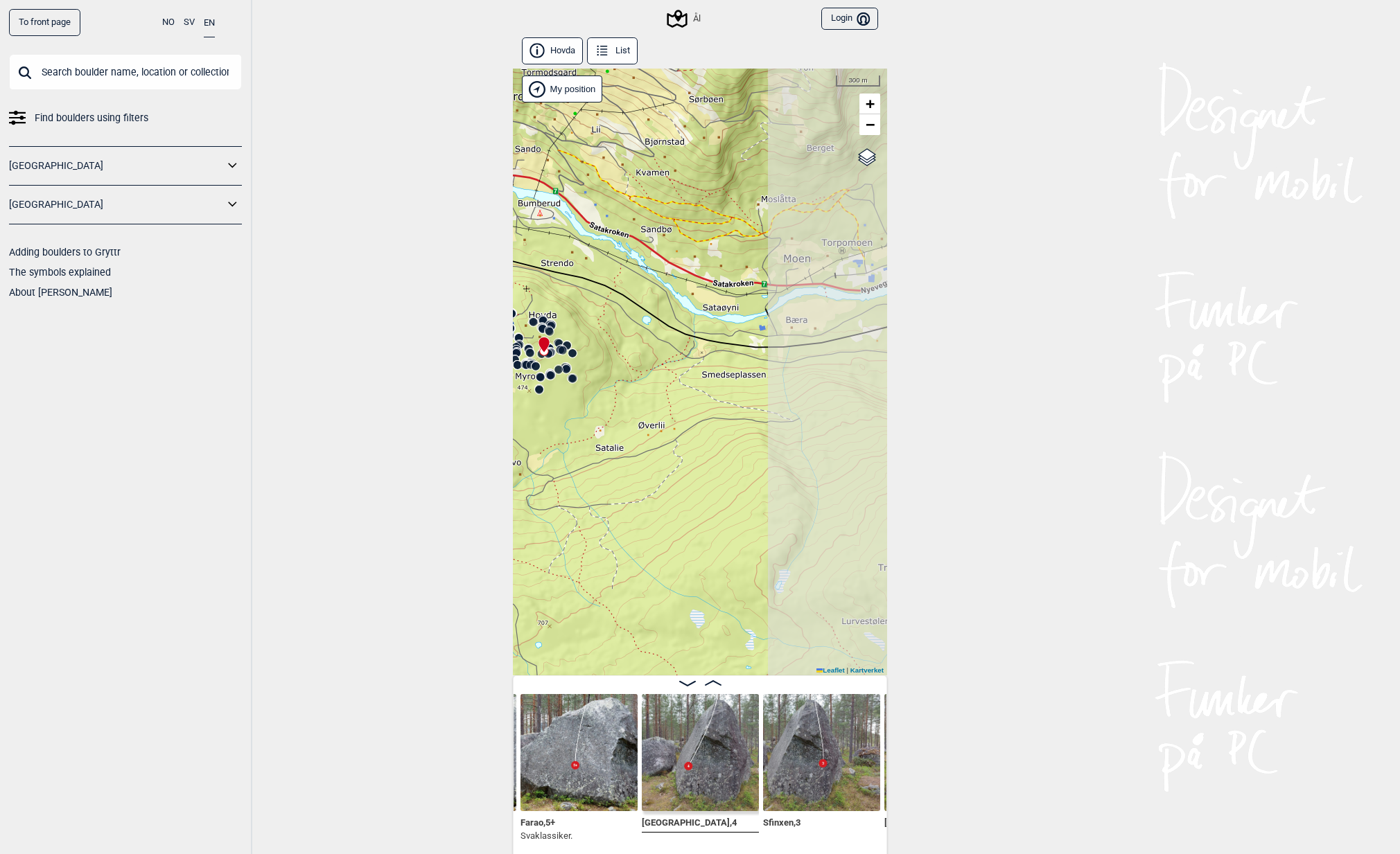
drag, startPoint x: 808, startPoint y: 505, endPoint x: 647, endPoint y: 463, distance: 166.4
click at [647, 463] on div "Ål" at bounding box center [700, 372] width 374 height 607
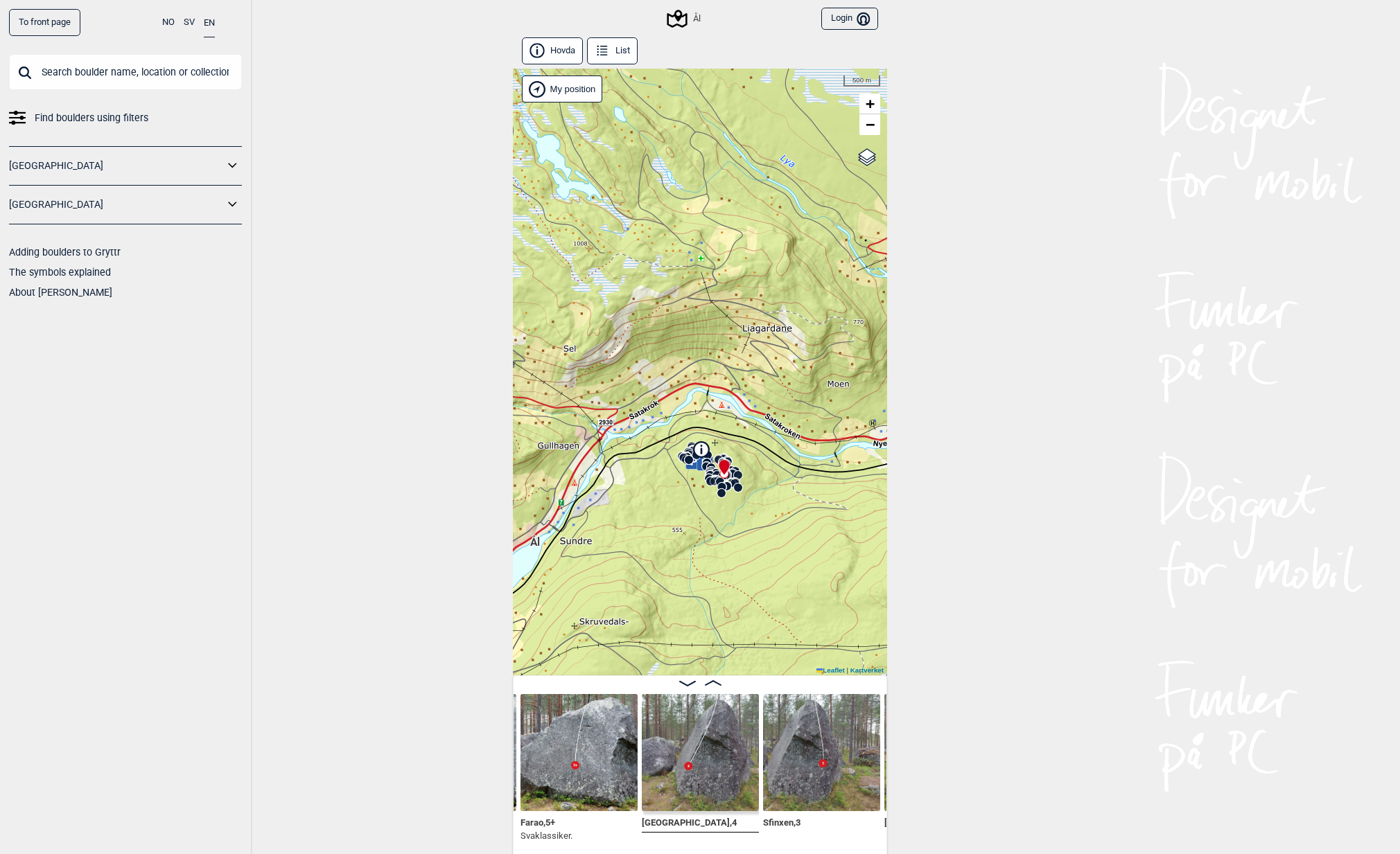
drag, startPoint x: 620, startPoint y: 490, endPoint x: 730, endPoint y: 534, distance: 118.5
click at [730, 534] on div "Ål" at bounding box center [700, 372] width 374 height 607
click at [233, 157] on icon at bounding box center [233, 166] width 18 height 20
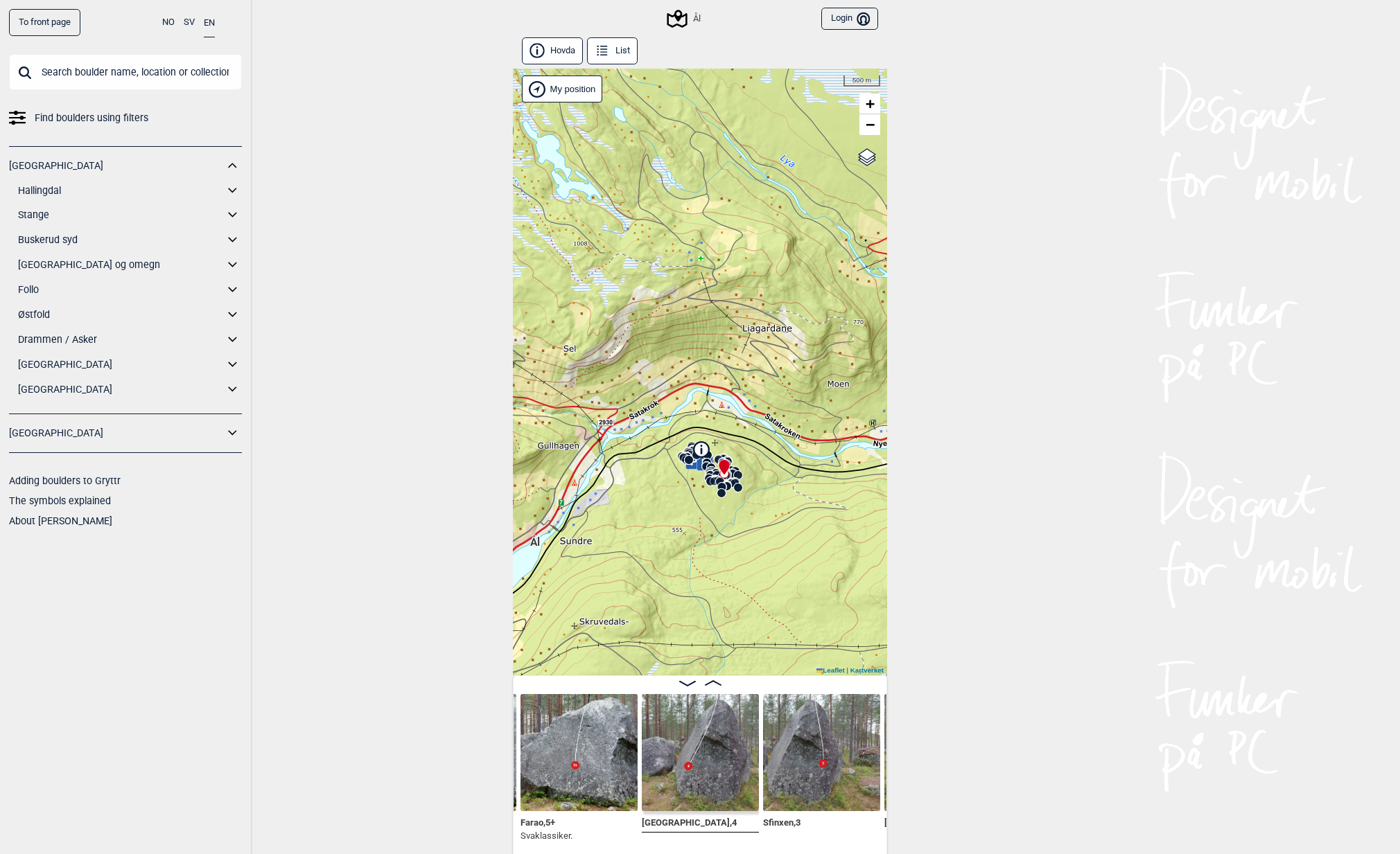
click at [233, 236] on icon at bounding box center [233, 239] width 18 height 20
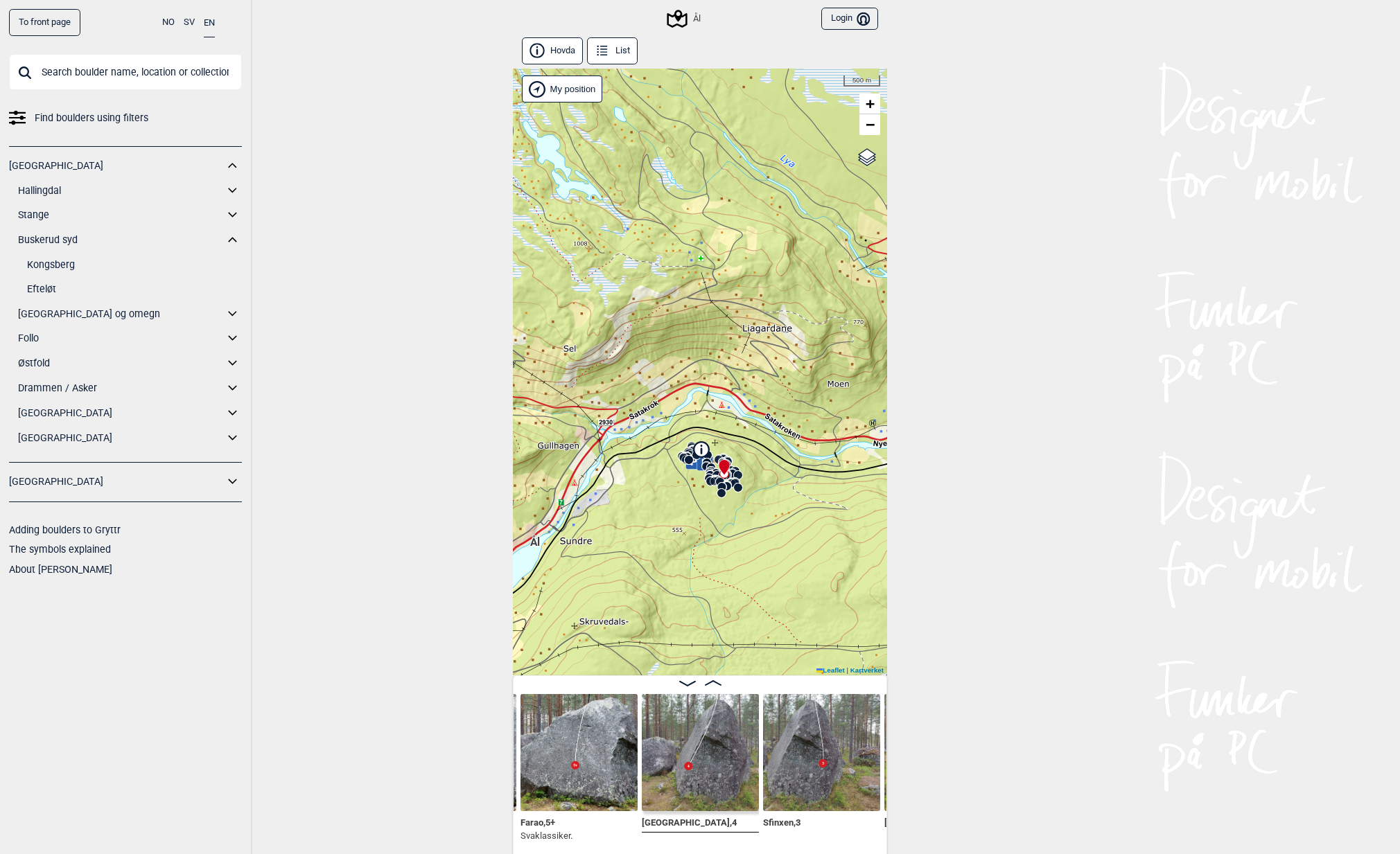
click at [233, 214] on icon at bounding box center [233, 215] width 18 height 20
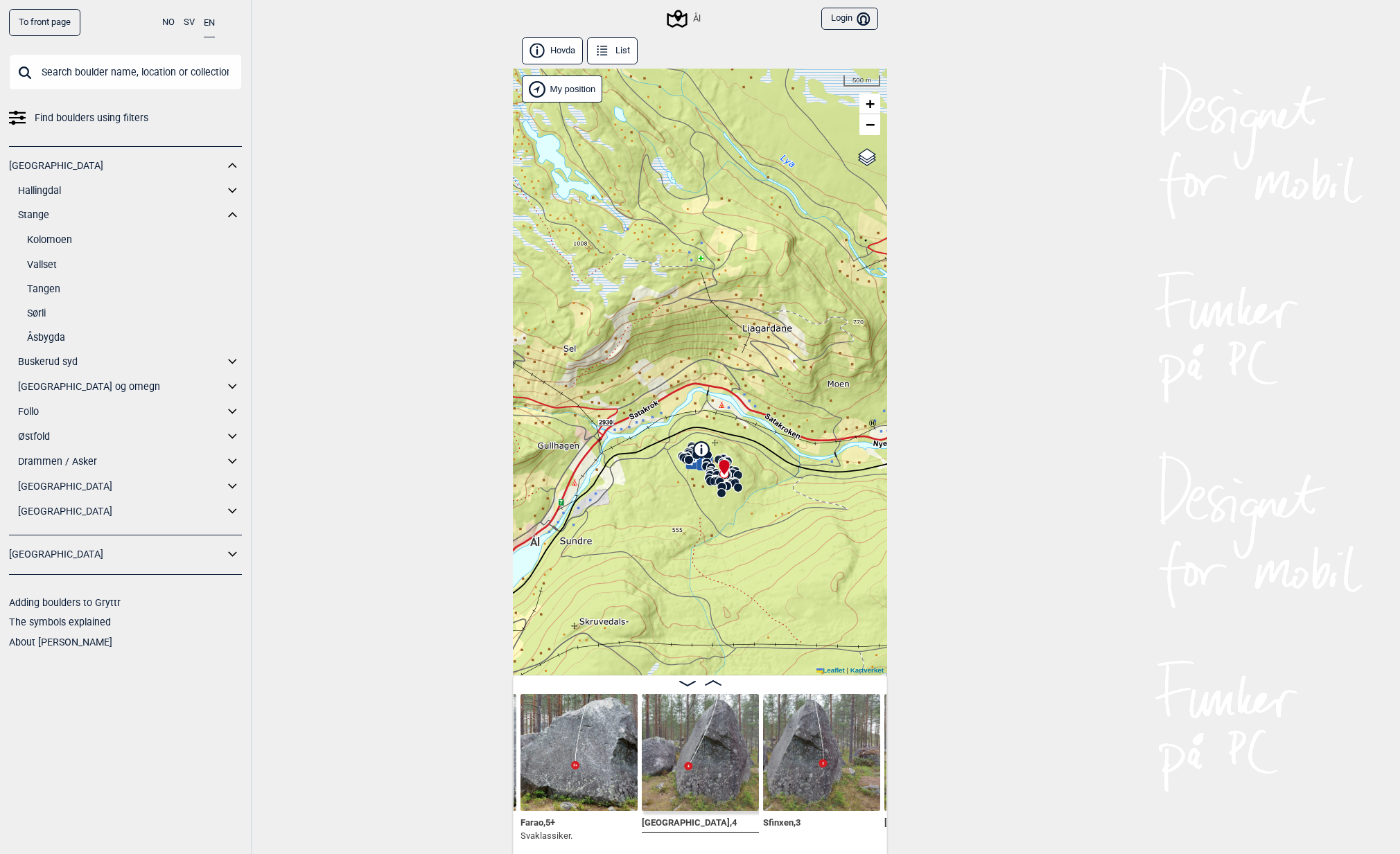
click at [57, 338] on link "Åsbygda" at bounding box center [134, 337] width 215 height 20
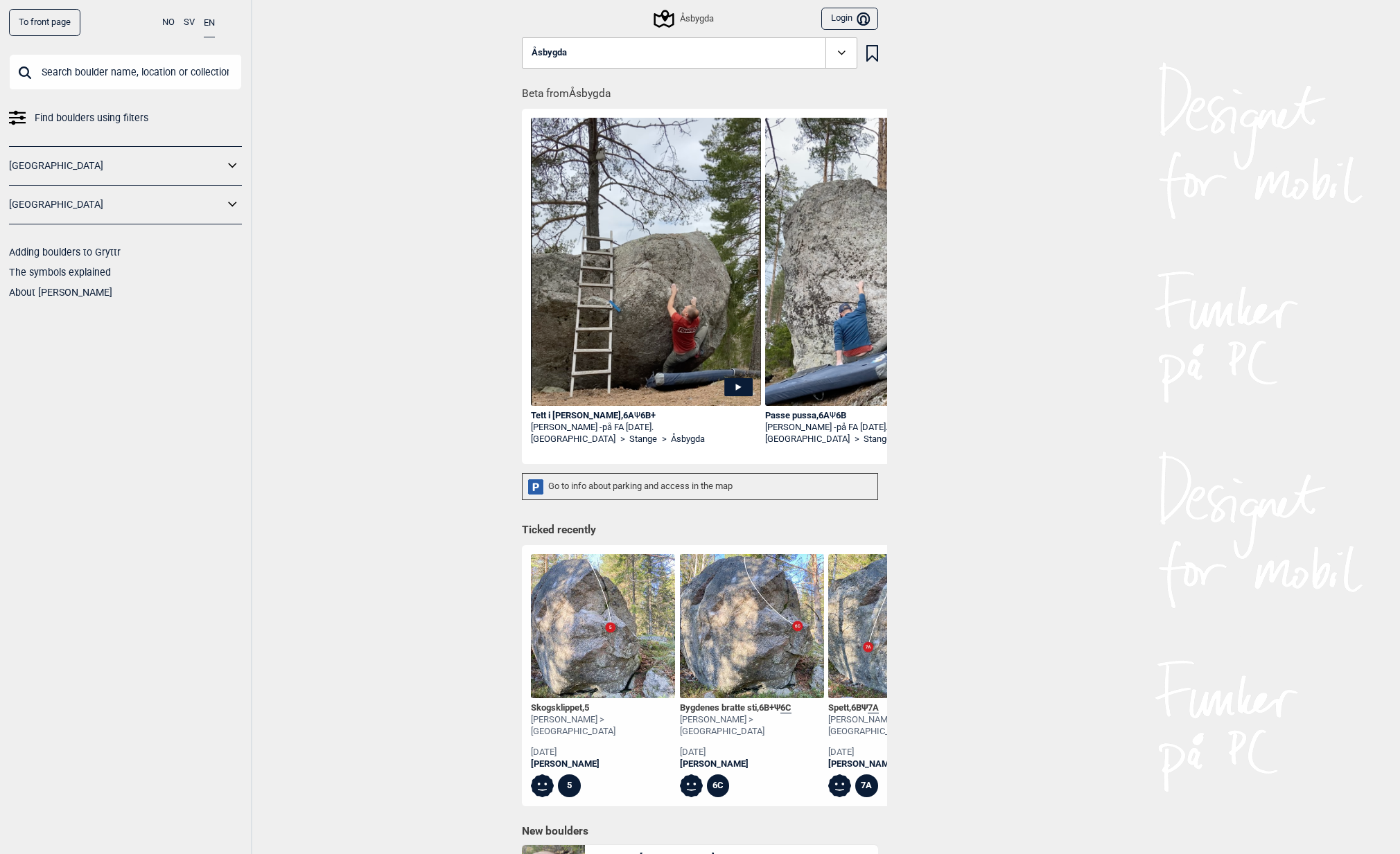
click at [852, 612] on img at bounding box center [900, 627] width 144 height 144
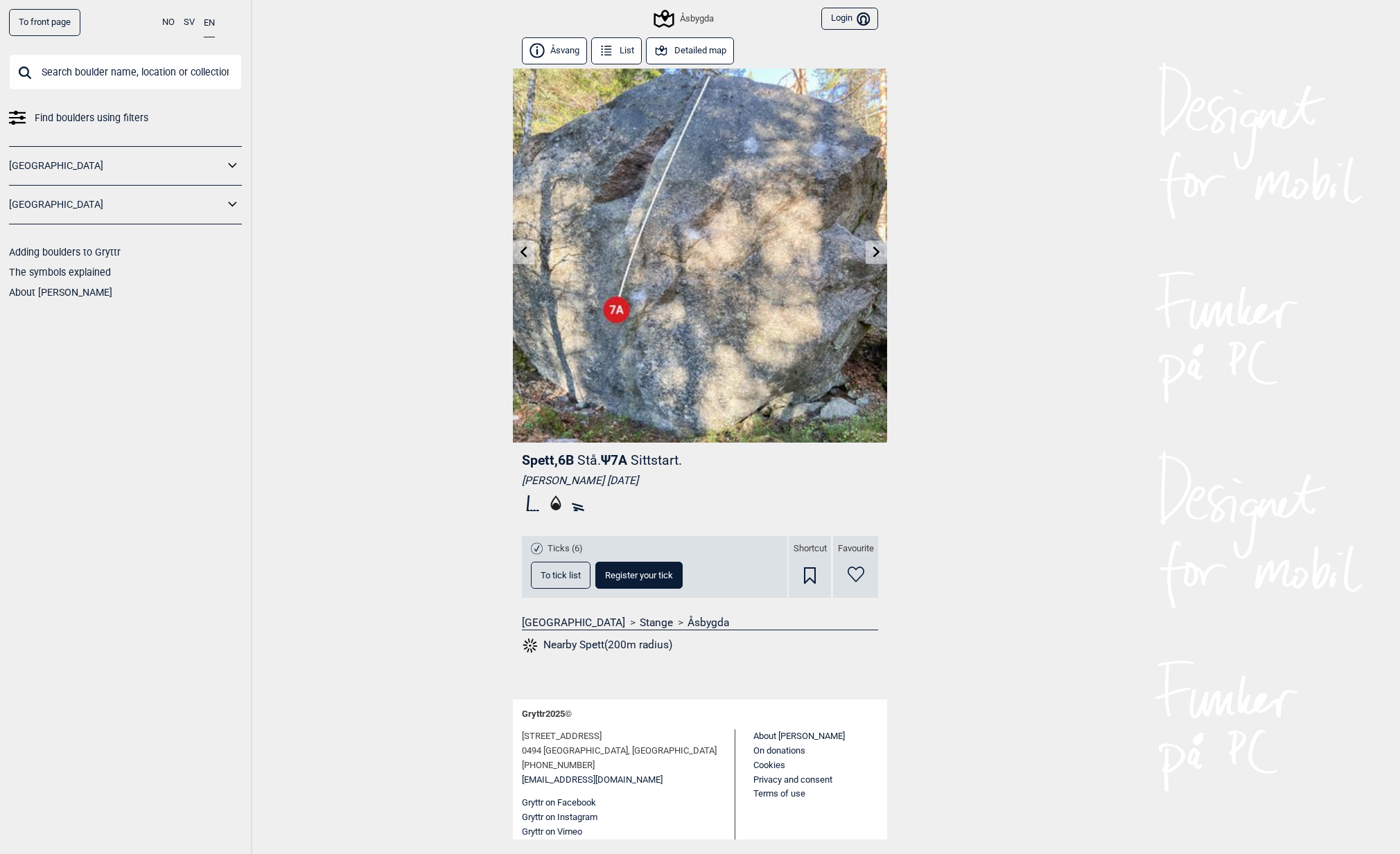
click at [685, 48] on button "Detailed map" at bounding box center [689, 51] width 88 height 27
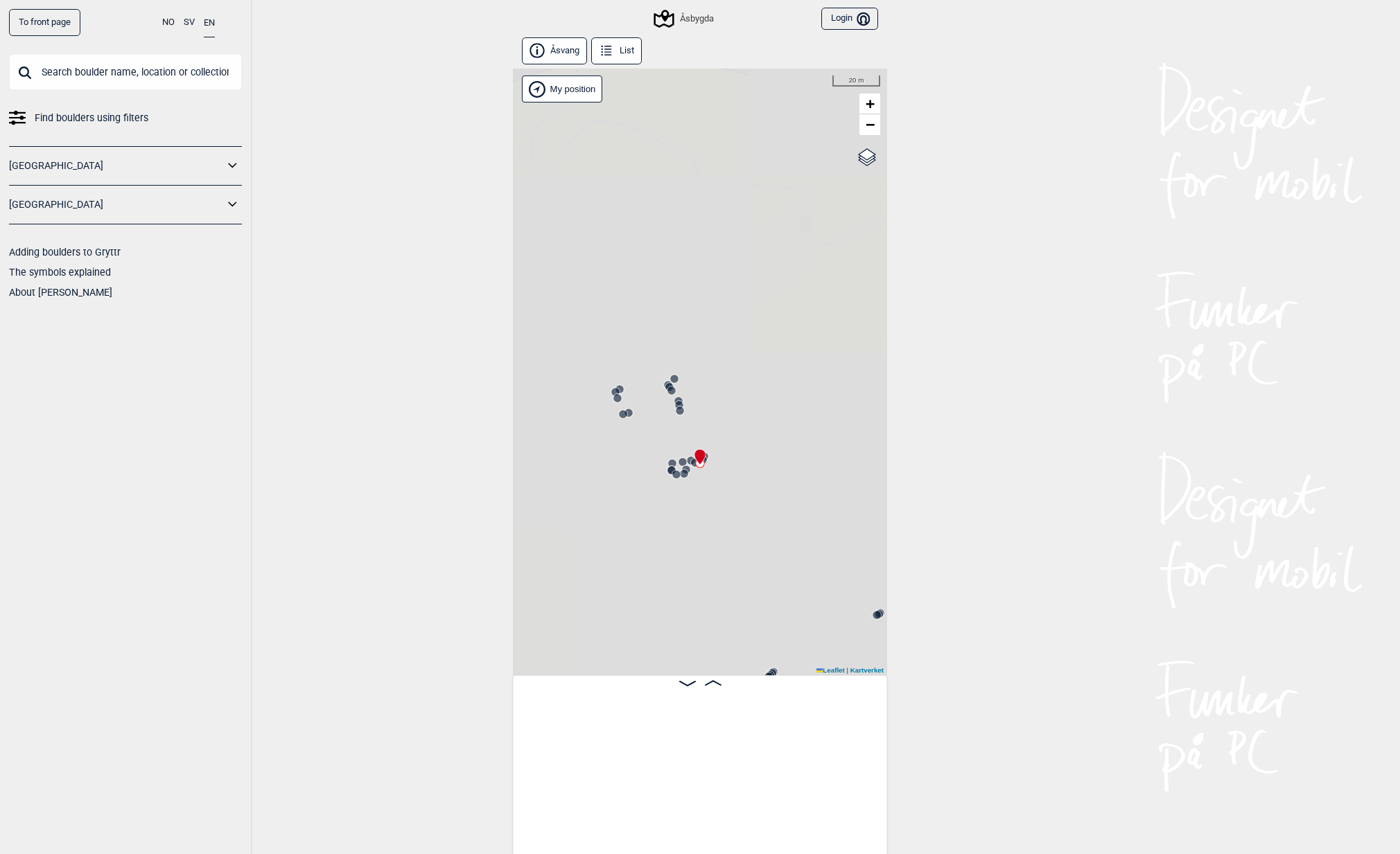
scroll to position [0, 2576]
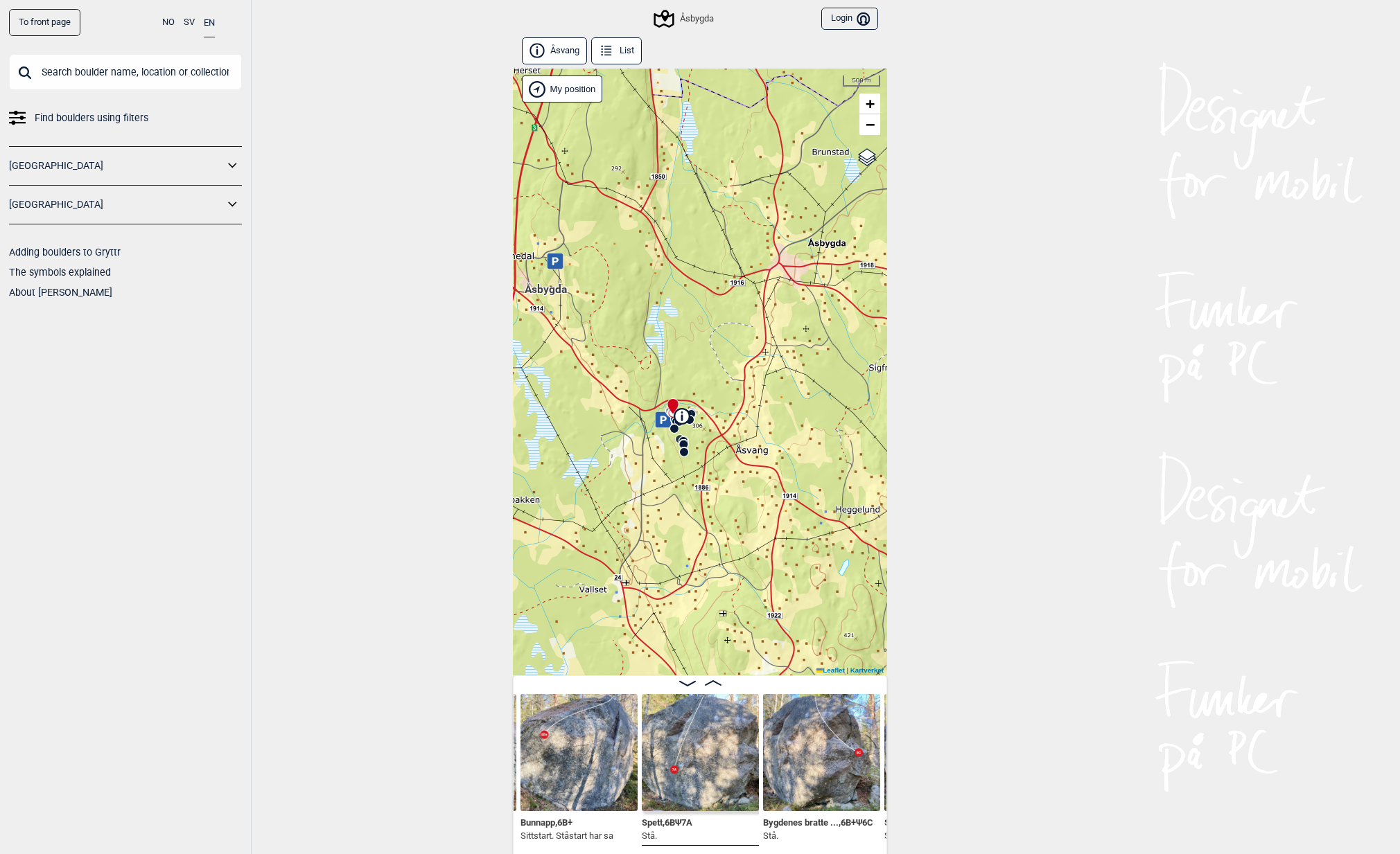
drag, startPoint x: 572, startPoint y: 467, endPoint x: 656, endPoint y: 475, distance: 84.4
click at [656, 475] on div "Åsbygda" at bounding box center [700, 372] width 374 height 607
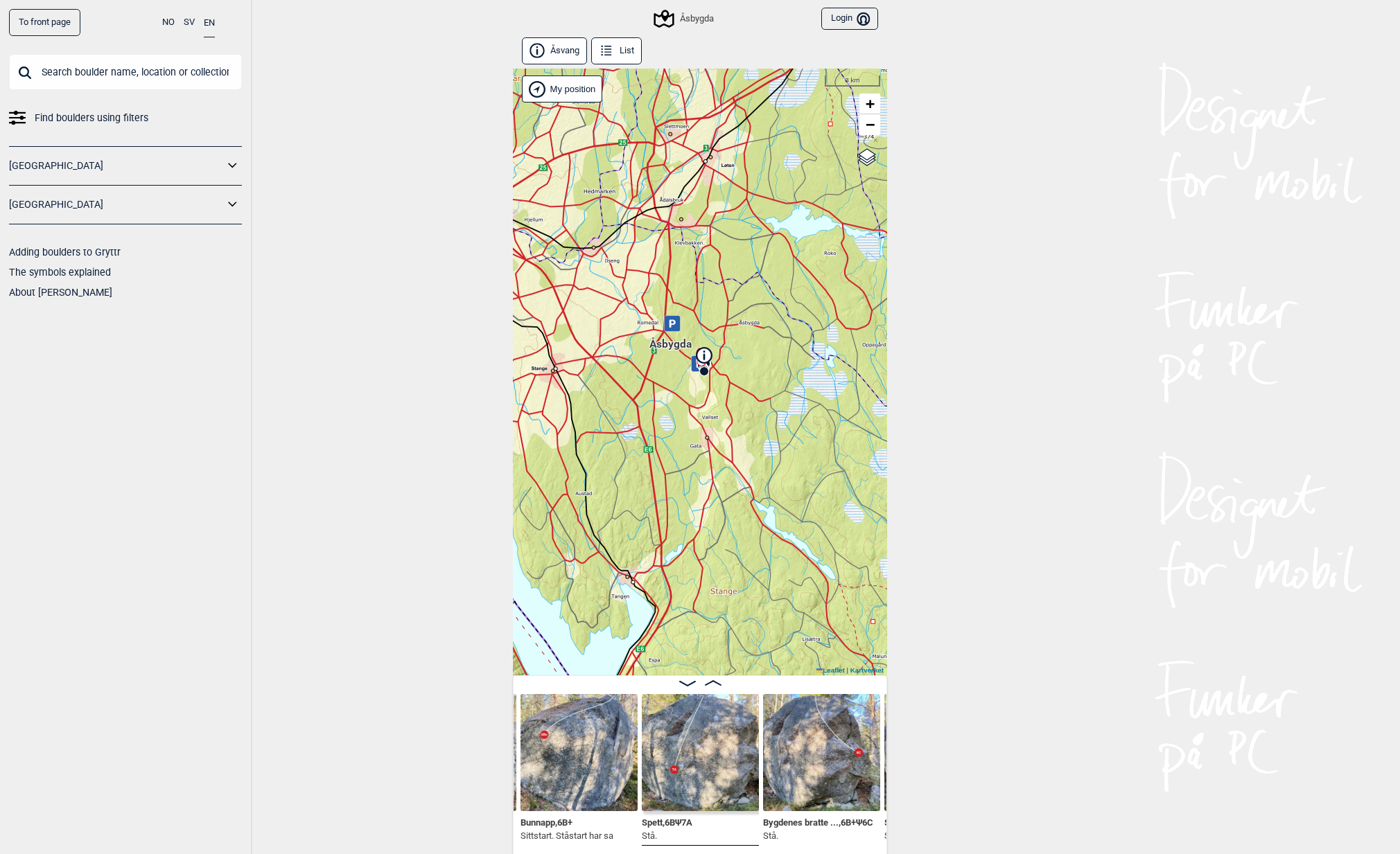
drag, startPoint x: 757, startPoint y: 574, endPoint x: 793, endPoint y: 477, distance: 103.5
click at [793, 477] on div "Åsbygda" at bounding box center [700, 372] width 374 height 607
click at [603, 45] on icon at bounding box center [606, 50] width 15 height 15
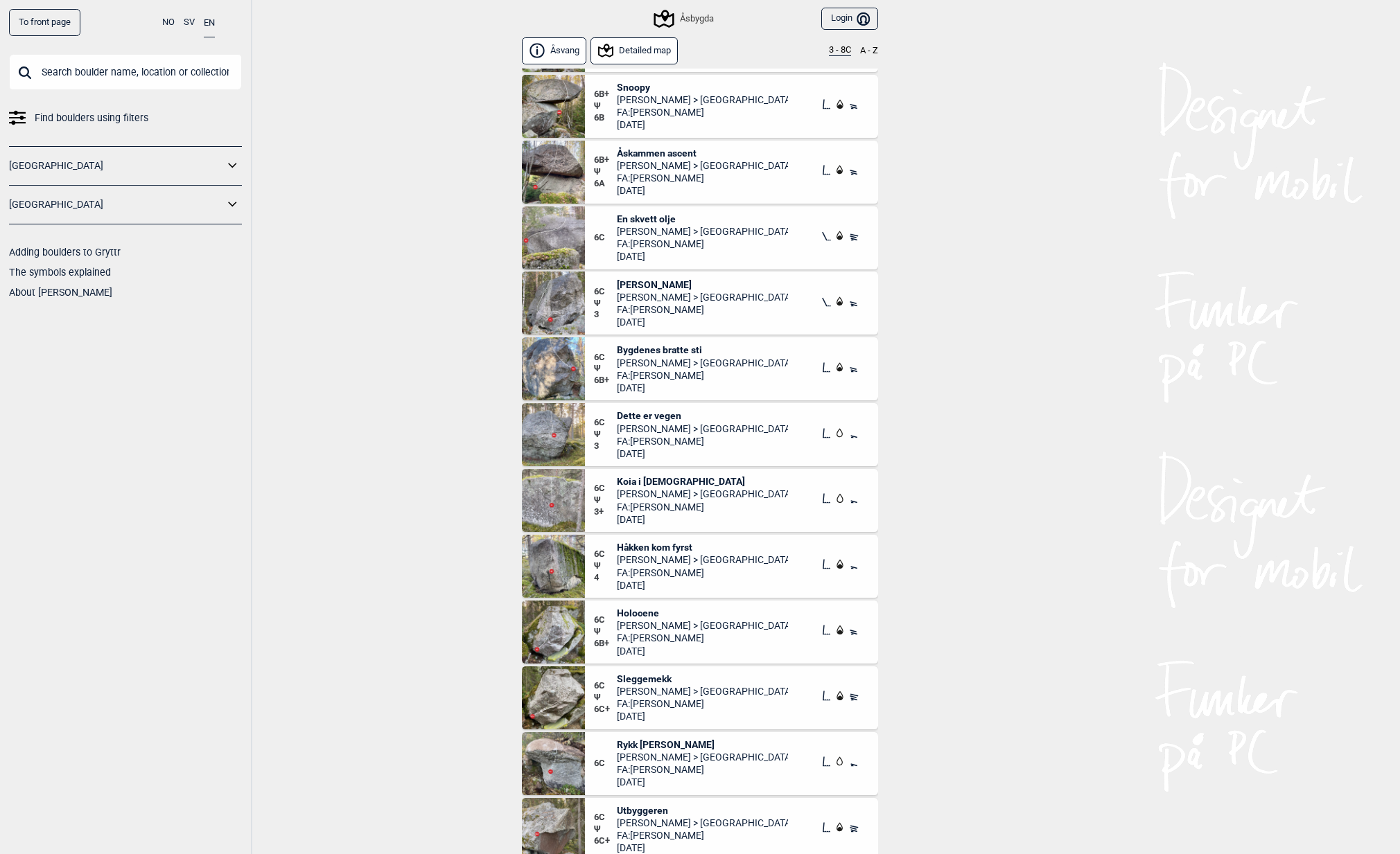
scroll to position [10169, 0]
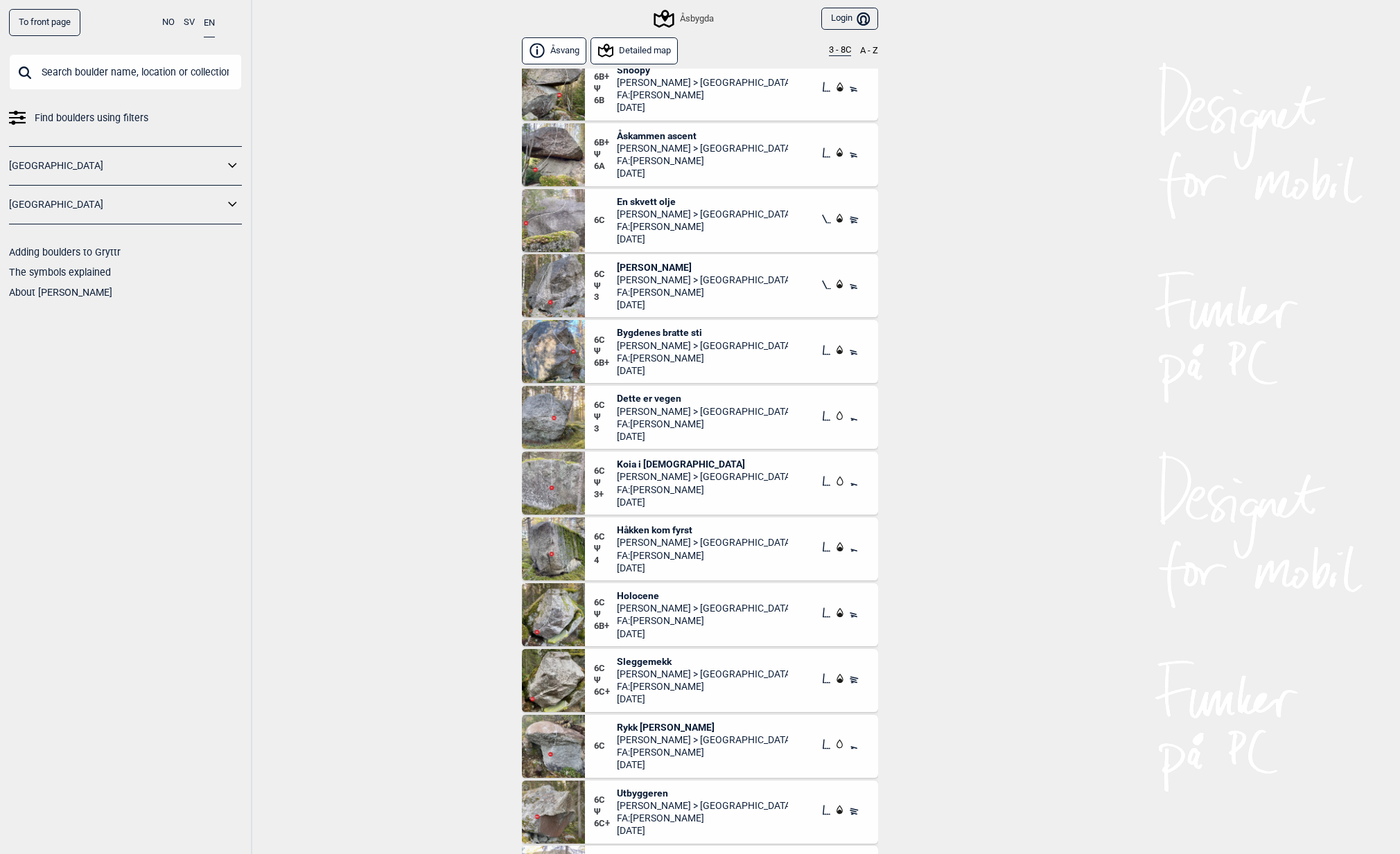
click at [555, 536] on img at bounding box center [554, 549] width 63 height 63
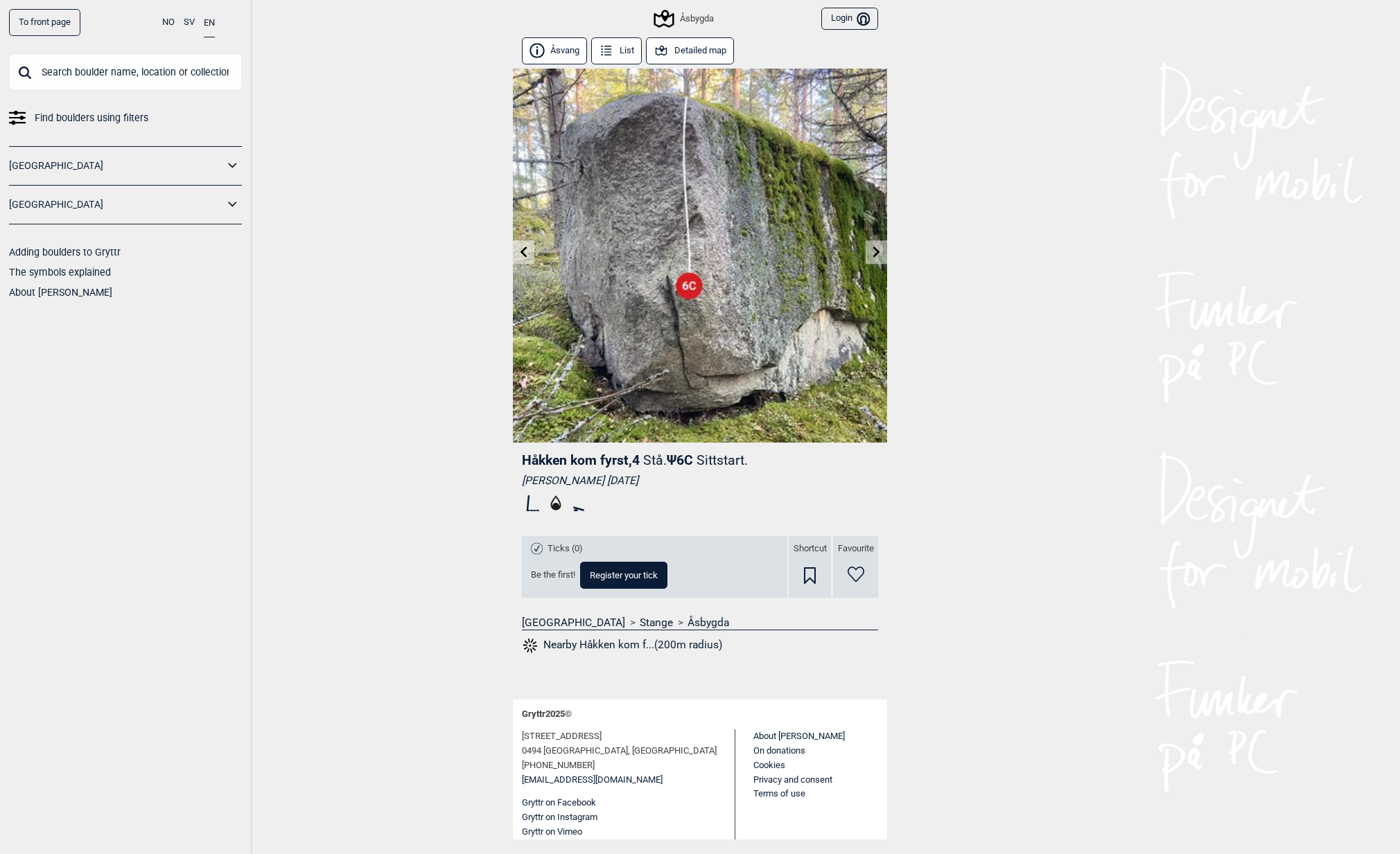
click at [871, 252] on icon at bounding box center [876, 252] width 11 height 11
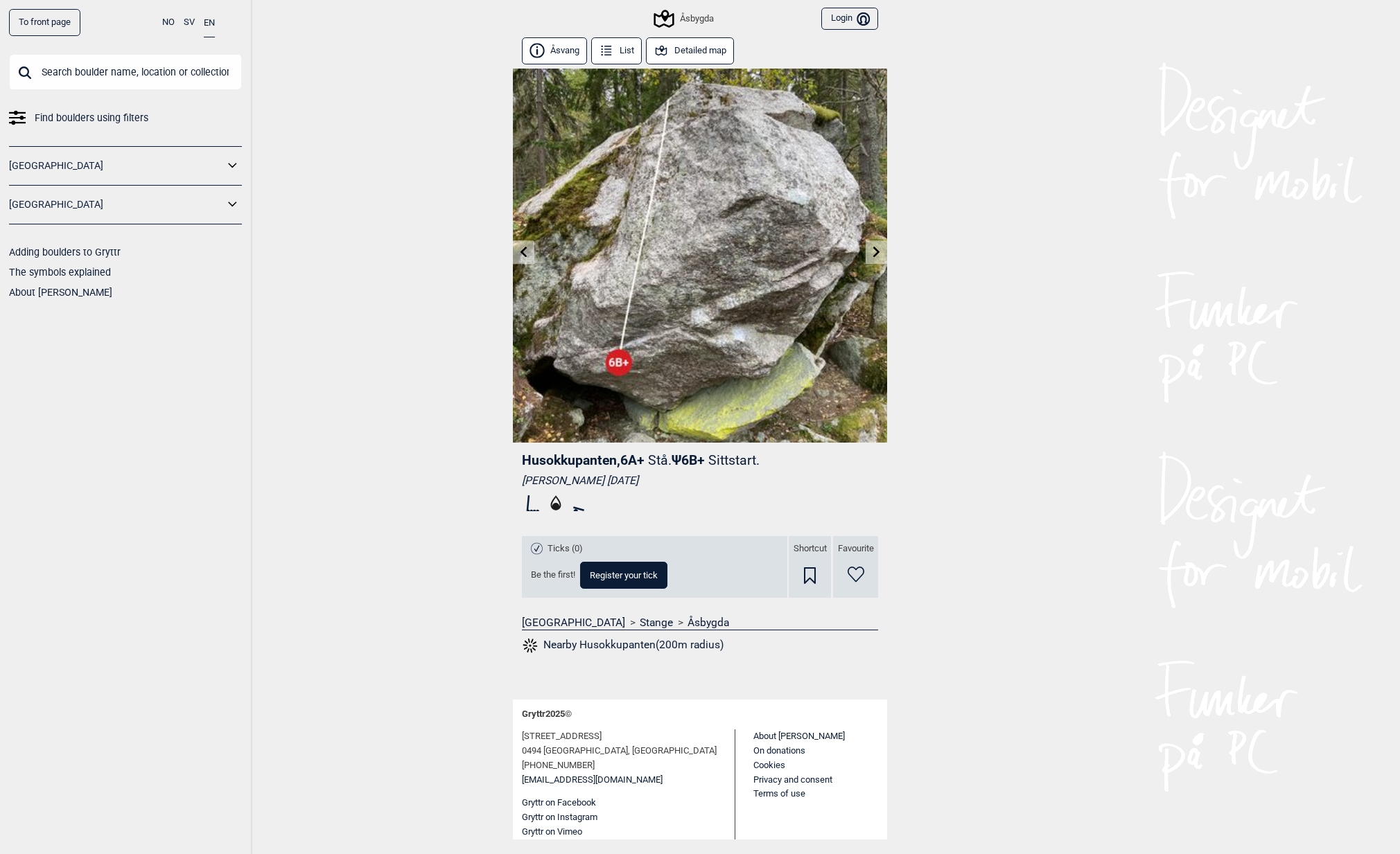
click at [871, 252] on icon at bounding box center [876, 252] width 11 height 11
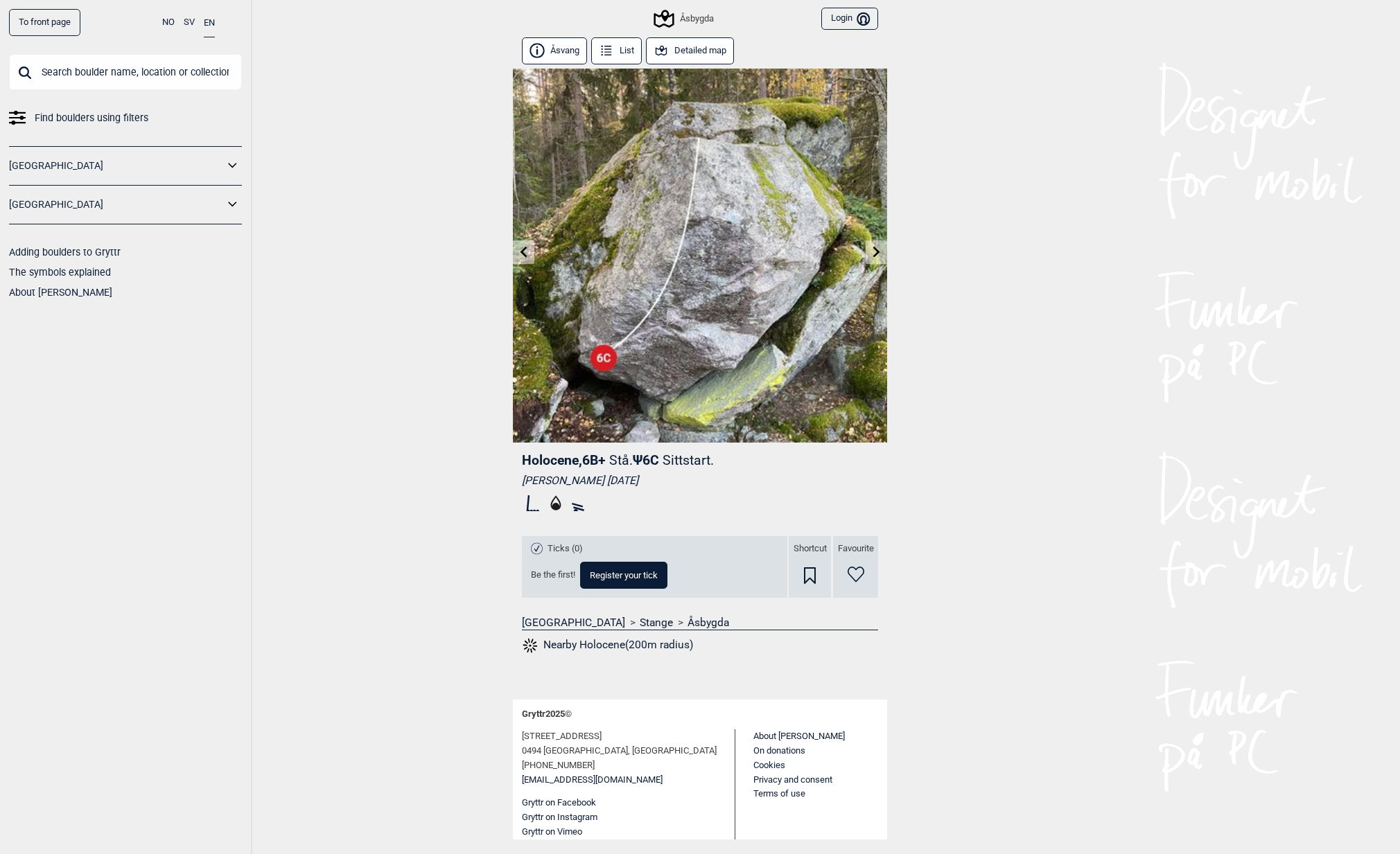
click at [871, 252] on icon at bounding box center [876, 252] width 11 height 11
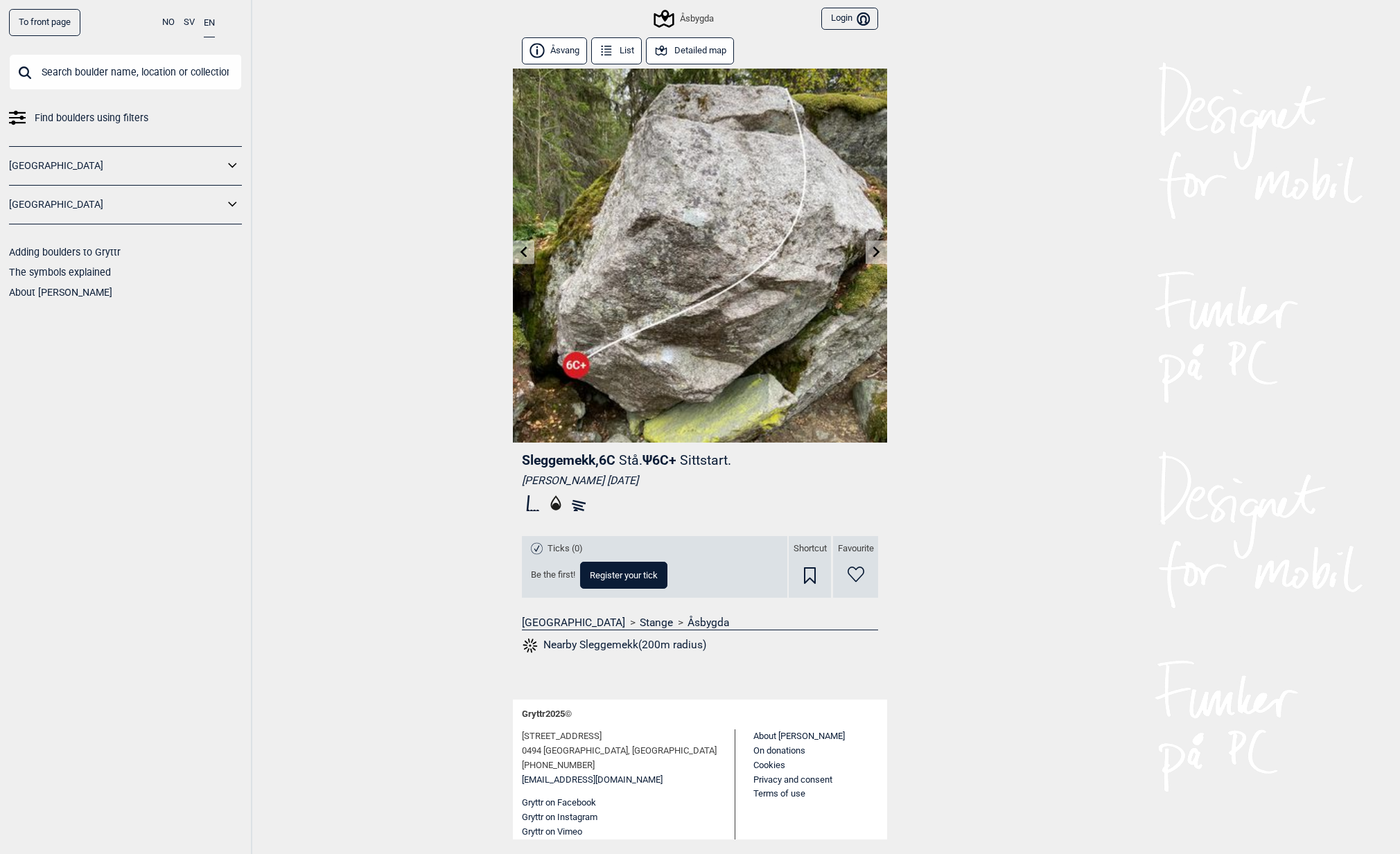
click at [876, 252] on icon at bounding box center [876, 252] width 11 height 11
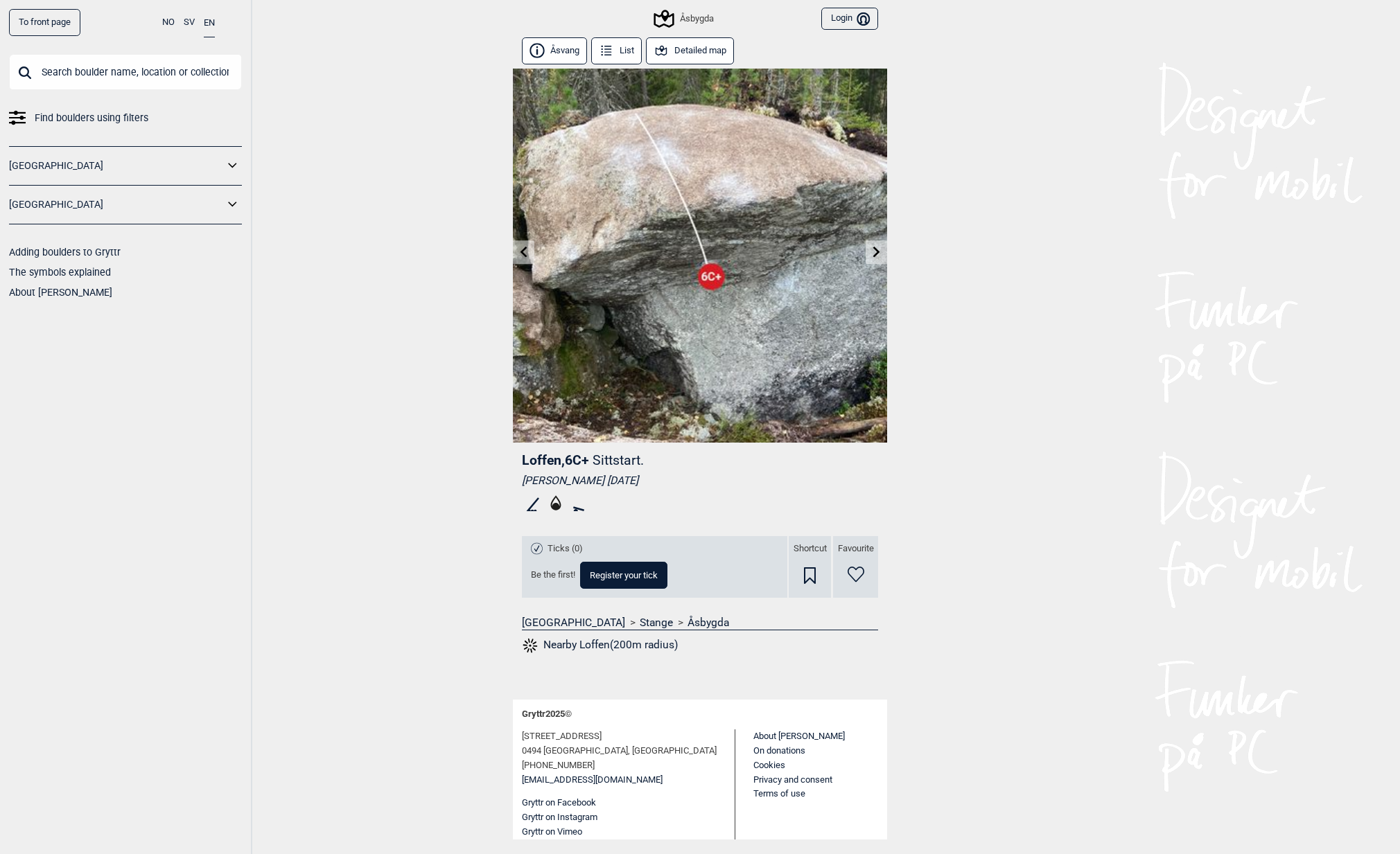
click at [668, 50] on button "Detailed map" at bounding box center [689, 51] width 88 height 27
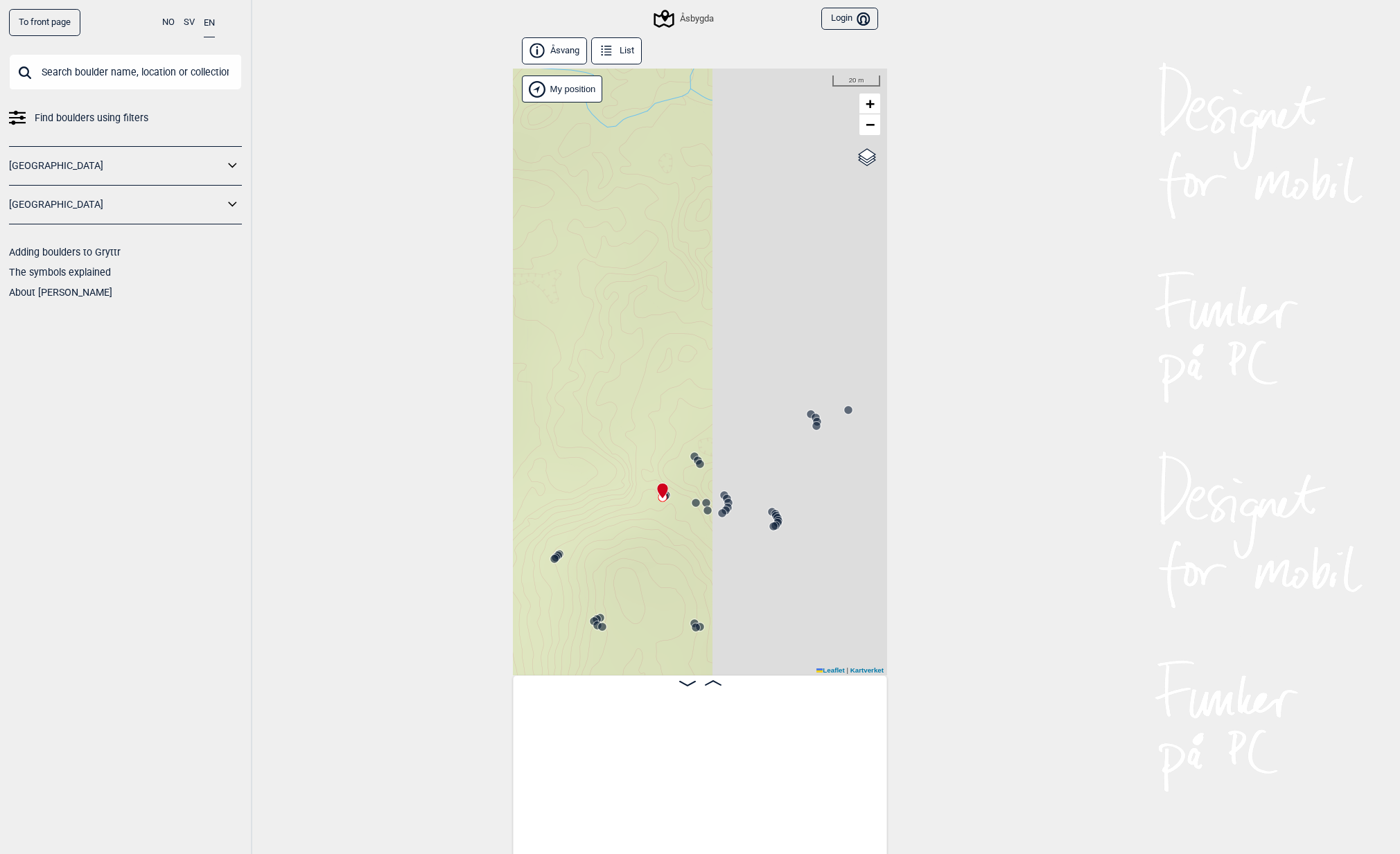
scroll to position [0, 4801]
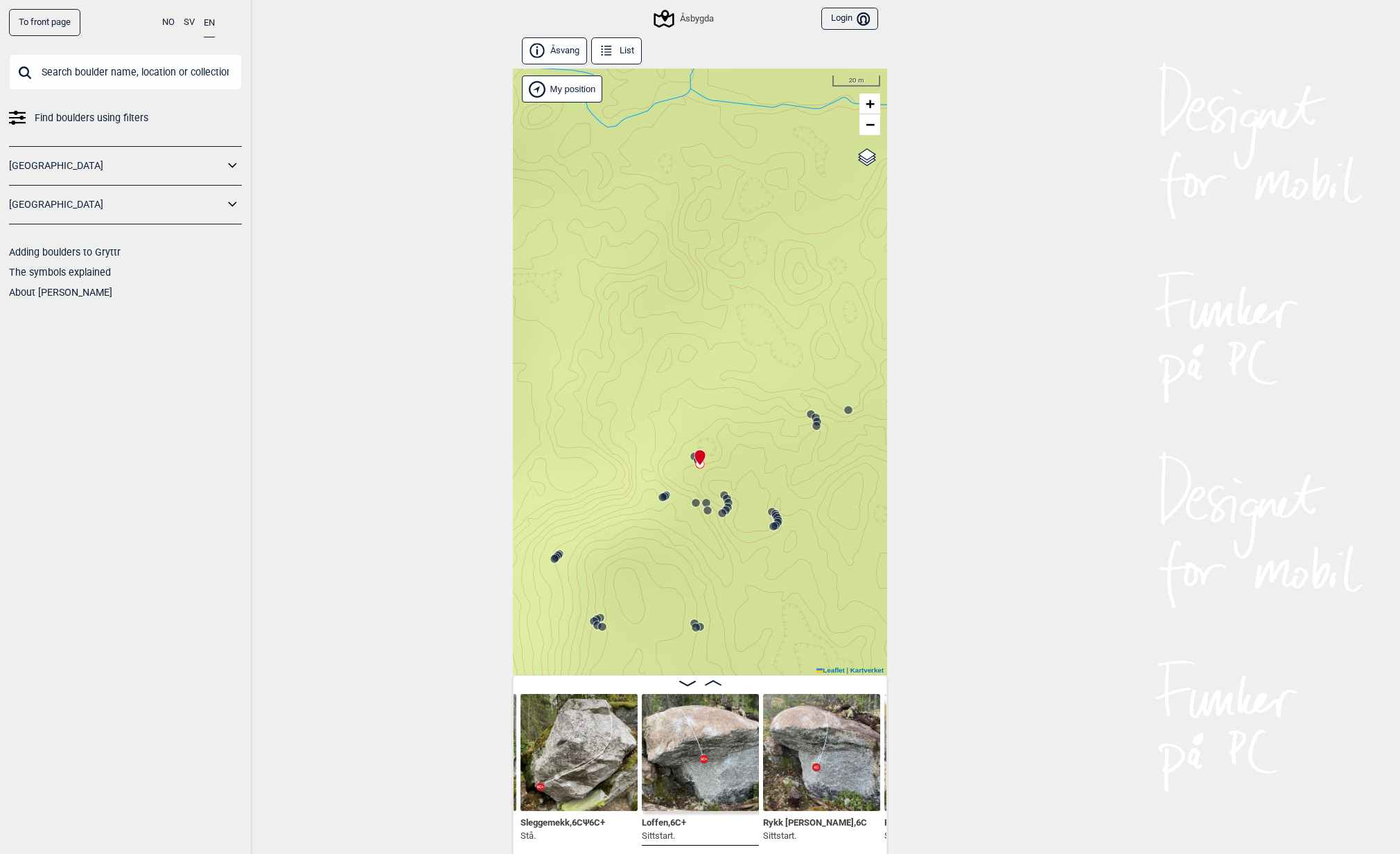
click at [555, 50] on button "Åsvang" at bounding box center [555, 51] width 65 height 27
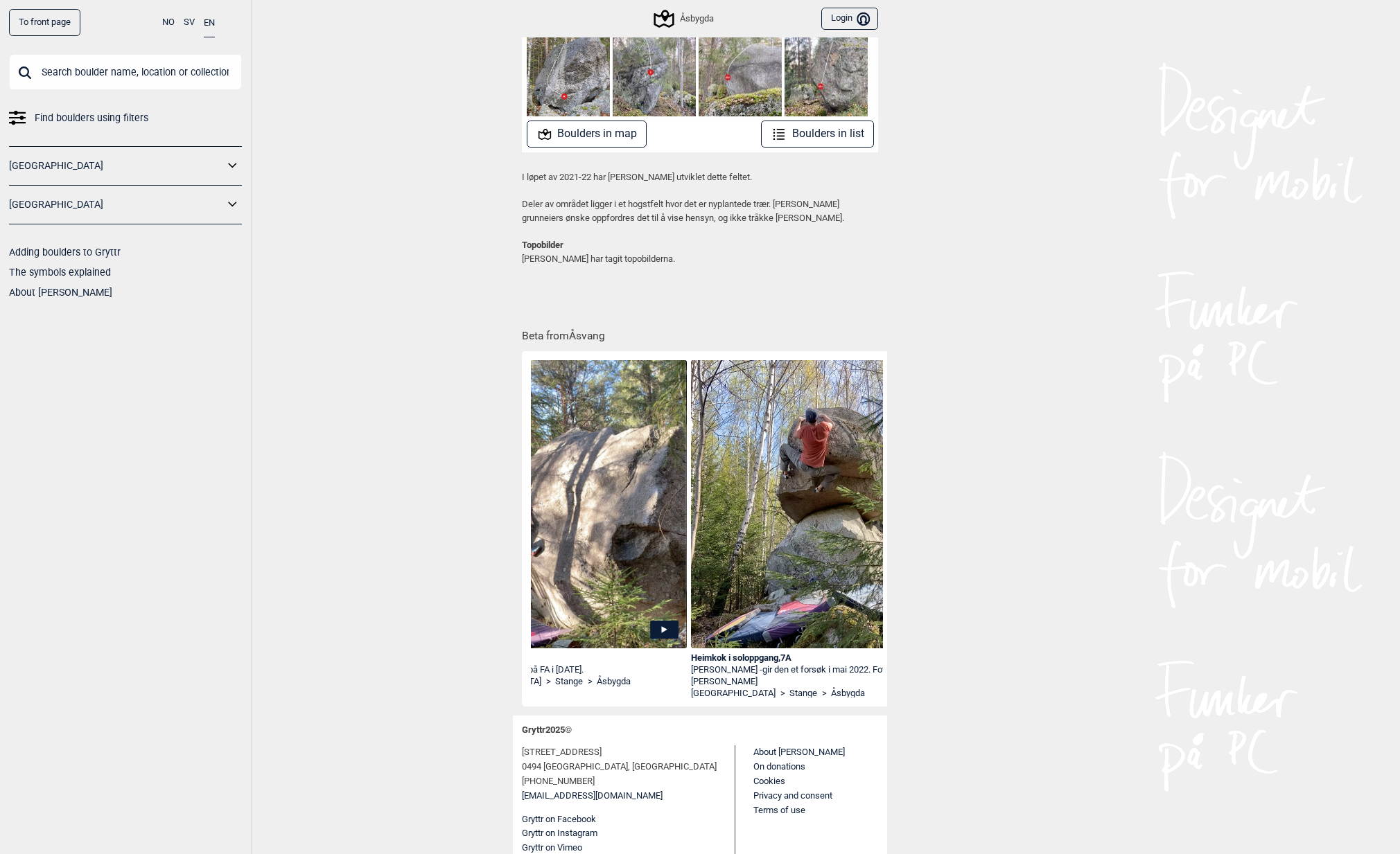
scroll to position [0, 1287]
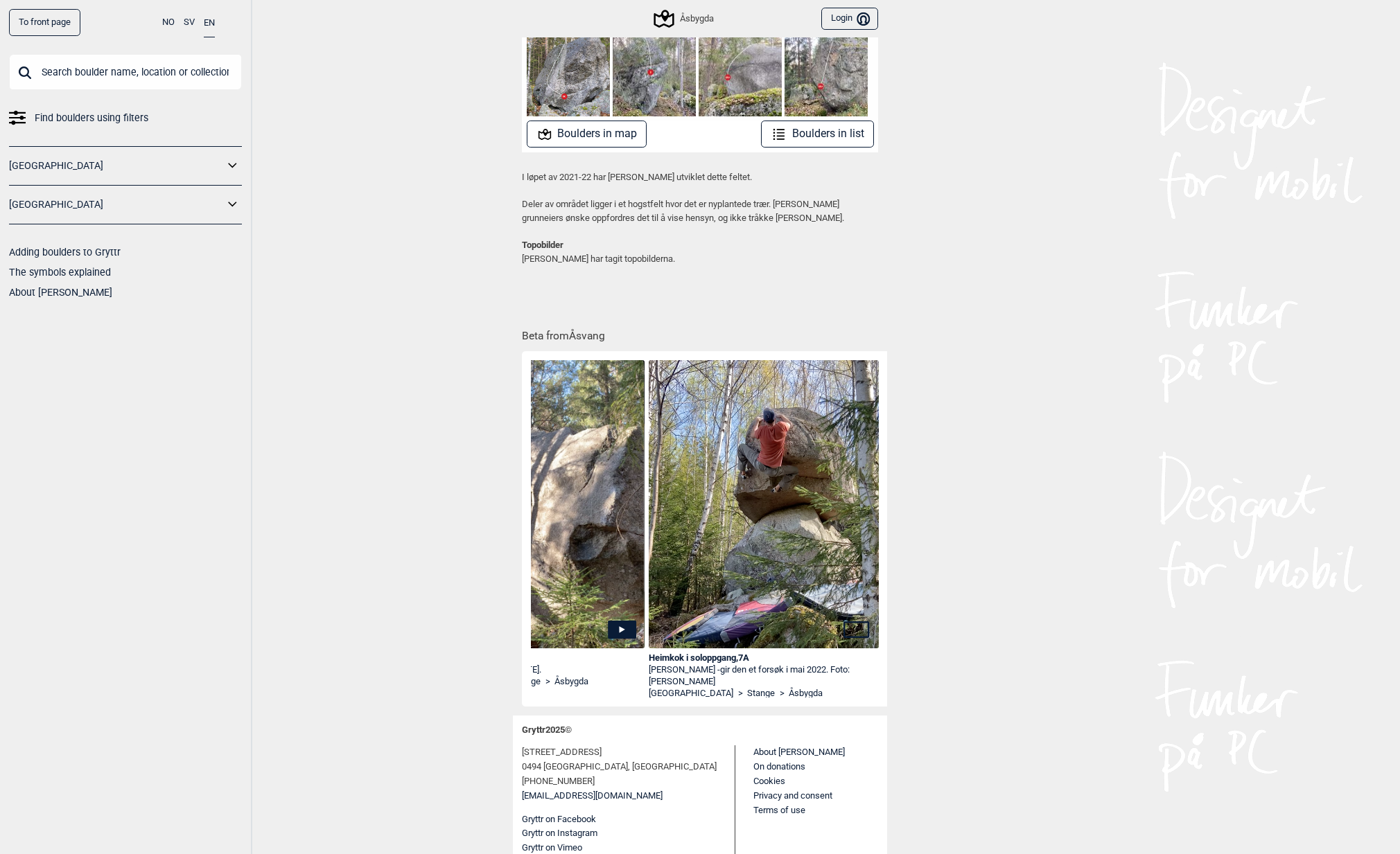
click at [365, 268] on div "To front page NO SV EN Find boulders using filters [GEOGRAPHIC_DATA] [GEOGRAPHI…" at bounding box center [700, 427] width 1400 height 854
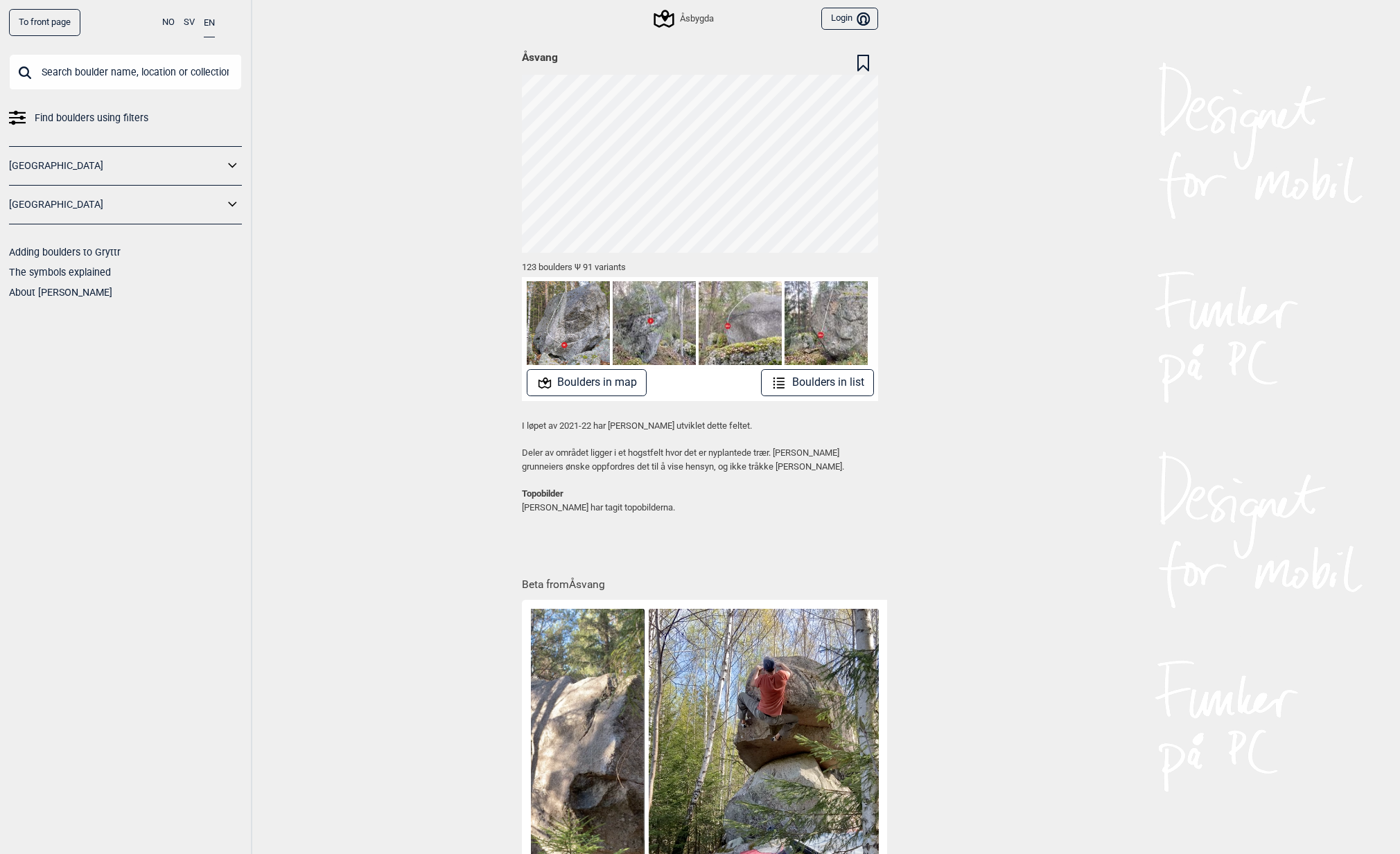
scroll to position [0, 0]
